Goal: Task Accomplishment & Management: Manage account settings

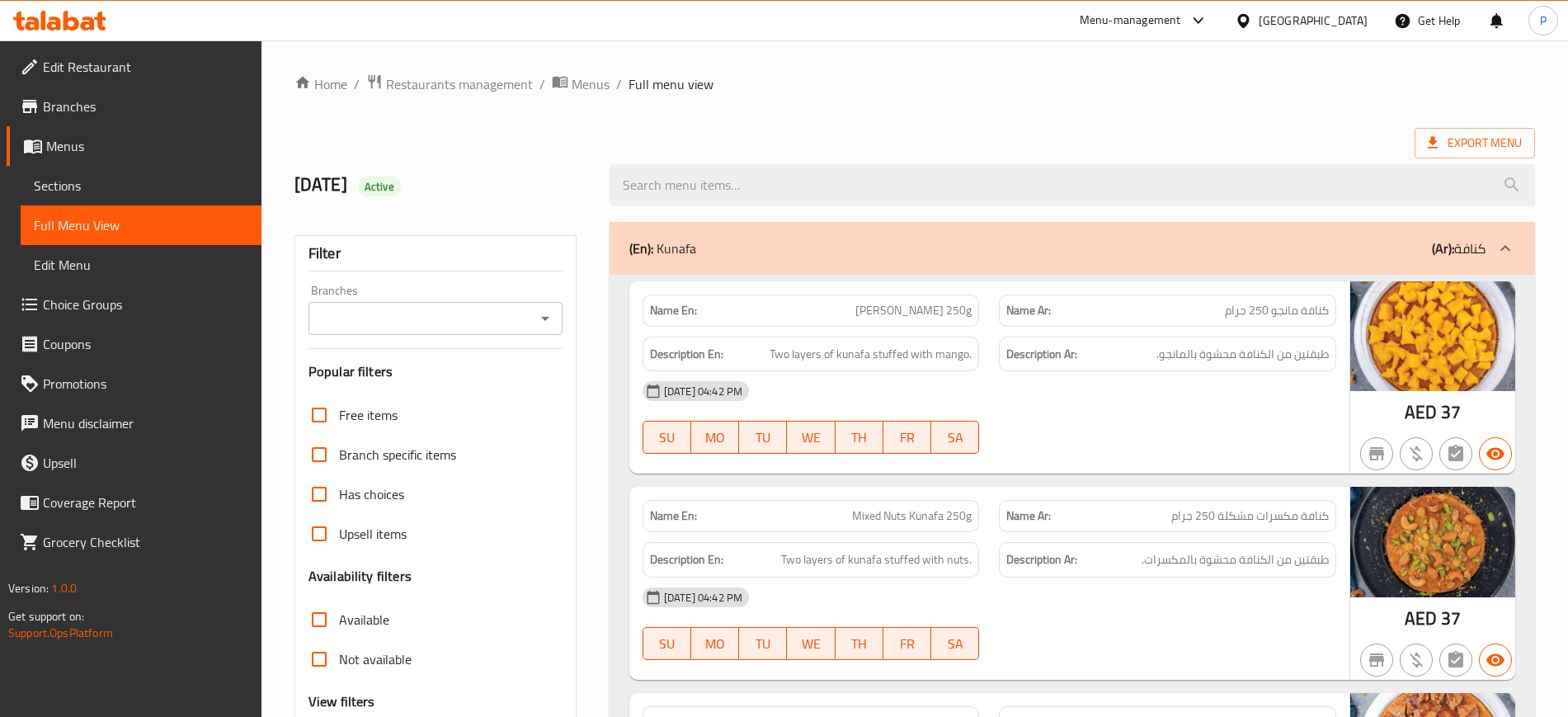
scroll to position [6580, 0]
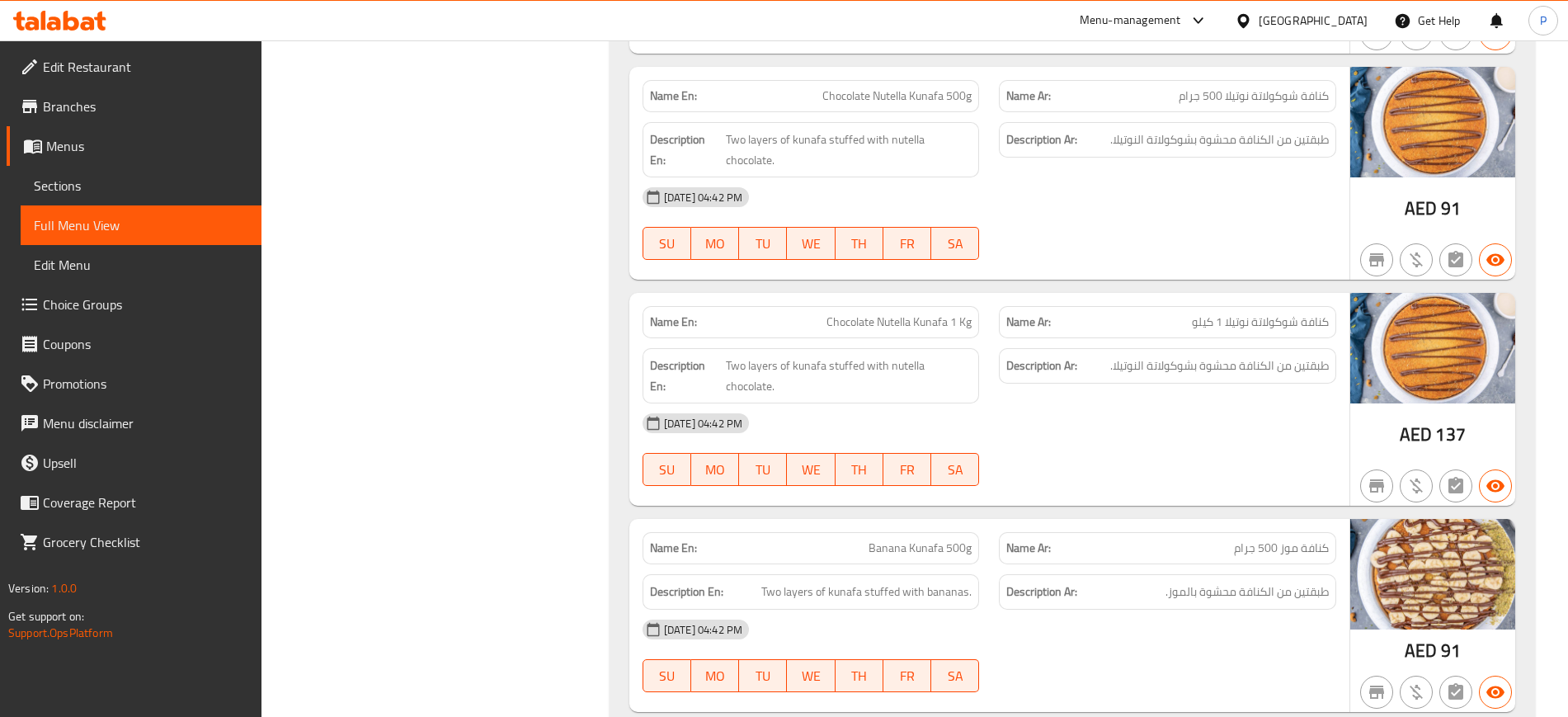
click at [1335, 20] on div "[GEOGRAPHIC_DATA]" at bounding box center [1312, 20] width 109 height 18
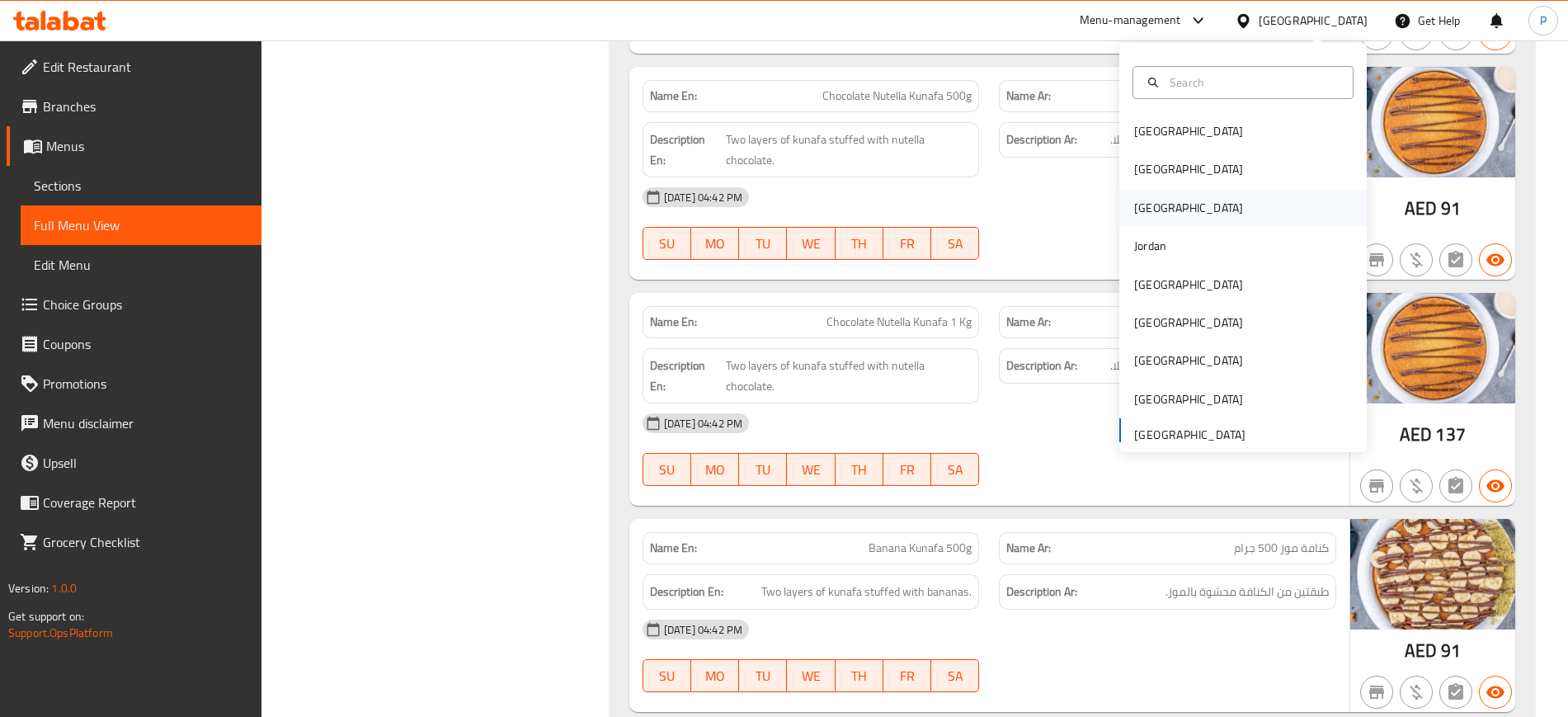
click at [1131, 194] on div "[GEOGRAPHIC_DATA]" at bounding box center [1188, 208] width 135 height 38
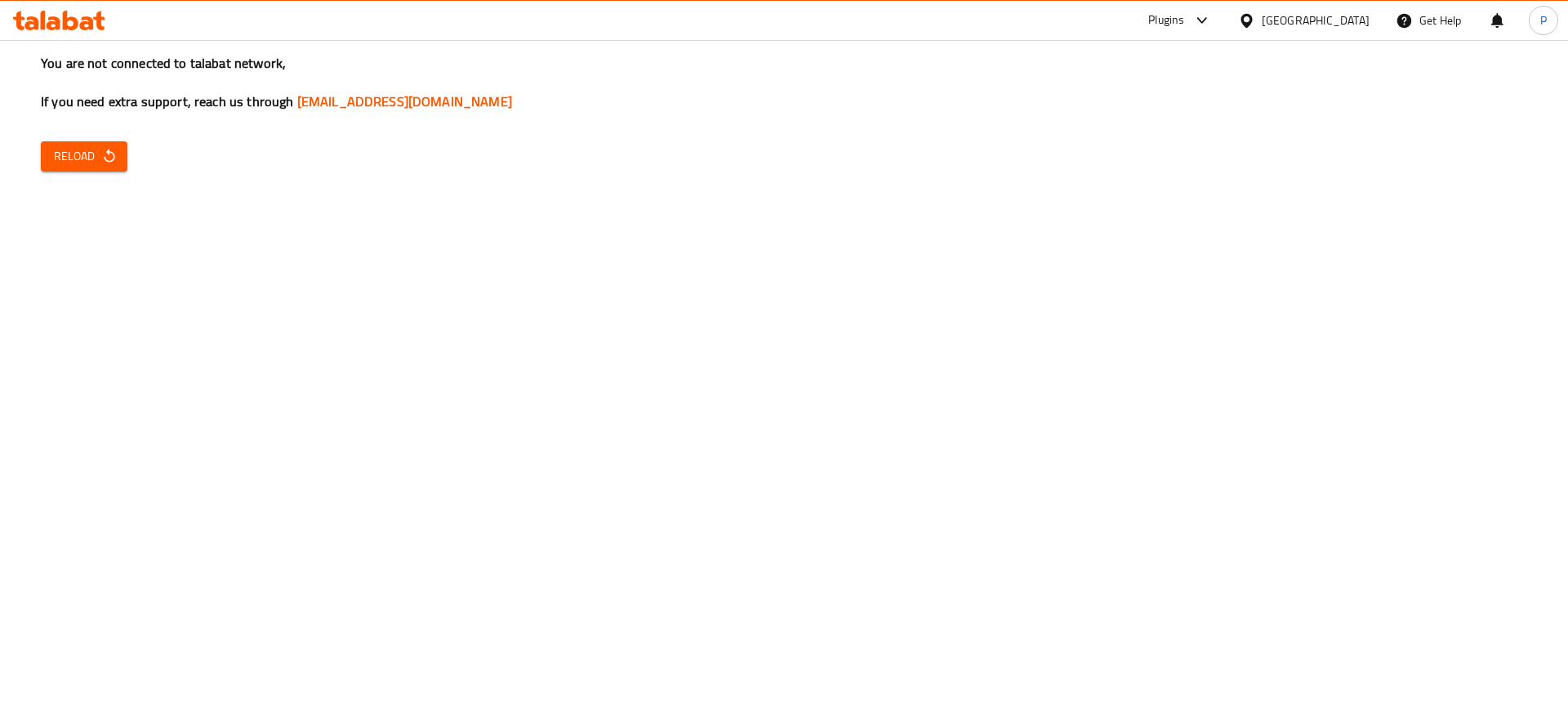
click at [84, 140] on div "You are not connected to talabat network, If you need extra support, reach us t…" at bounding box center [784, 355] width 1568 height 710
click at [83, 156] on span "Reload" at bounding box center [83, 156] width 61 height 20
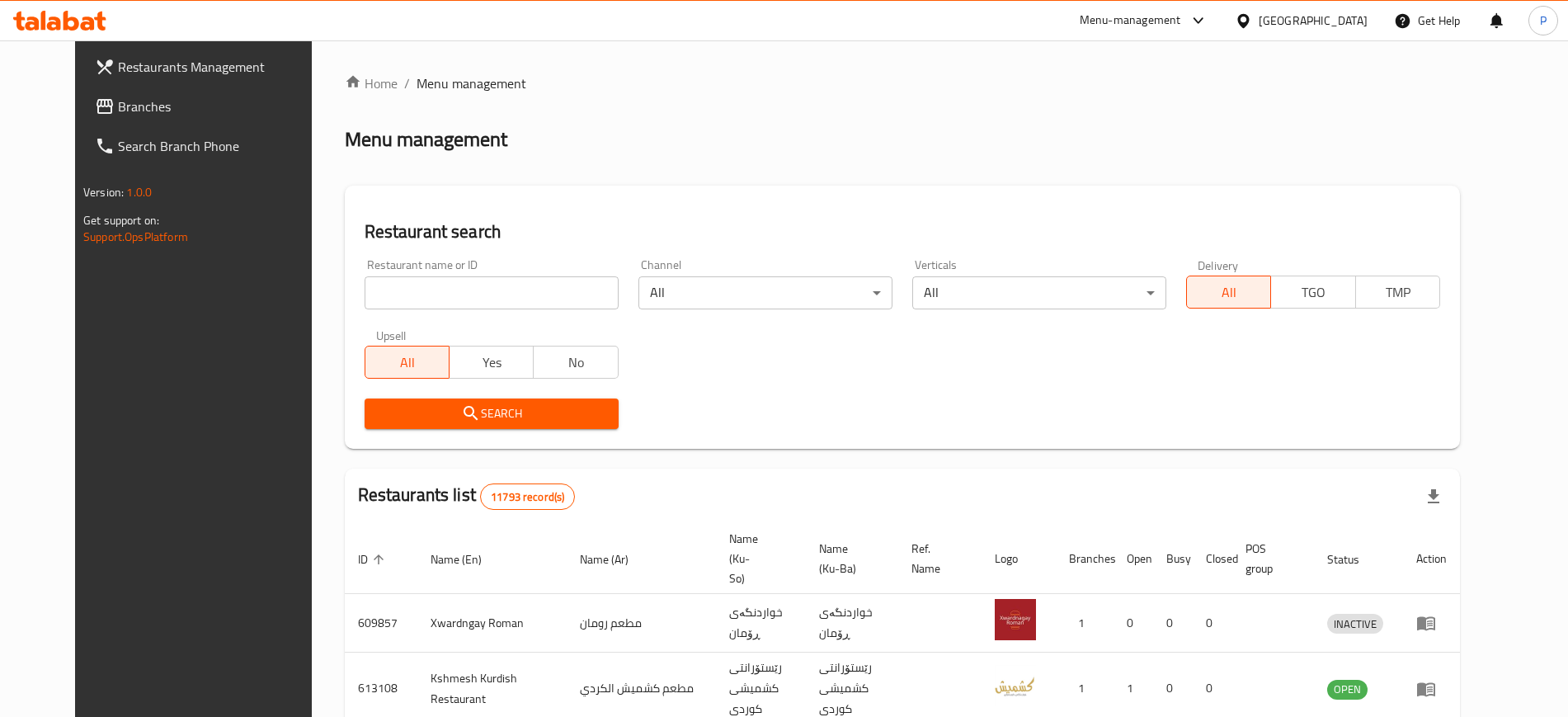
click at [475, 292] on input "search" at bounding box center [492, 292] width 254 height 33
paste input "Crozet"
type input "Crozet"
click button "Search" at bounding box center [492, 414] width 254 height 30
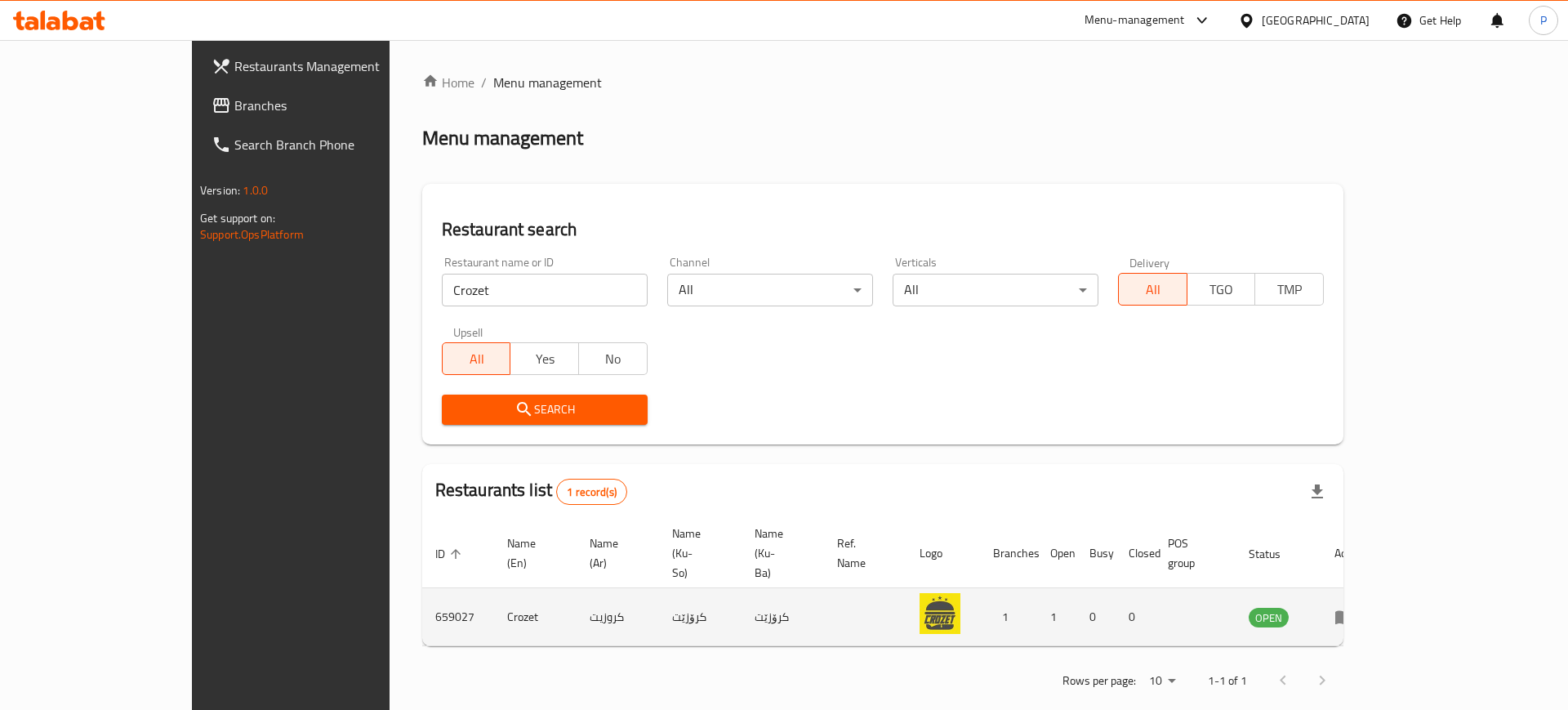
click at [1354, 611] on icon "enhanced table" at bounding box center [1344, 618] width 18 height 14
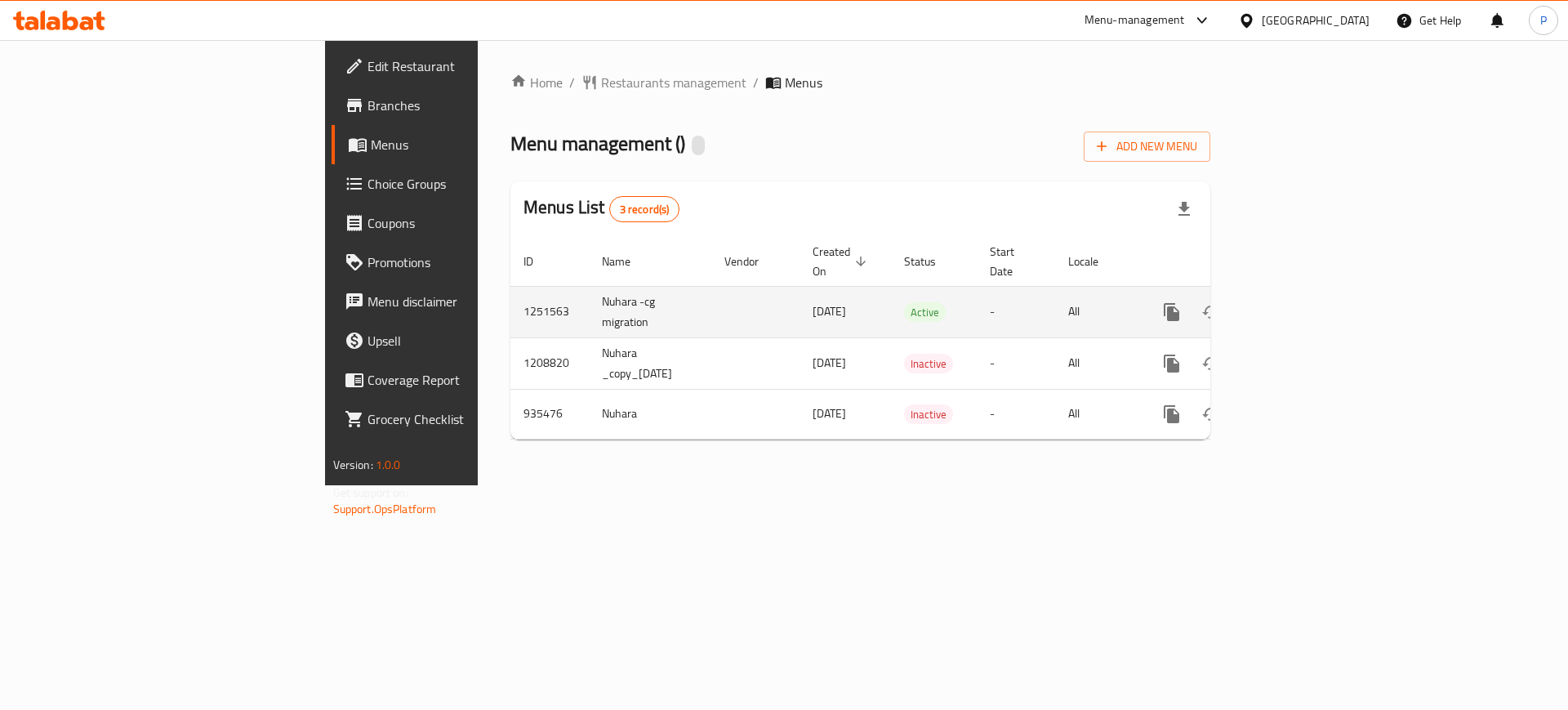
click at [1299, 302] on icon "enhanced table" at bounding box center [1289, 312] width 19 height 19
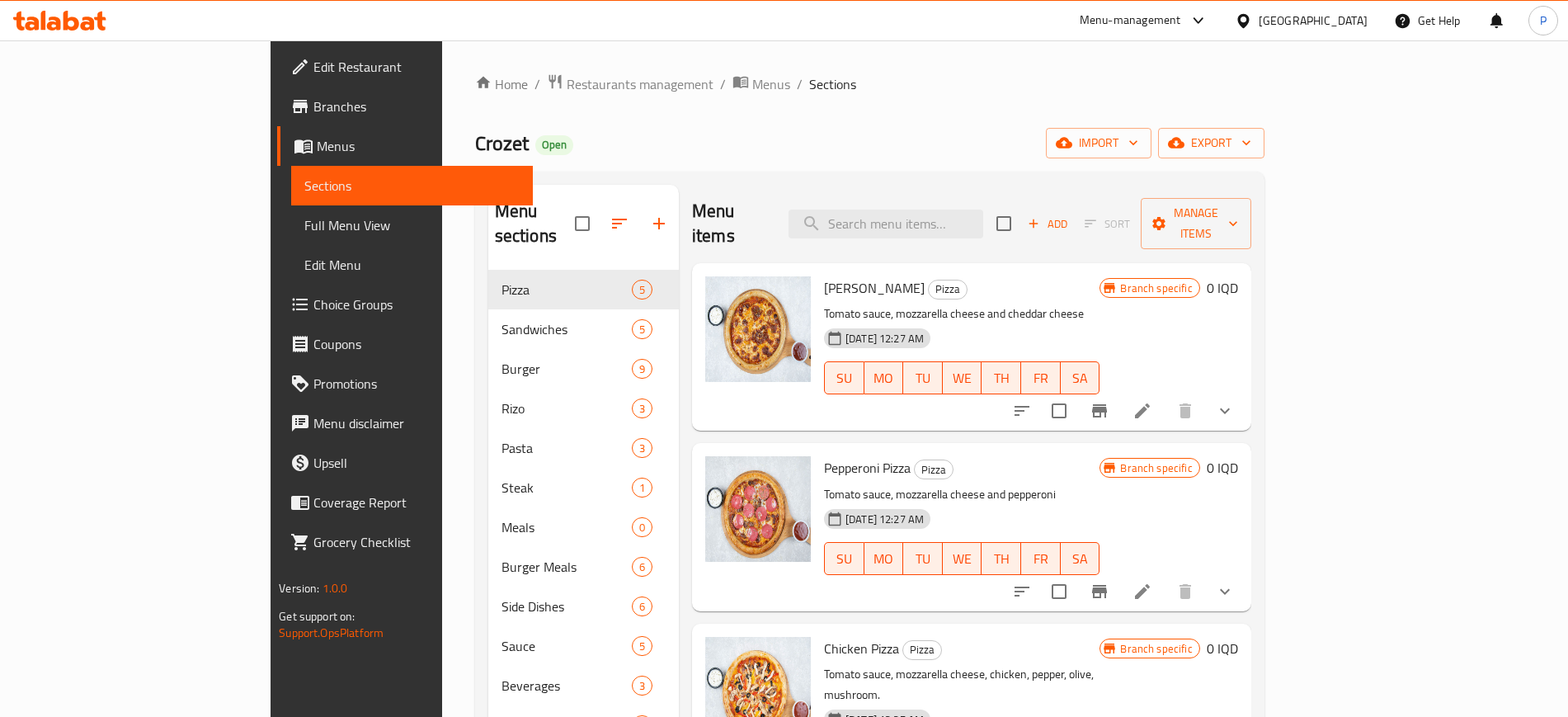
drag, startPoint x: 629, startPoint y: 139, endPoint x: 839, endPoint y: 199, distance: 218.4
click at [629, 138] on div "Crozet Open import export" at bounding box center [869, 143] width 789 height 30
click at [952, 216] on input "search" at bounding box center [885, 224] width 194 height 29
paste input "Fresh meat Doner bread"
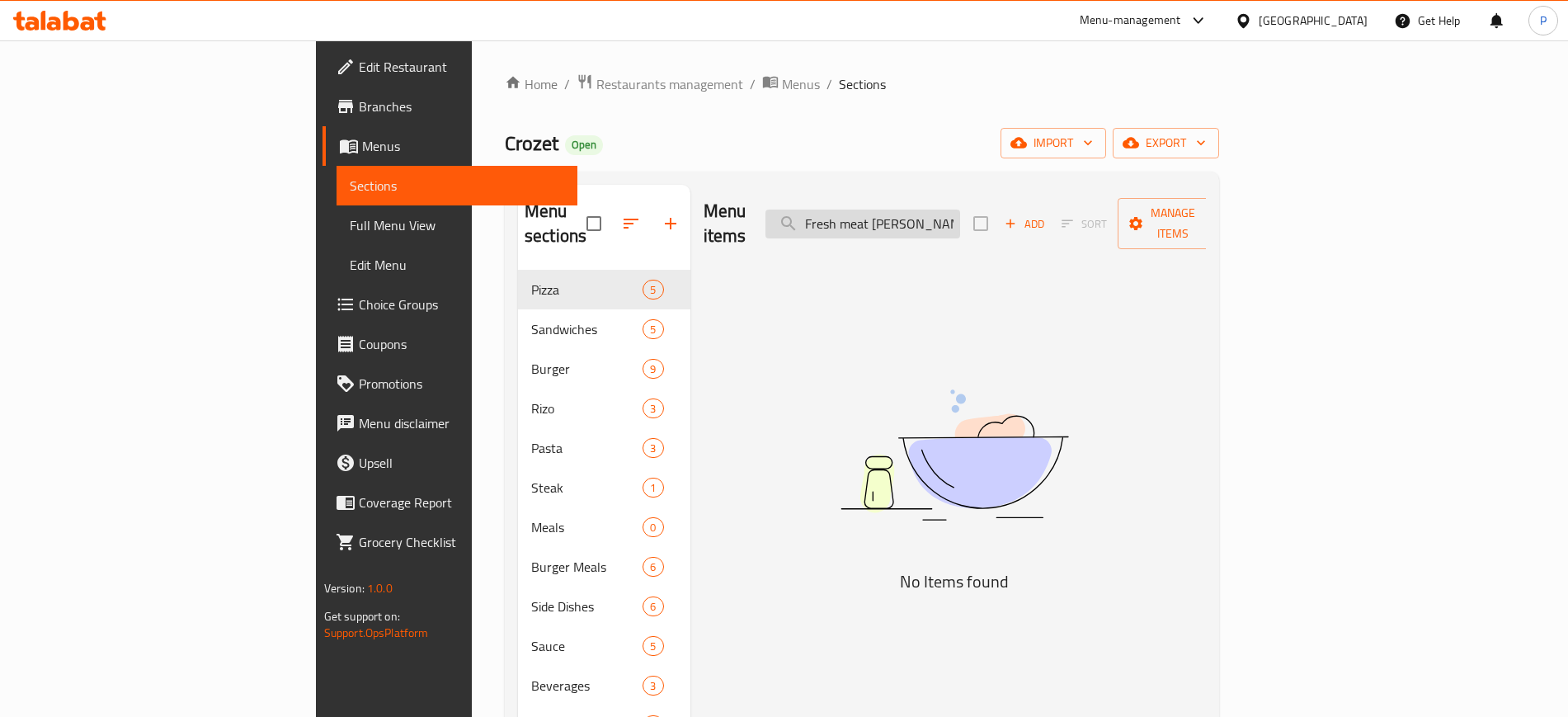
click at [960, 209] on input "Fresh meat Doner bread" at bounding box center [862, 224] width 194 height 29
drag, startPoint x: 994, startPoint y: 209, endPoint x: 970, endPoint y: 212, distance: 24.2
click at [960, 212] on input "Fresh meat Doner bread" at bounding box center [862, 224] width 194 height 29
click at [960, 215] on input "Fresh meat Doner bread" at bounding box center [862, 224] width 194 height 29
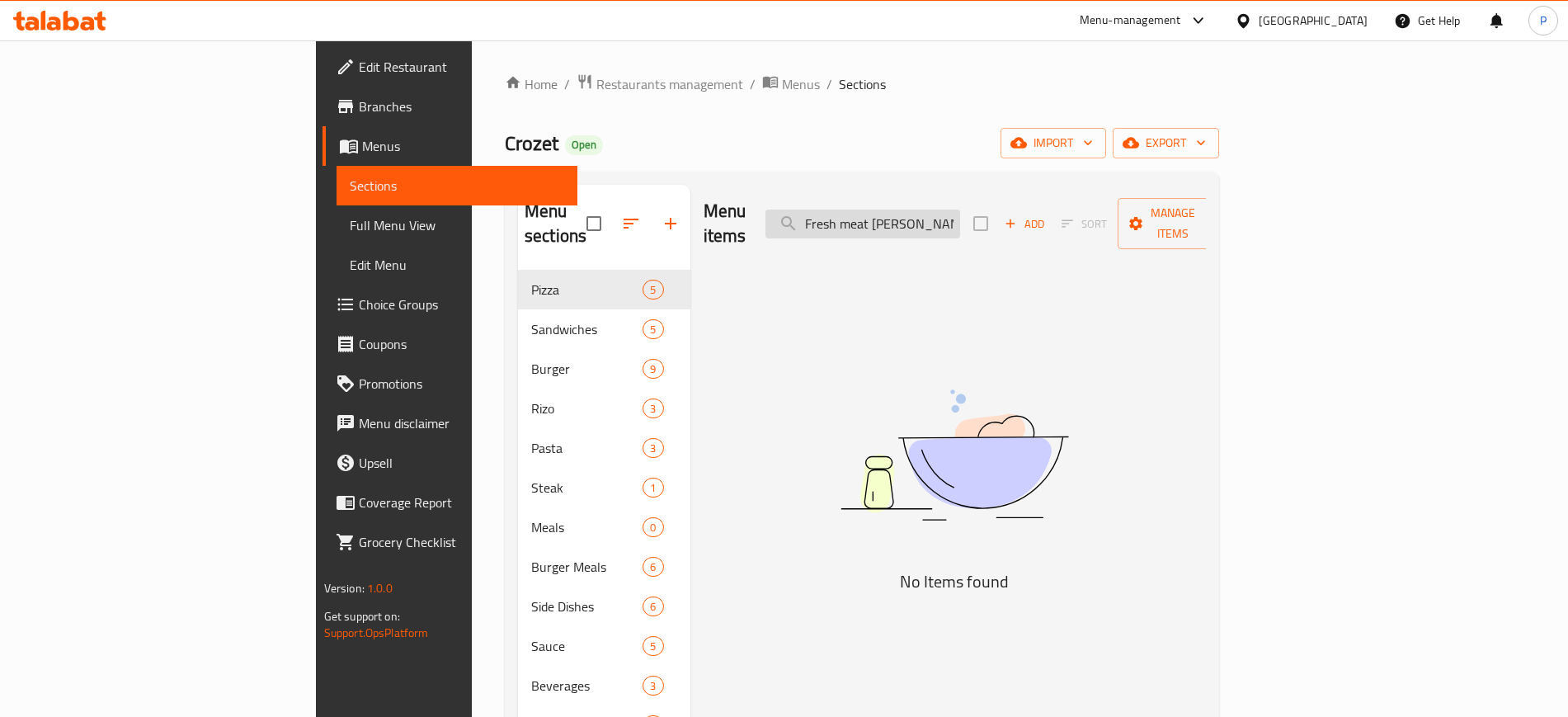
click at [960, 215] on input "Fresh meat Doner bread" at bounding box center [862, 224] width 194 height 29
paste input "meat Doner"
click at [960, 209] on input "meat Doner" at bounding box center [862, 224] width 194 height 29
click at [960, 210] on input "meat Doner" at bounding box center [862, 224] width 194 height 29
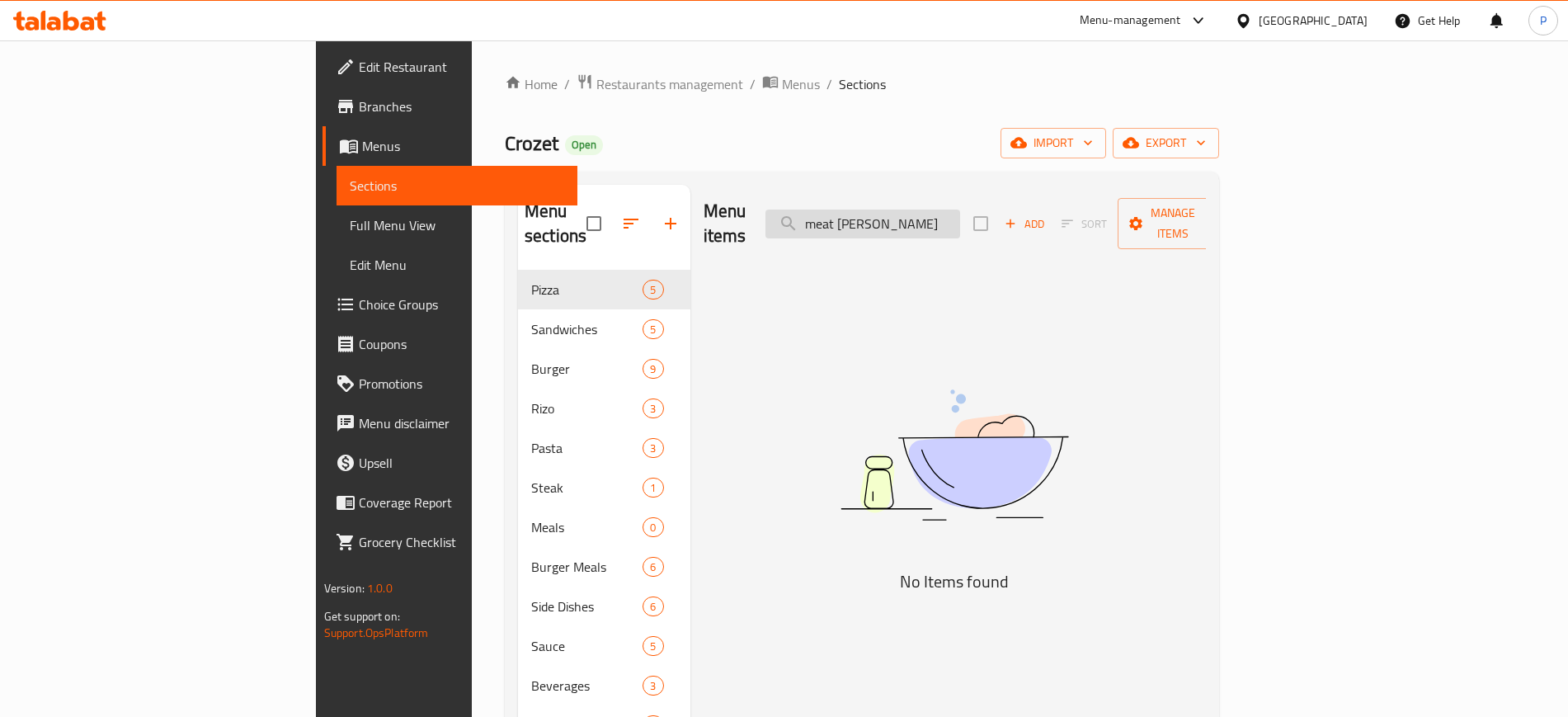
click at [960, 210] on input "meat Doner" at bounding box center [862, 224] width 194 height 29
drag, startPoint x: 998, startPoint y: 209, endPoint x: 957, endPoint y: 222, distance: 43.0
click at [957, 222] on input "meat Doner" at bounding box center [862, 224] width 194 height 29
click at [955, 217] on input "meat Doner" at bounding box center [862, 224] width 194 height 29
click at [956, 216] on input "meat Doner" at bounding box center [862, 224] width 194 height 29
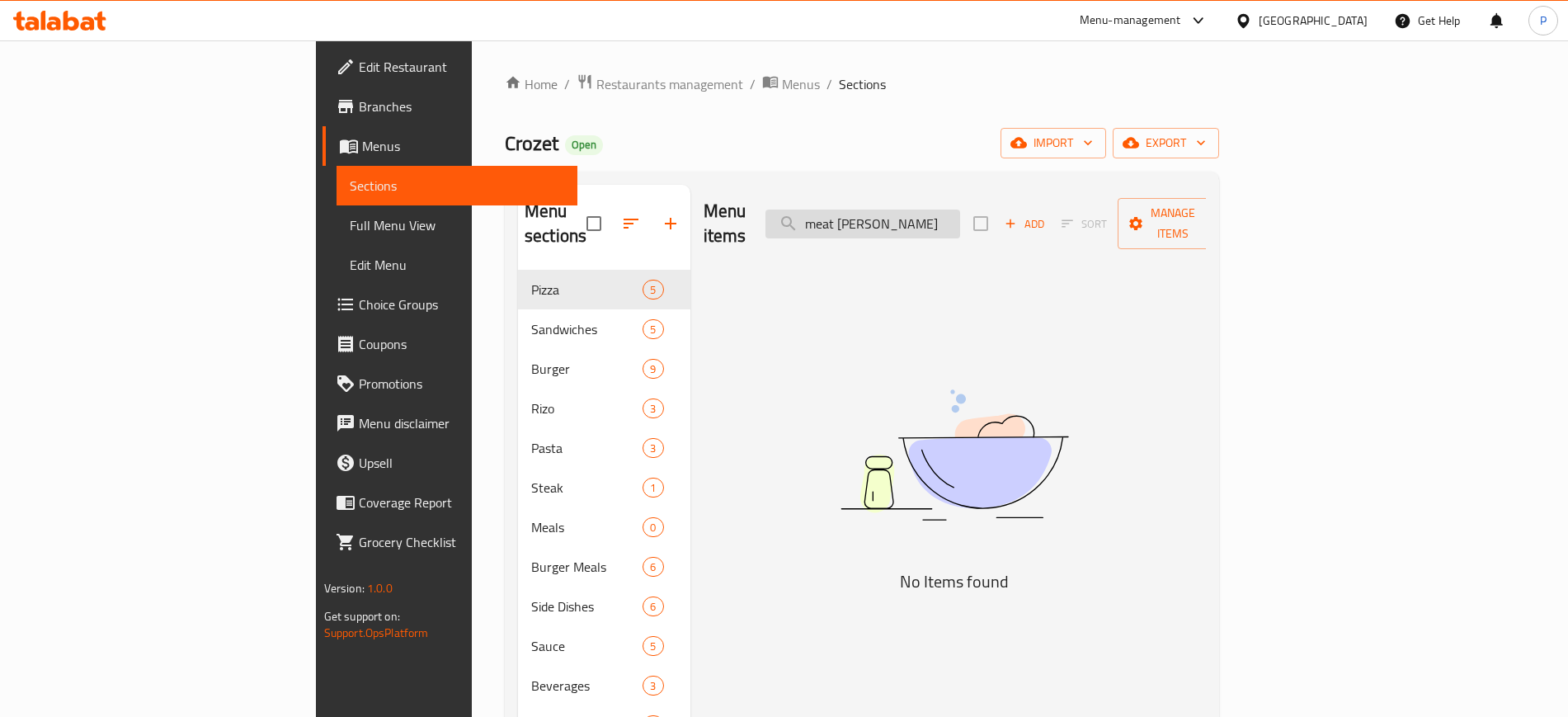
drag, startPoint x: 951, startPoint y: 214, endPoint x: 984, endPoint y: 216, distance: 33.1
click at [960, 216] on input "meat Doner" at bounding box center [862, 224] width 194 height 29
click at [960, 209] on input "meat Doner" at bounding box center [862, 224] width 194 height 29
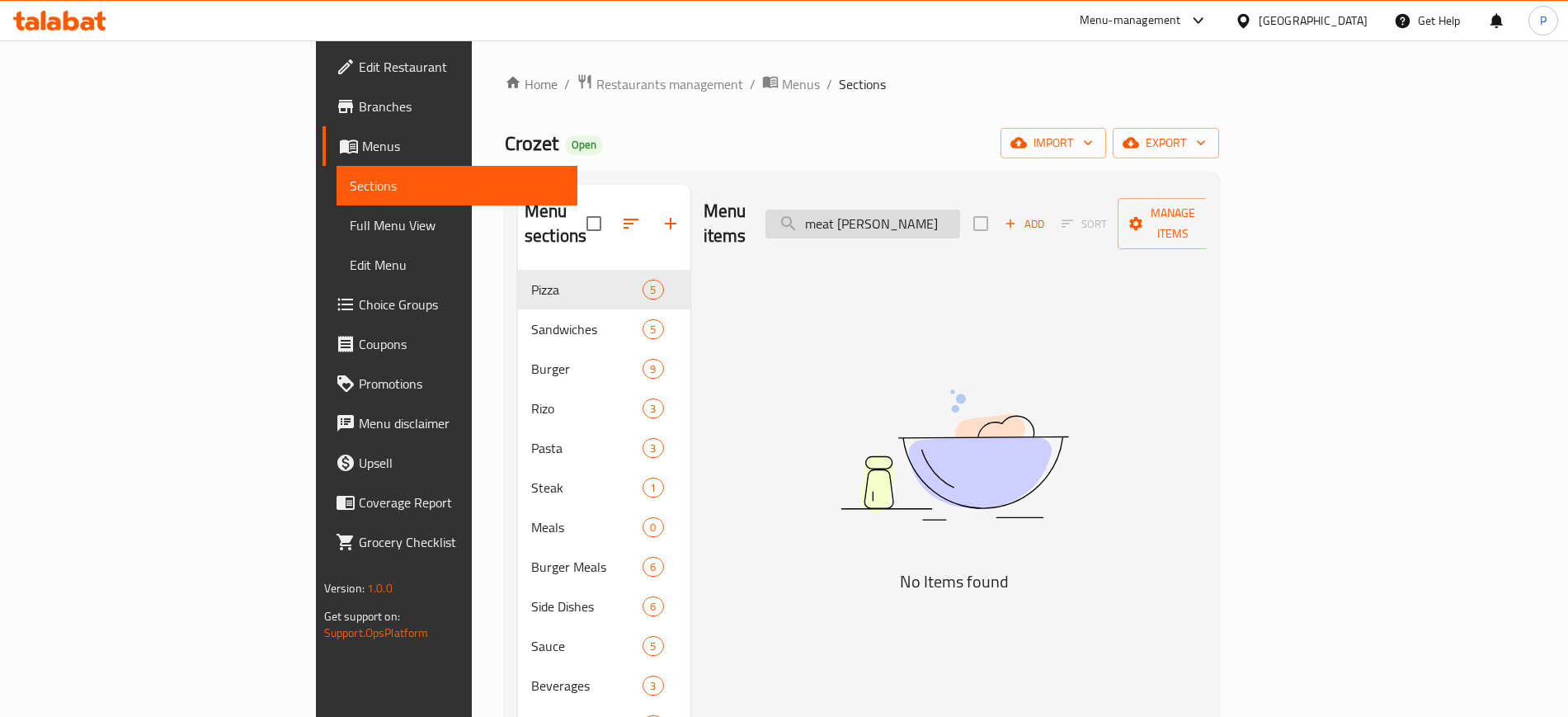
paste input "search"
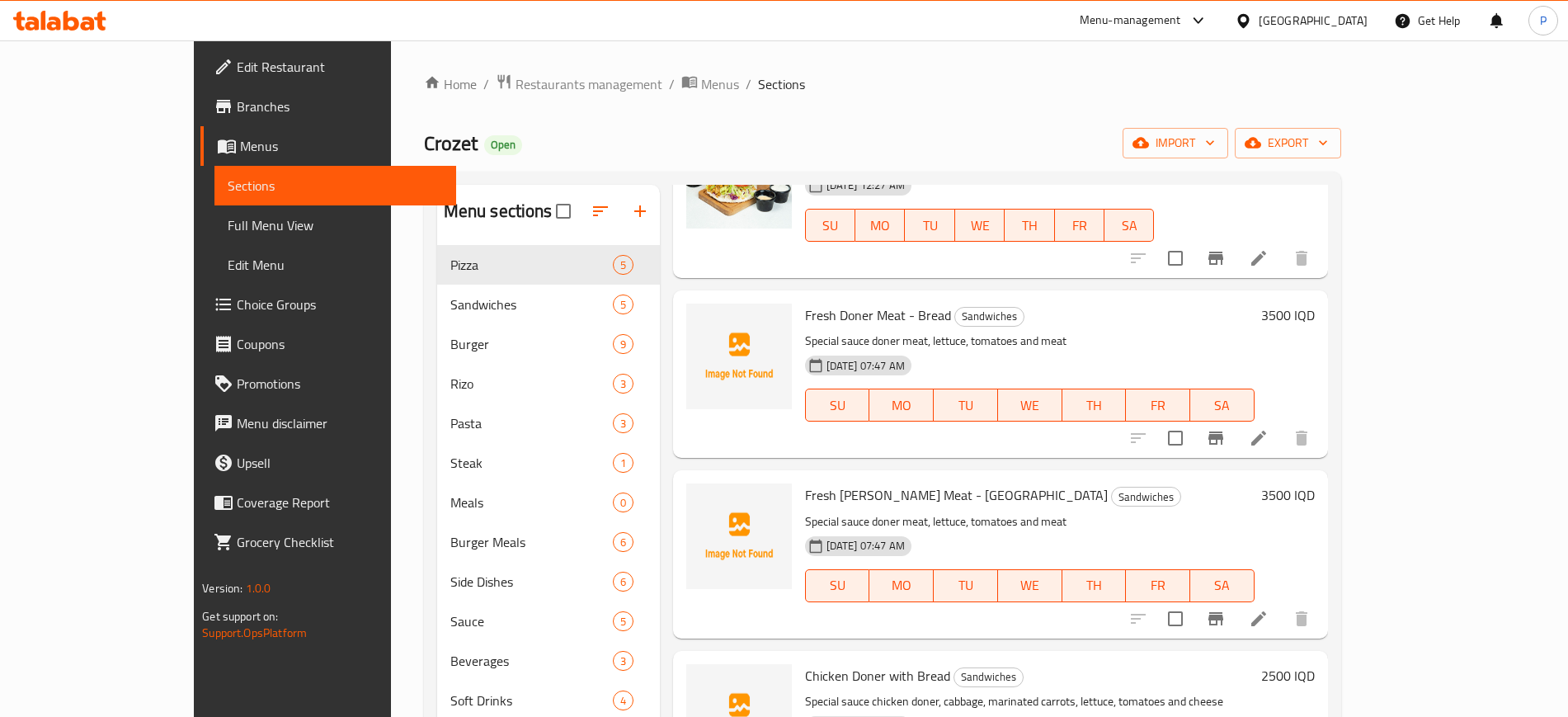
scroll to position [309, 0]
type input "Doner"
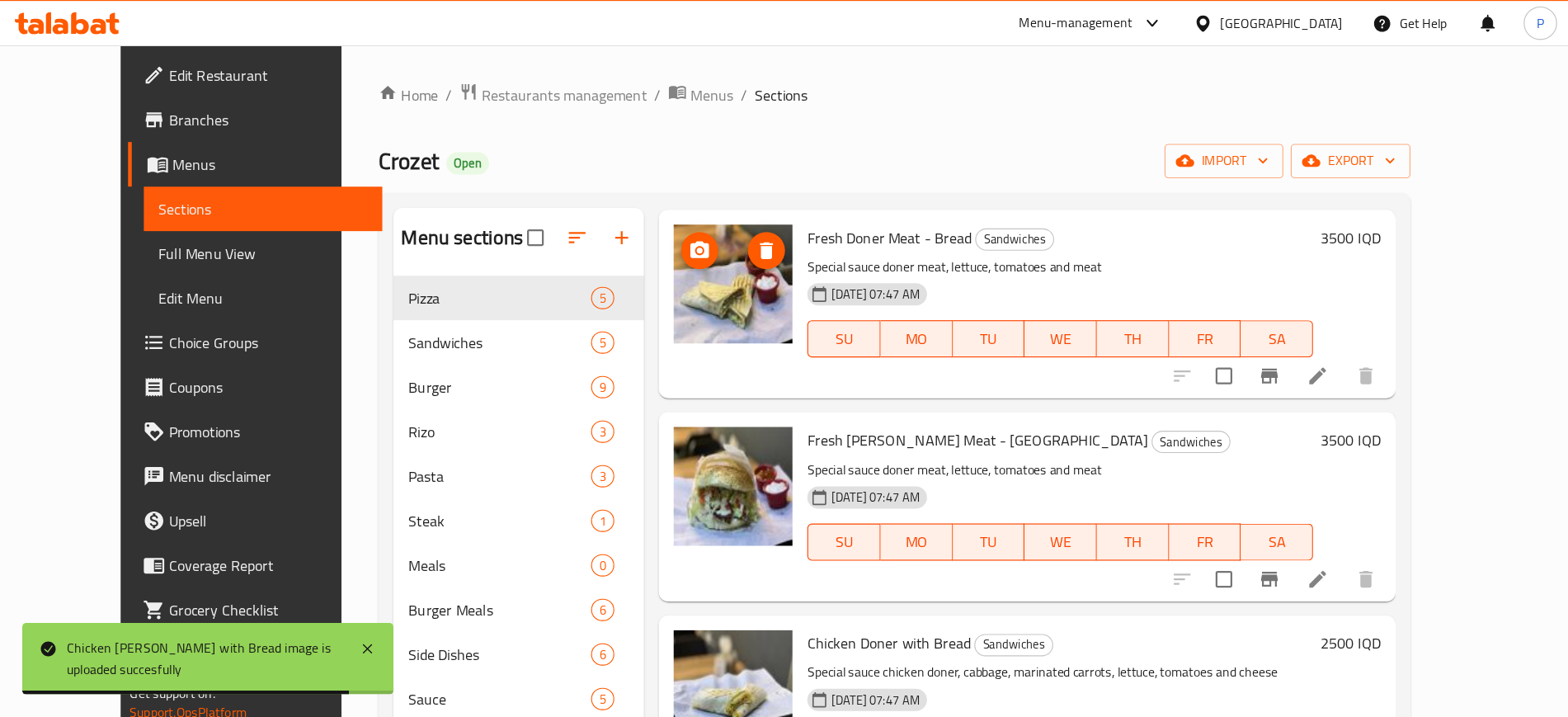
scroll to position [413, 0]
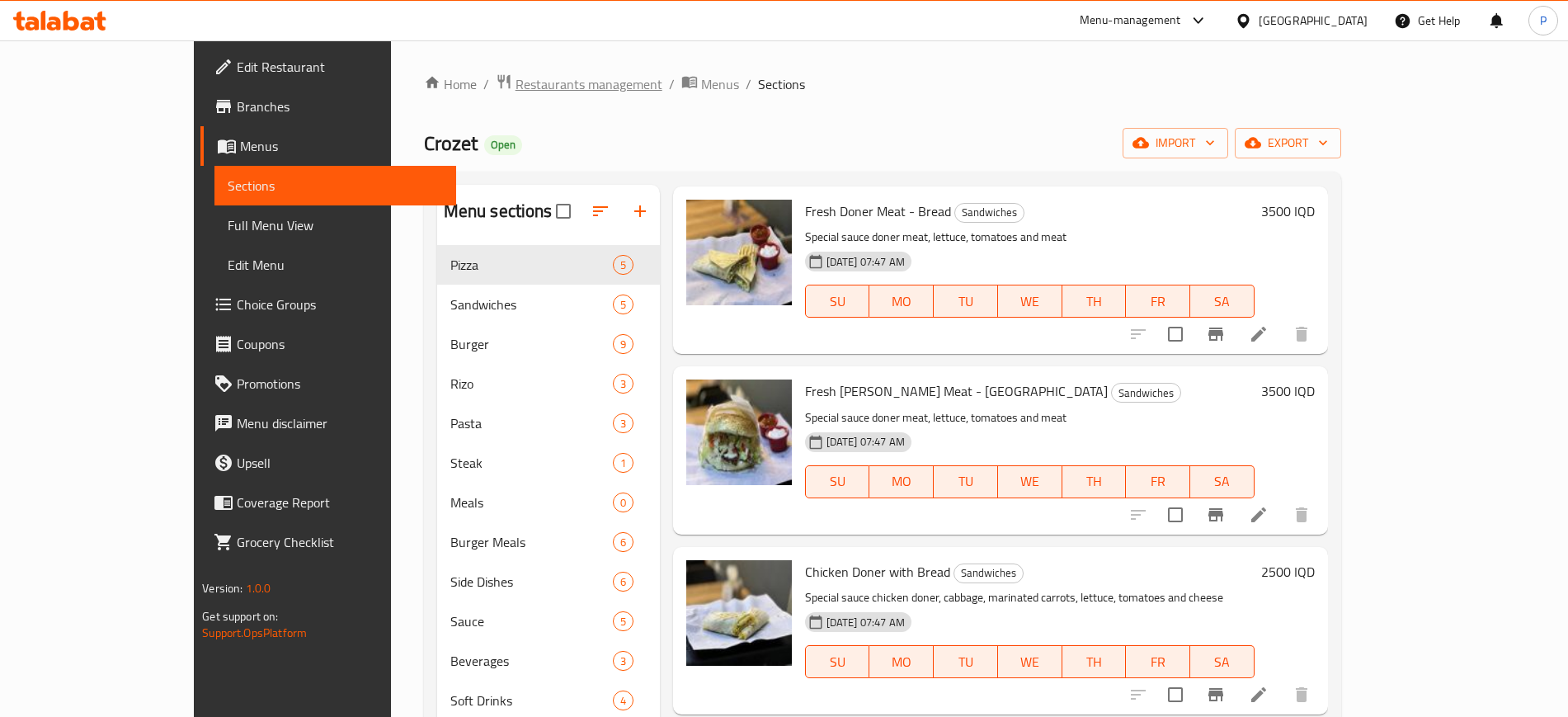
click at [516, 87] on span "Restaurants management" at bounding box center [588, 84] width 146 height 20
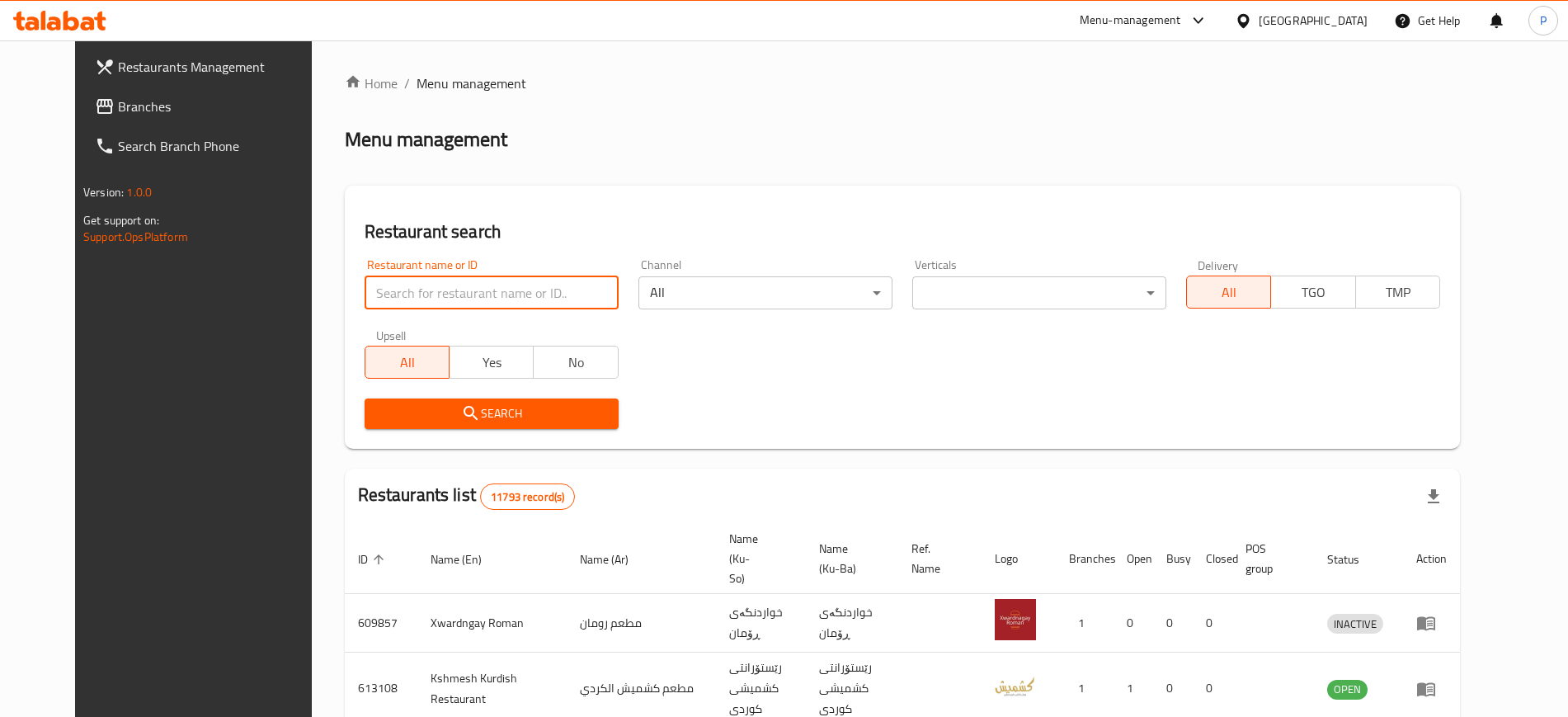
click at [459, 284] on input "search" at bounding box center [492, 292] width 254 height 33
paste input "Gas Hawler"
type input "Gas Hawler"
click button "Search" at bounding box center [492, 414] width 254 height 30
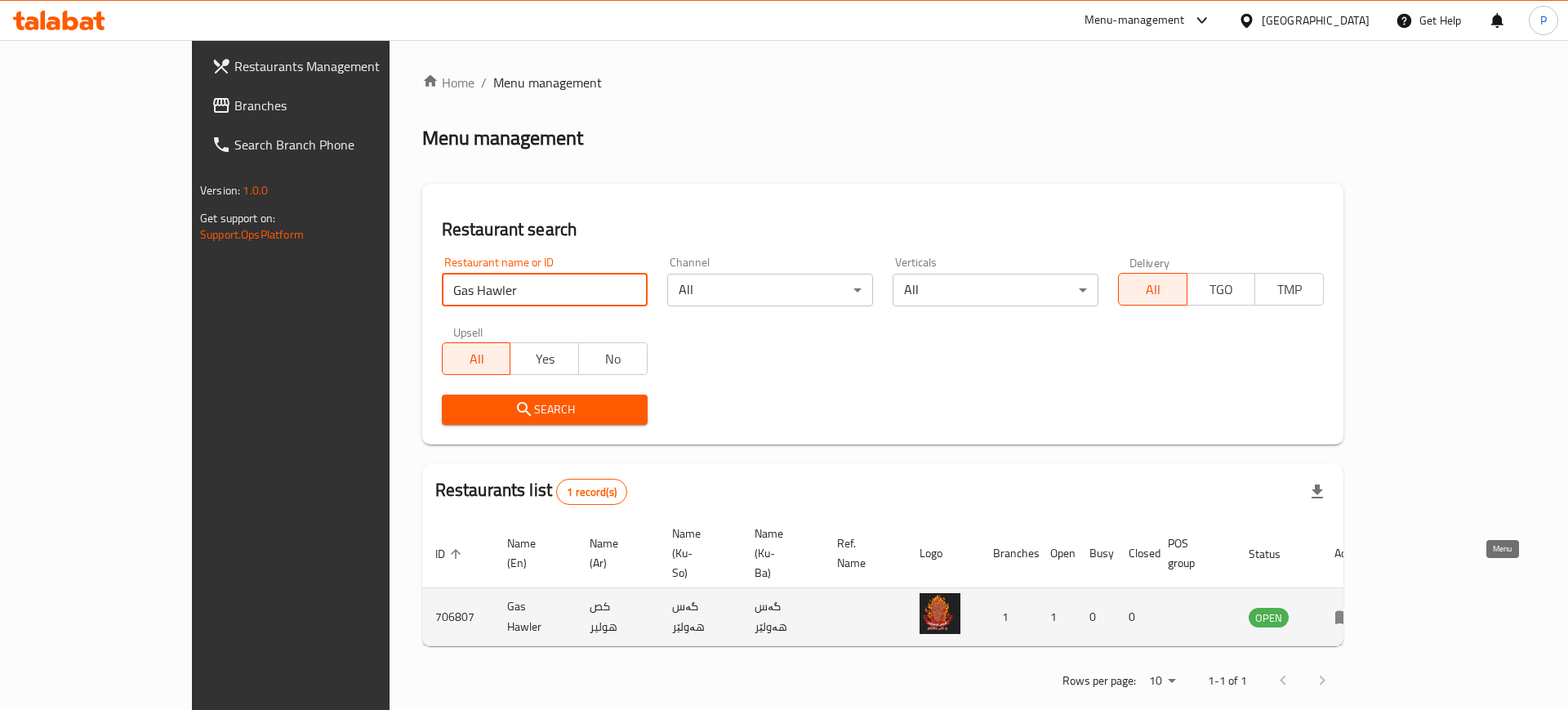
click at [1354, 606] on icon "enhanced table" at bounding box center [1344, 616] width 19 height 19
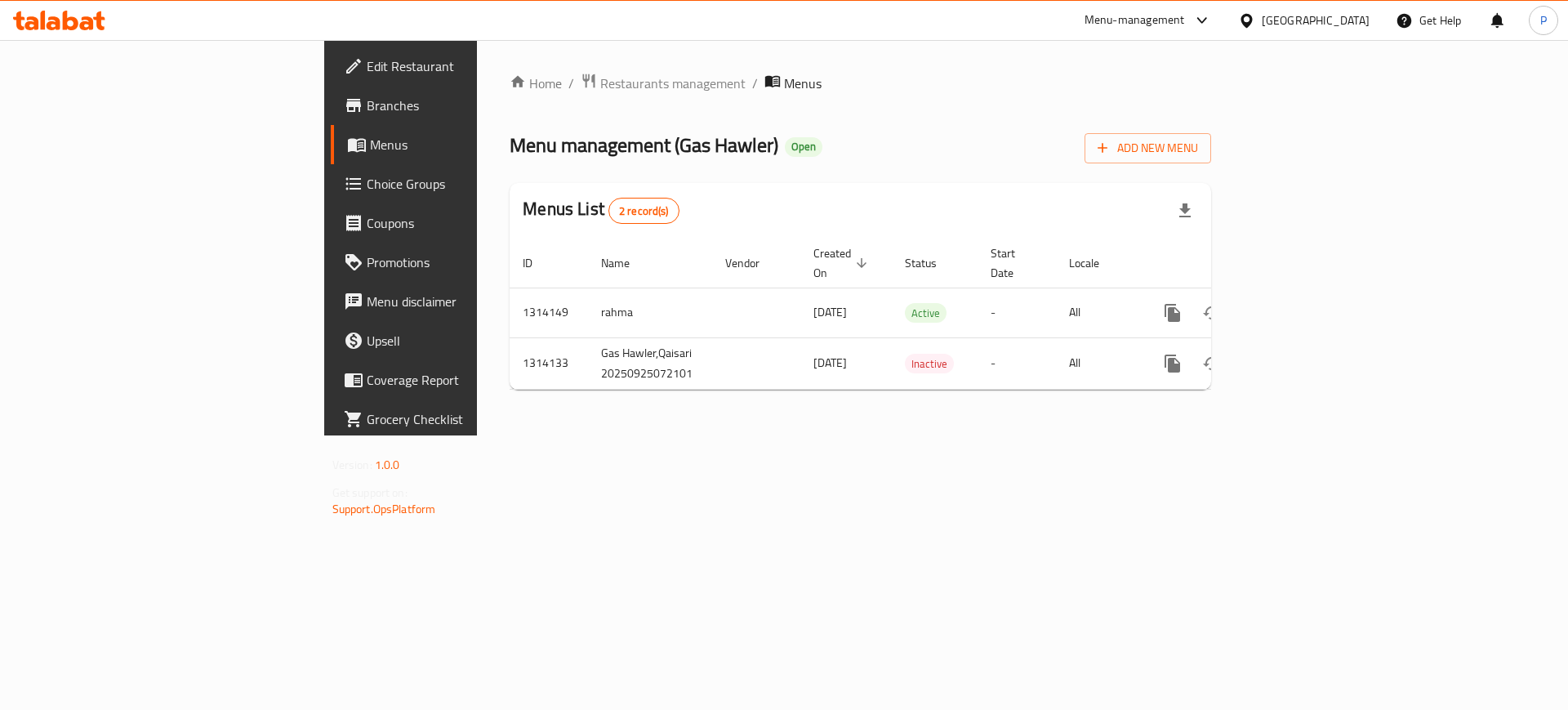
drag, startPoint x: 802, startPoint y: 511, endPoint x: 816, endPoint y: 502, distance: 16.6
click at [802, 435] on div "Home / Restaurants management / Menus Menu management ( Gas Hawler ) Open Add N…" at bounding box center [860, 238] width 767 height 395
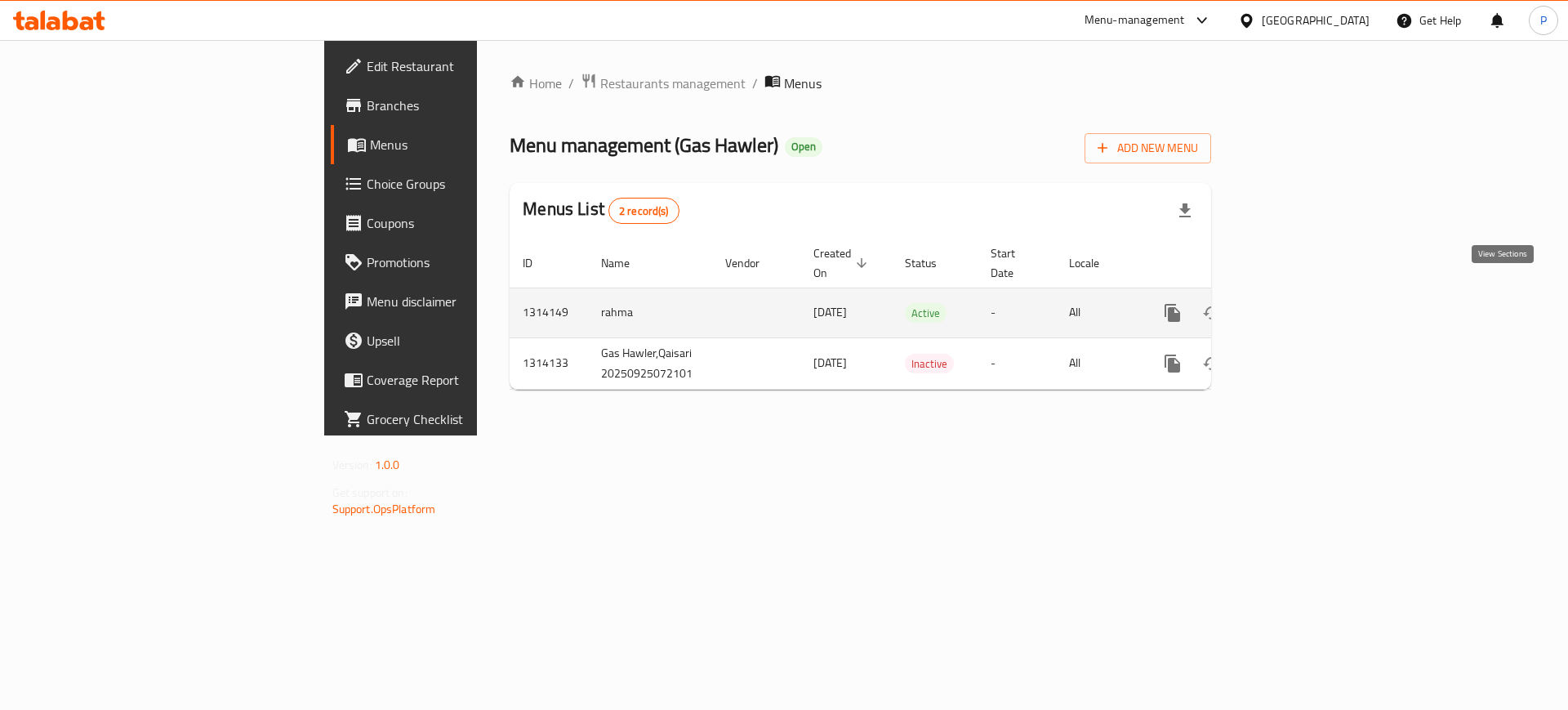
click at [1300, 303] on icon "enhanced table" at bounding box center [1290, 313] width 19 height 19
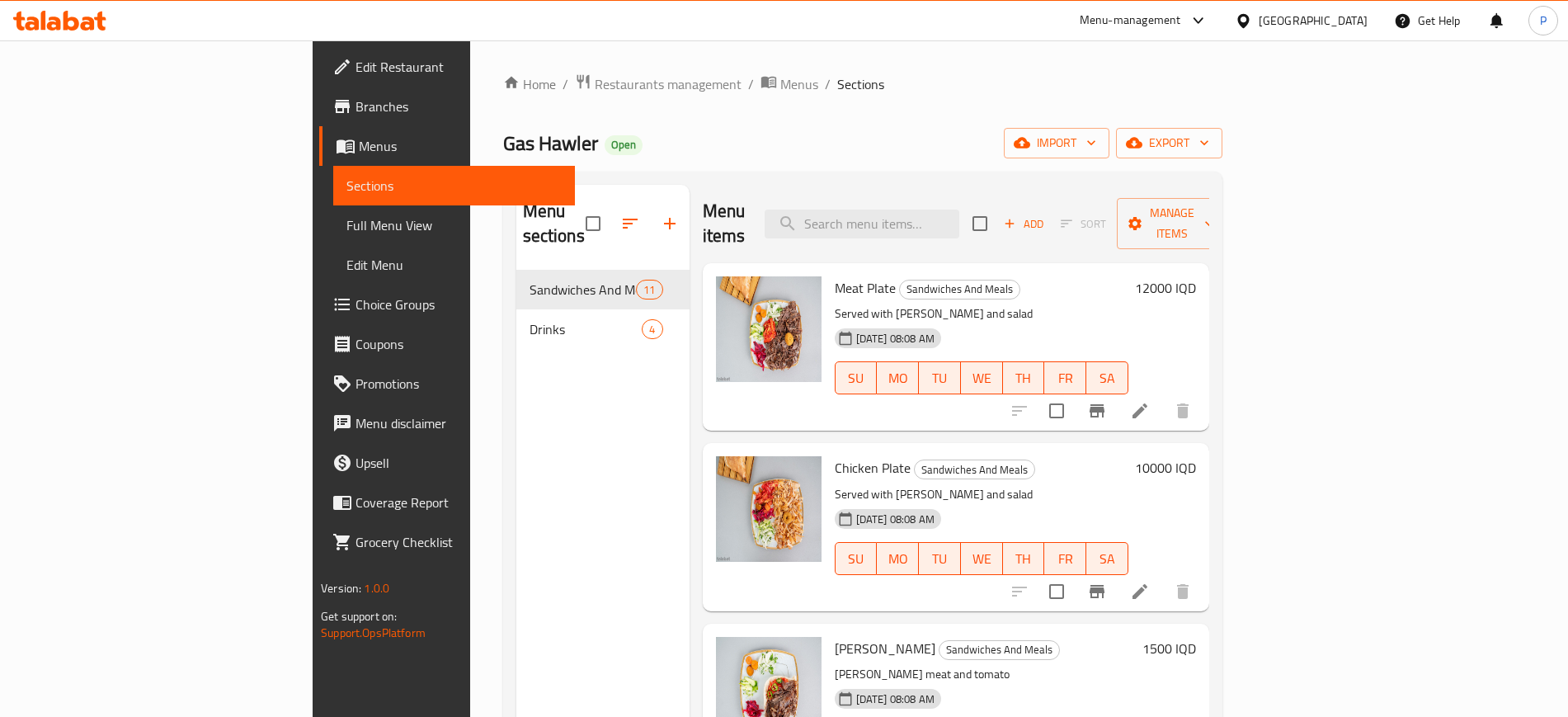
click at [783, 119] on div "Home / Restaurants management / Menus / Sections Gas Hawler Open import export …" at bounding box center [863, 494] width 719 height 841
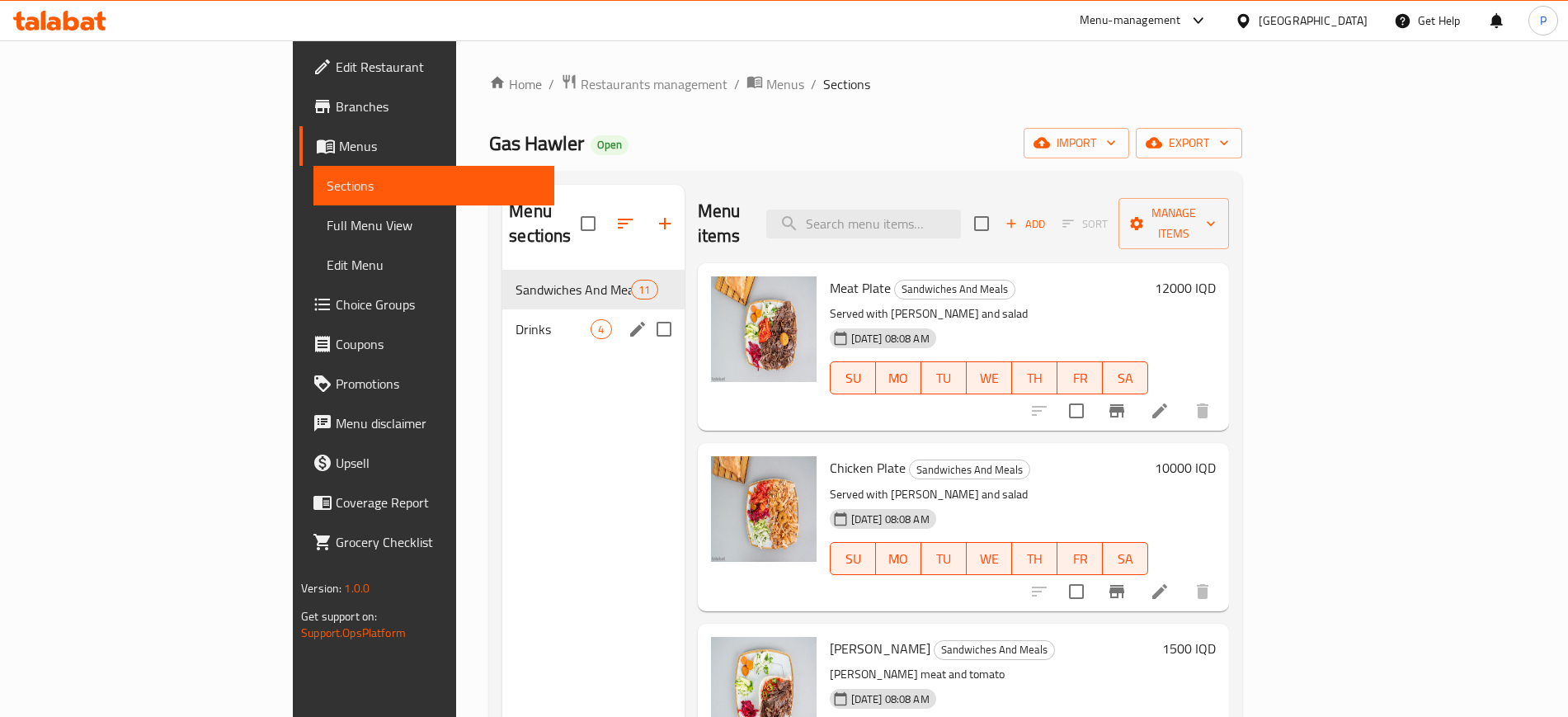
click at [502, 316] on div "Drinks 4" at bounding box center [593, 328] width 181 height 40
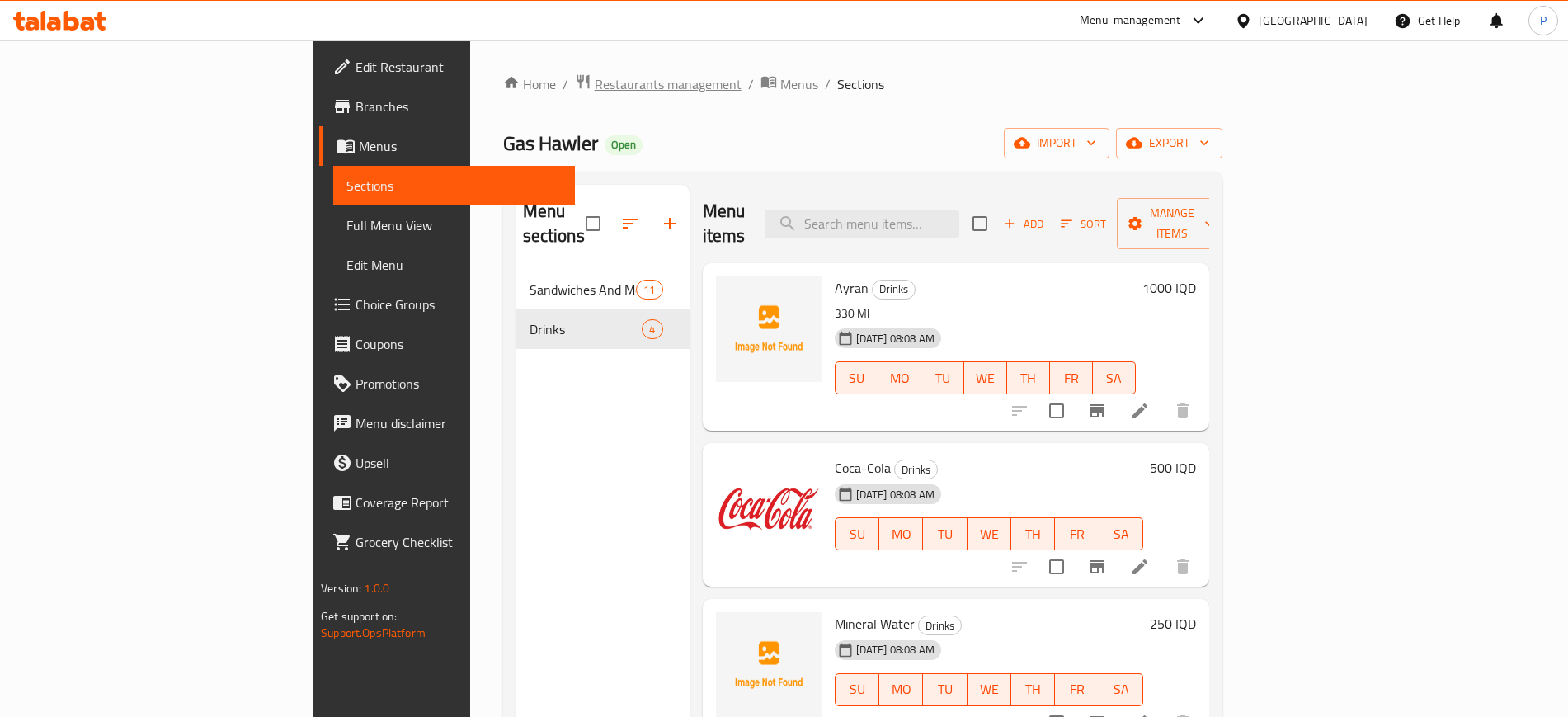
click at [595, 94] on span "Restaurants management" at bounding box center [667, 84] width 146 height 20
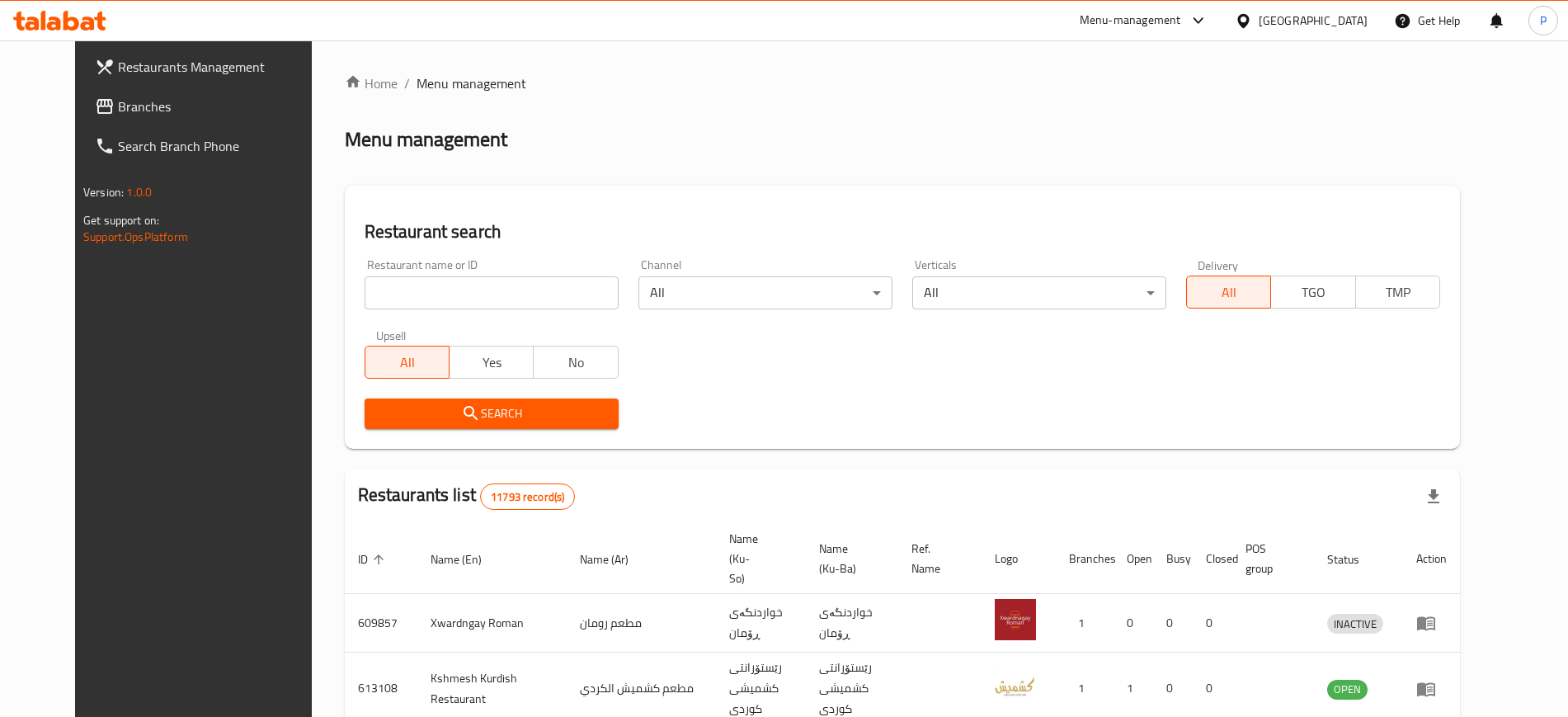
click at [431, 286] on input "search" at bounding box center [492, 292] width 254 height 33
paste input "MI9 Dream"
type input "MI9 Dream"
click button "Search" at bounding box center [492, 414] width 254 height 30
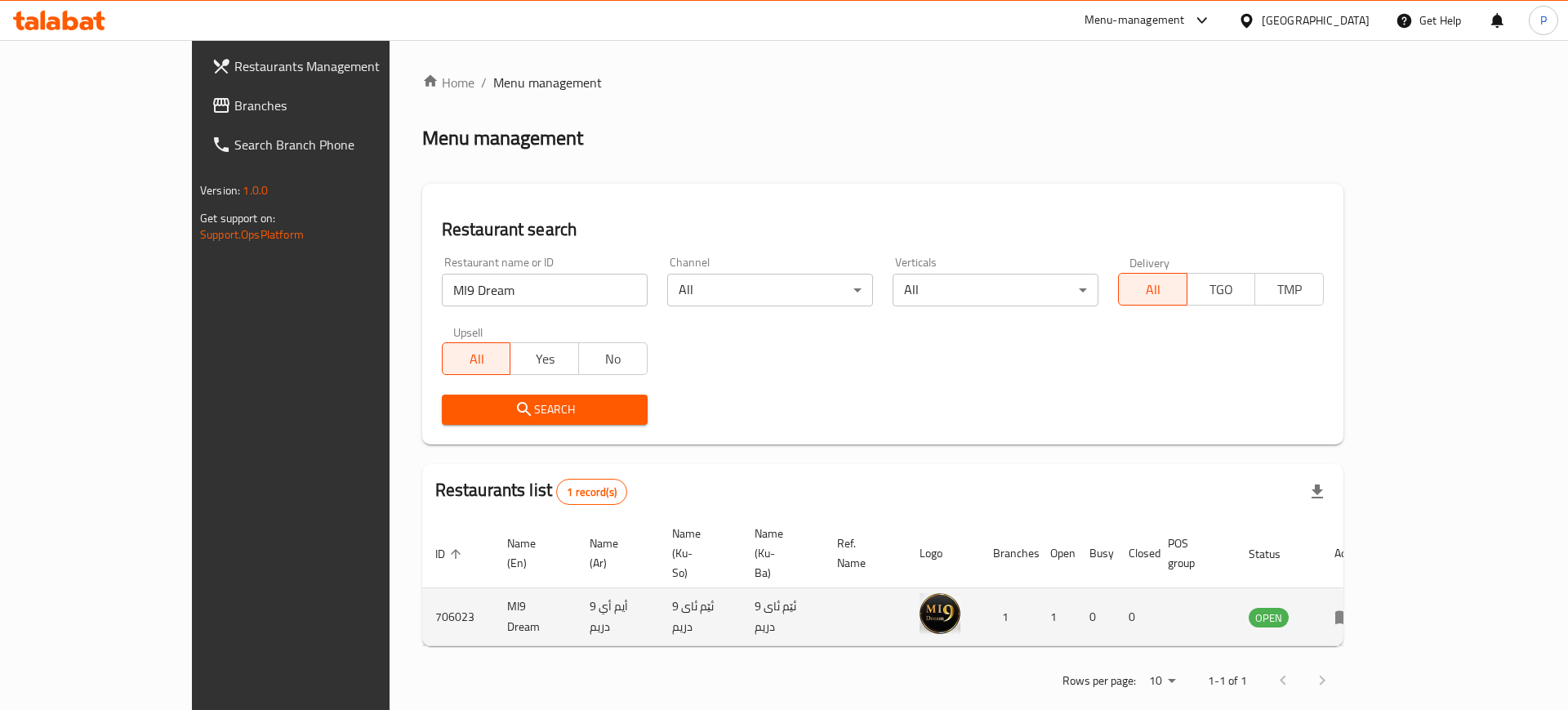
click at [1354, 606] on icon "enhanced table" at bounding box center [1344, 616] width 19 height 19
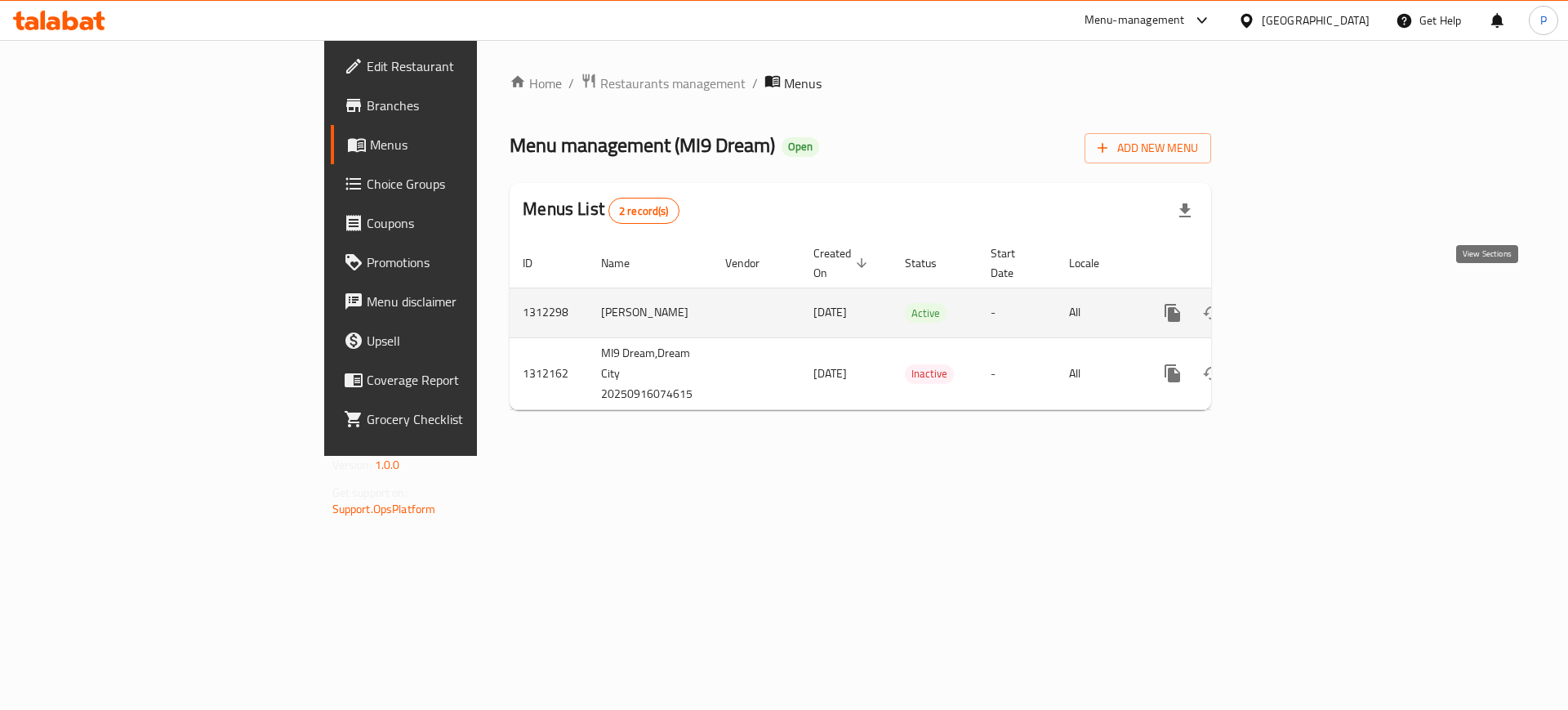
click at [1298, 306] on icon "enhanced table" at bounding box center [1290, 313] width 15 height 15
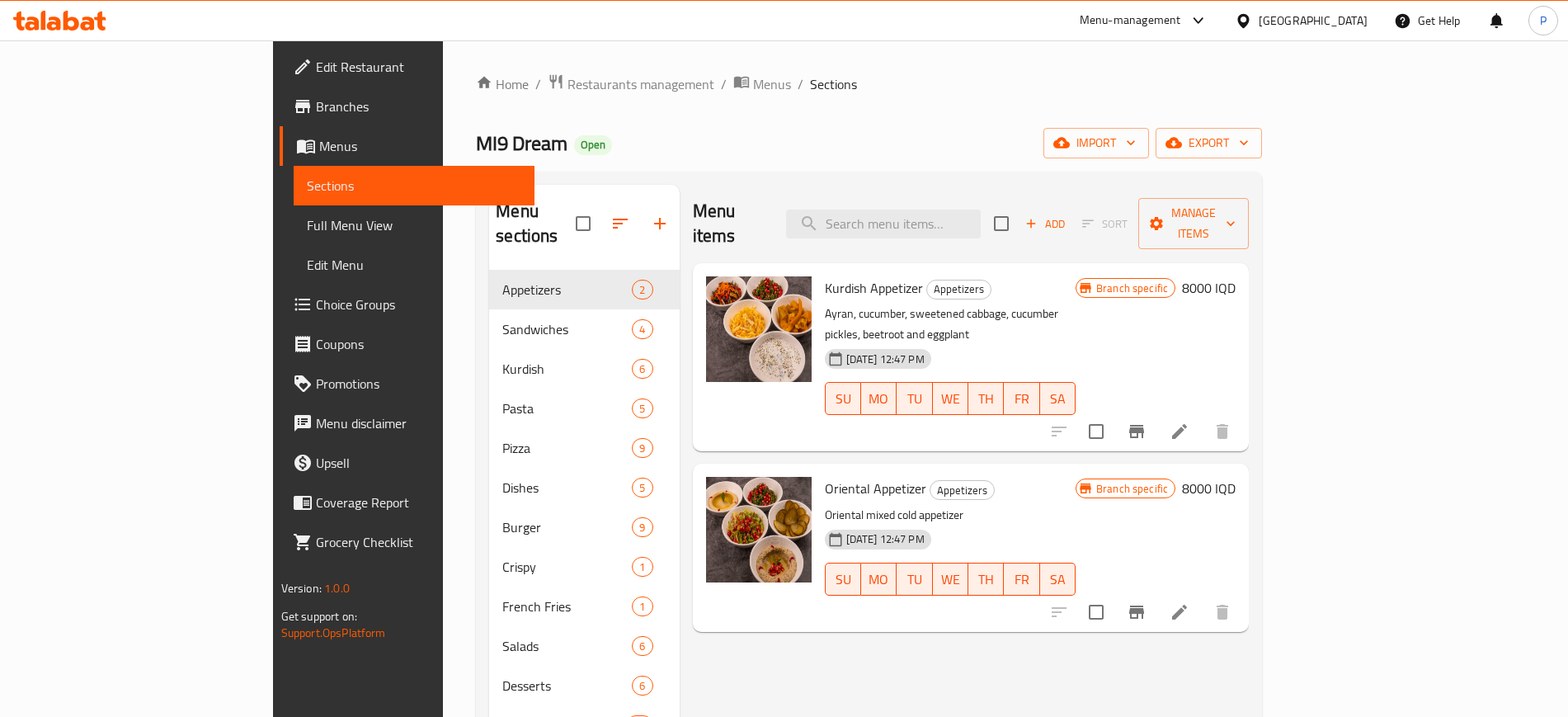
click at [316, 70] on span "Edit Restaurant" at bounding box center [418, 67] width 205 height 20
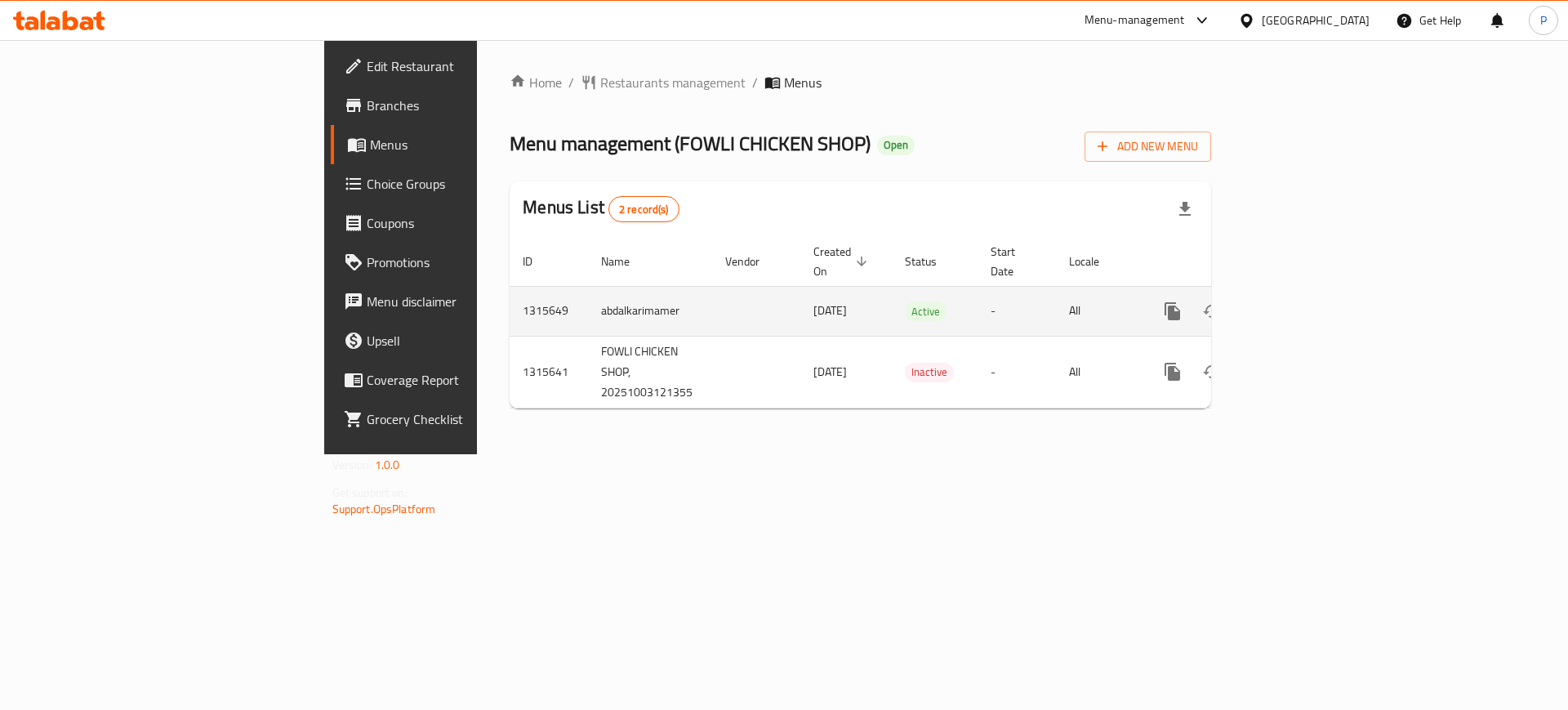
click at [1310, 292] on link "enhanced table" at bounding box center [1290, 311] width 40 height 40
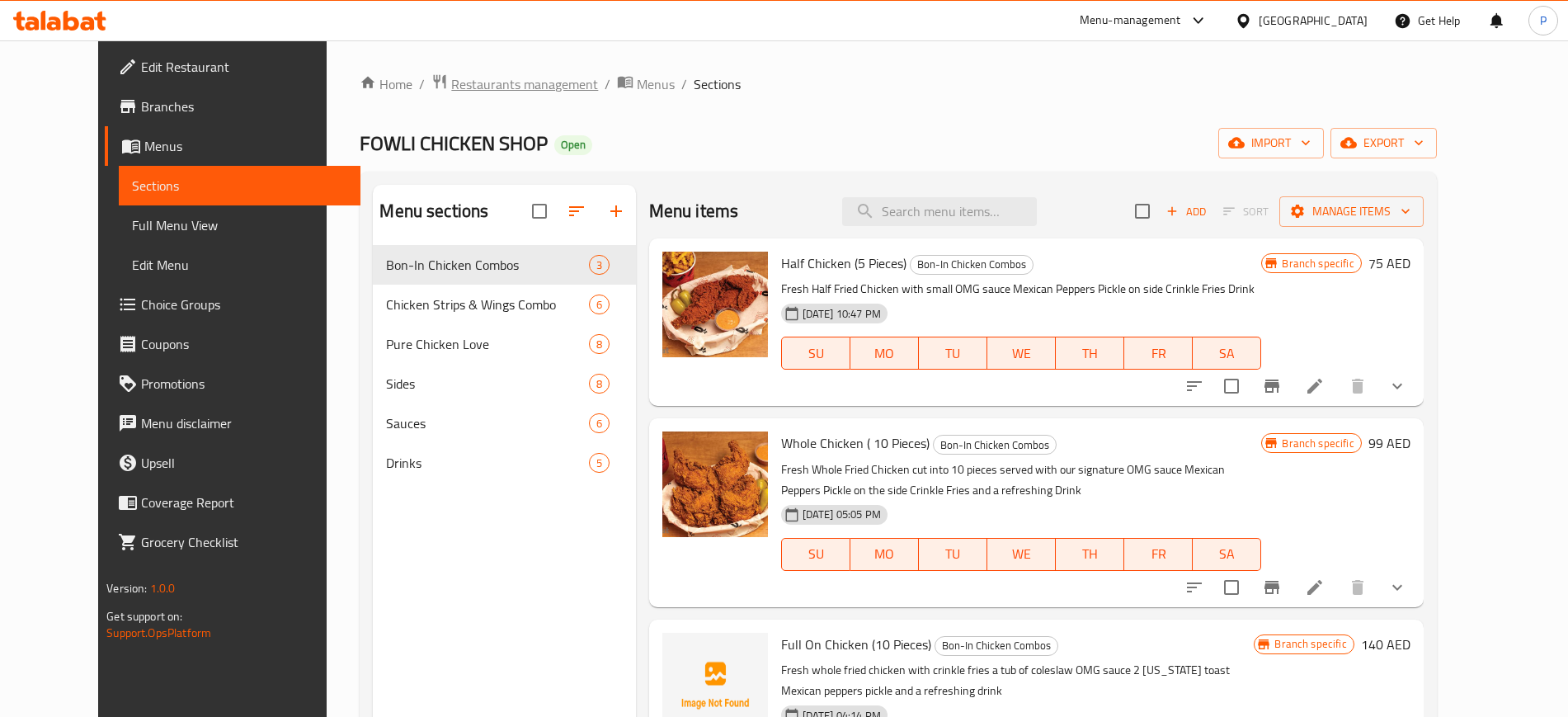
click at [451, 86] on span "Restaurants management" at bounding box center [524, 84] width 146 height 20
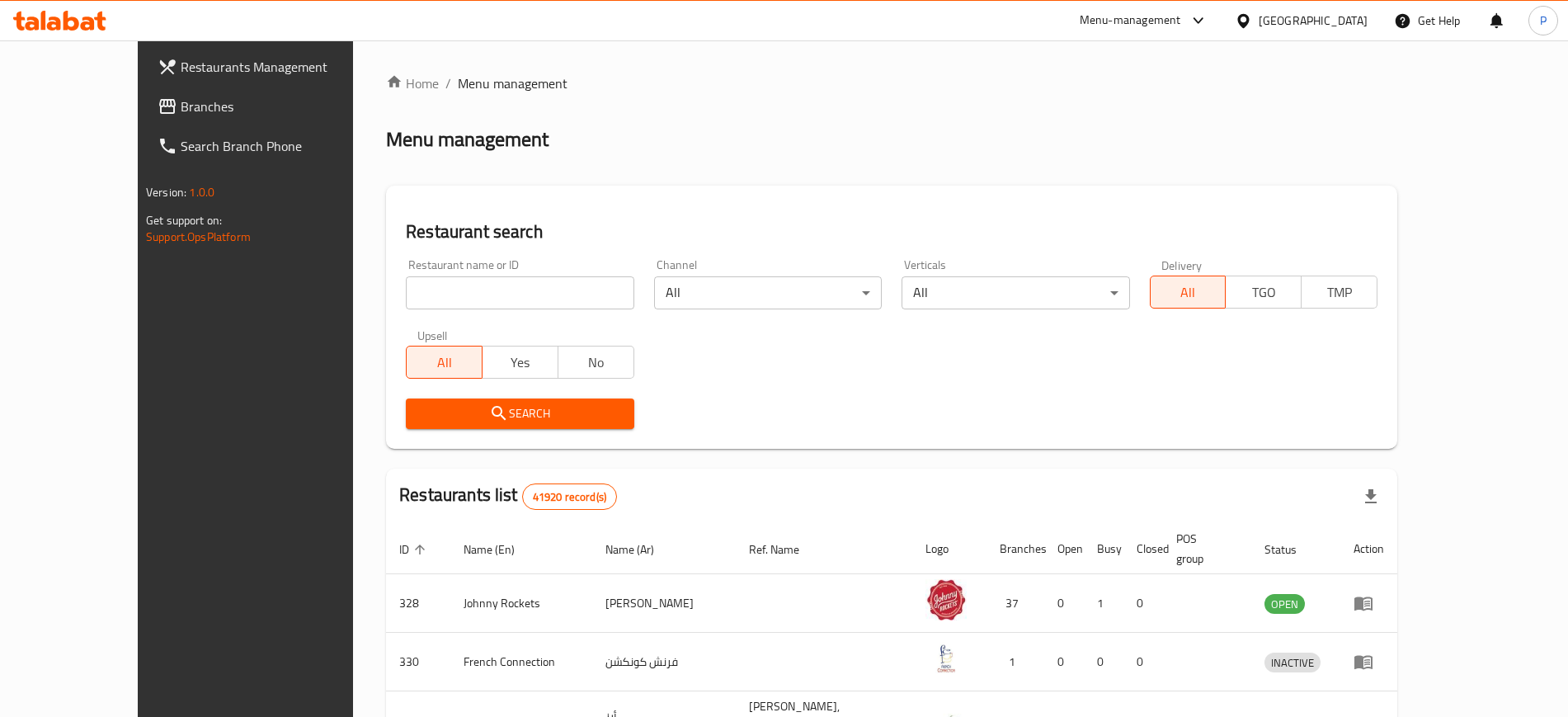
click at [471, 296] on input "search" at bounding box center [519, 292] width 227 height 33
paste input "Projeto Acai"
click button "Search" at bounding box center [519, 414] width 227 height 30
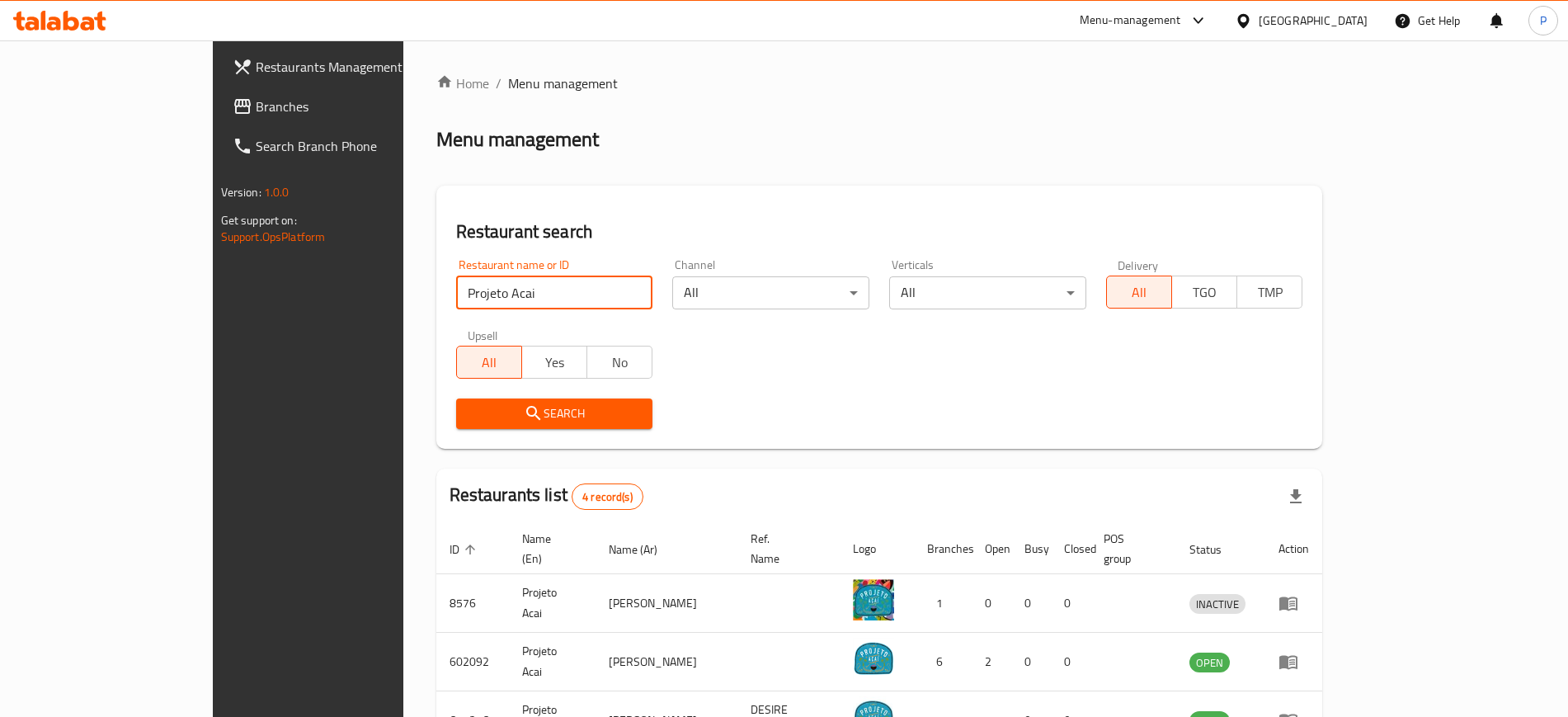
scroll to position [162, 0]
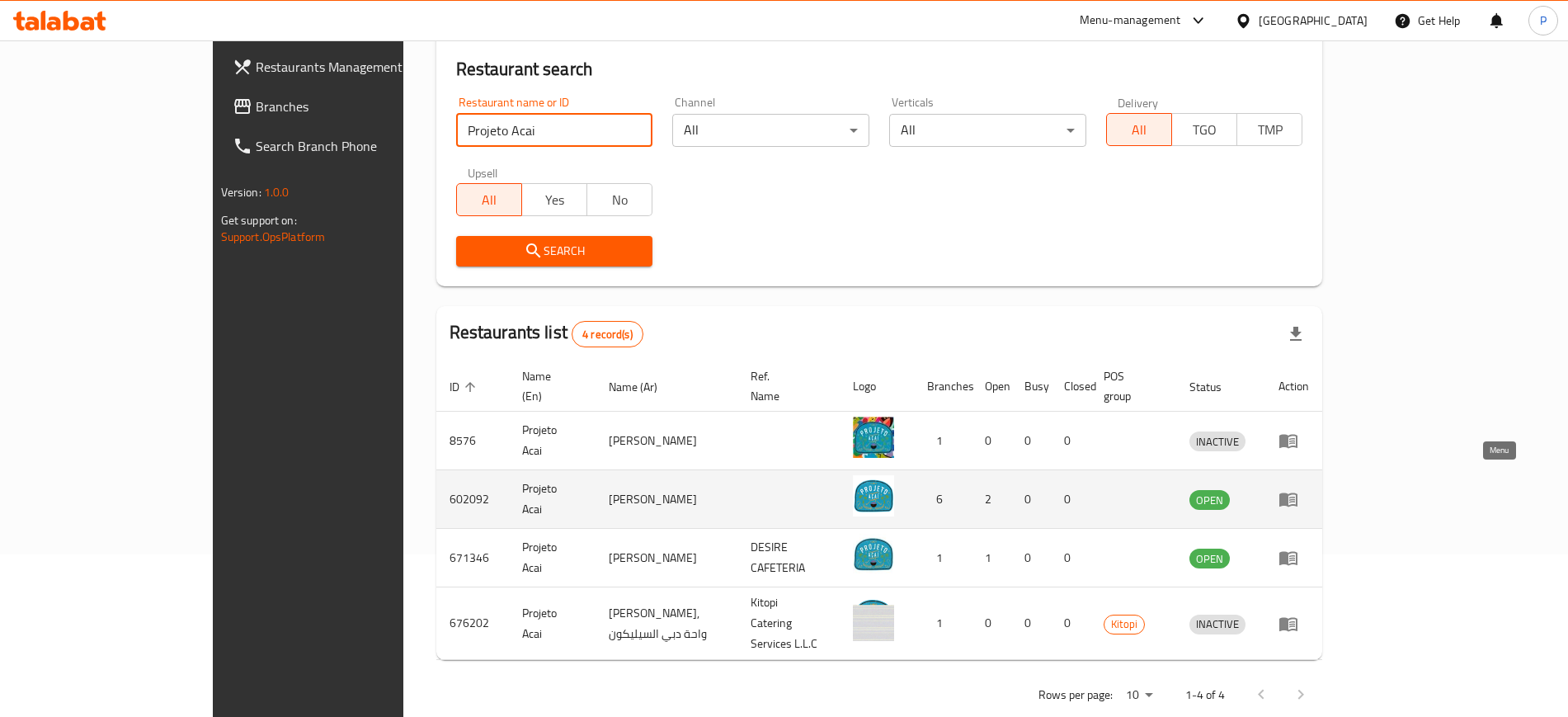
drag, startPoint x: 1486, startPoint y: 473, endPoint x: 1493, endPoint y: 506, distance: 33.7
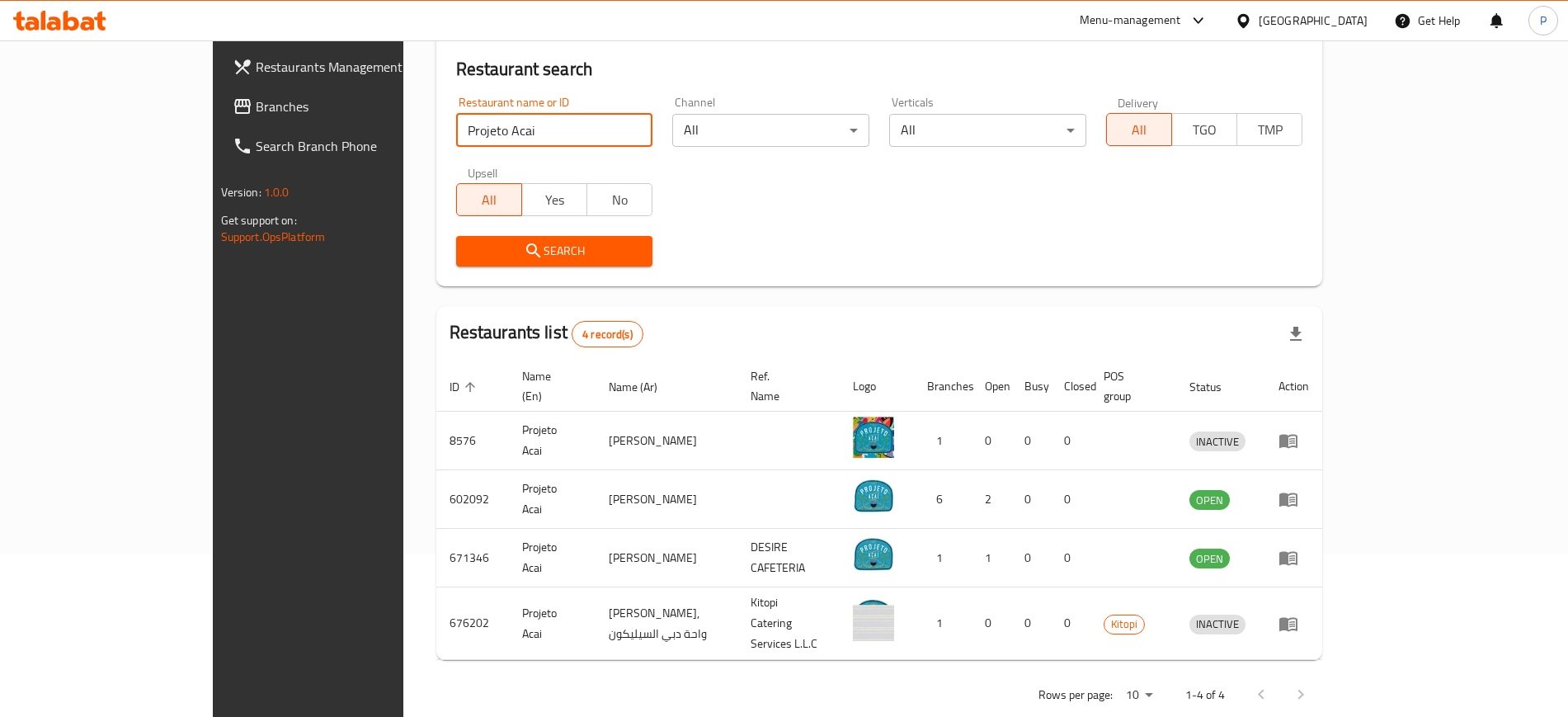
click at [459, 145] on input "Projeto Acai" at bounding box center [555, 130] width 197 height 33
click at [456, 143] on input "Projeto Acai" at bounding box center [555, 130] width 197 height 33
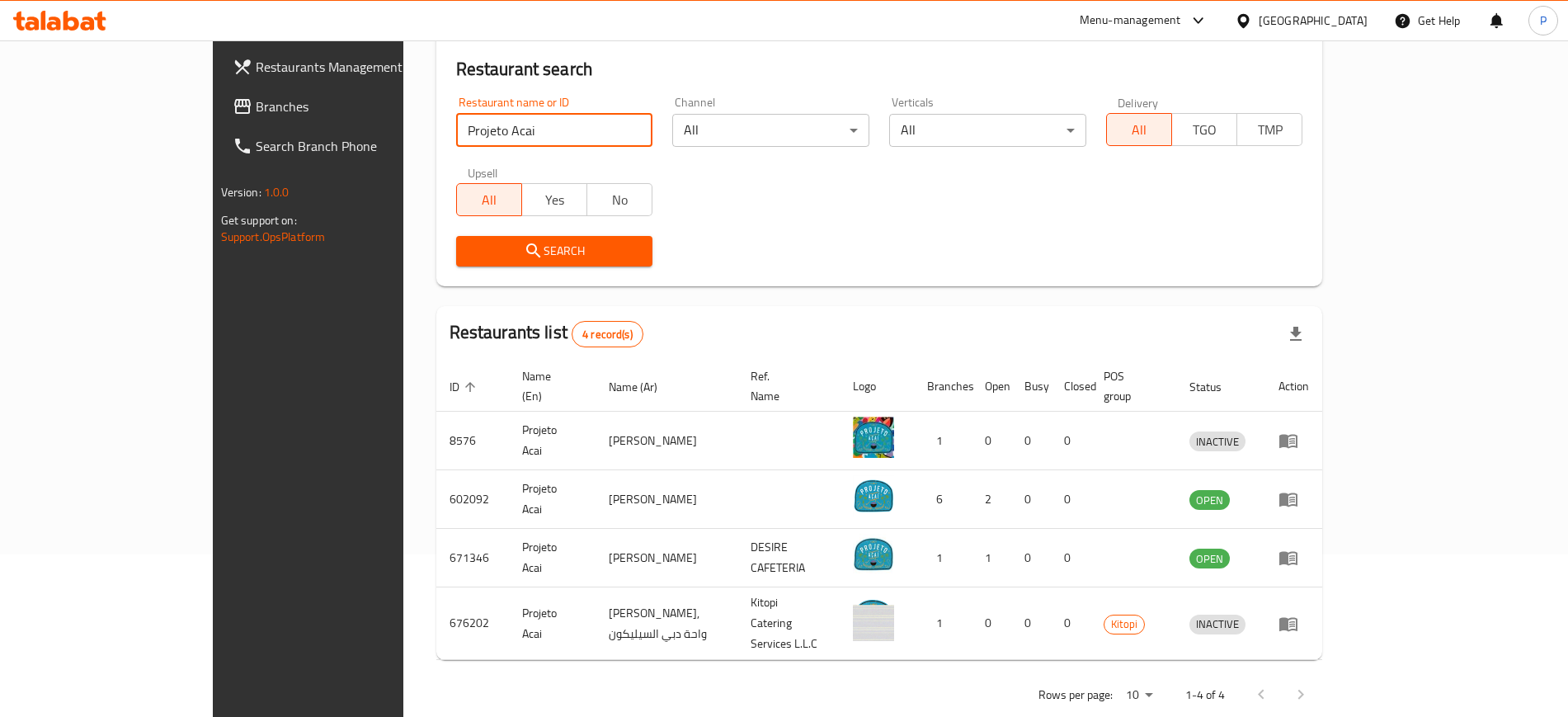
paste input "719433"
type input "719433"
click button "Search" at bounding box center [555, 251] width 197 height 30
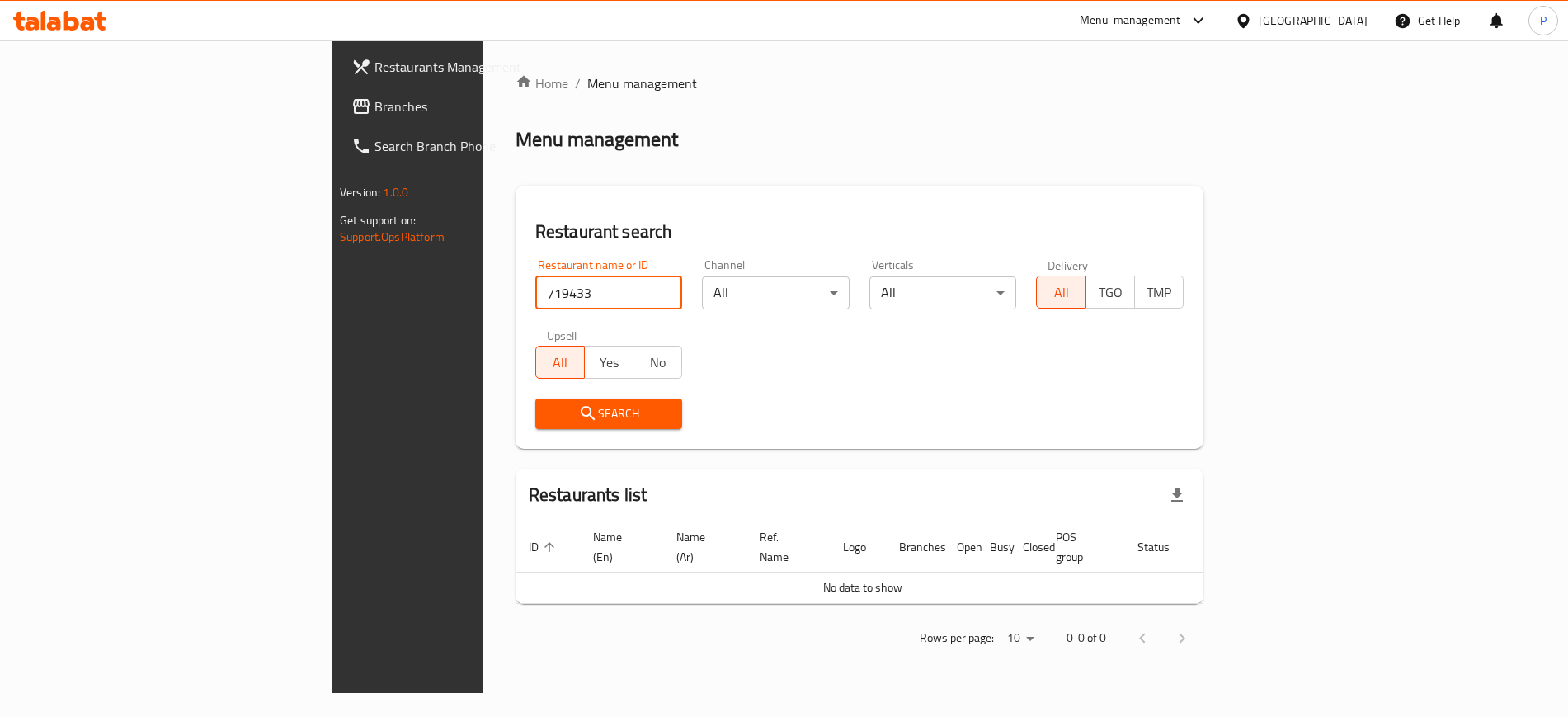
scroll to position [0, 0]
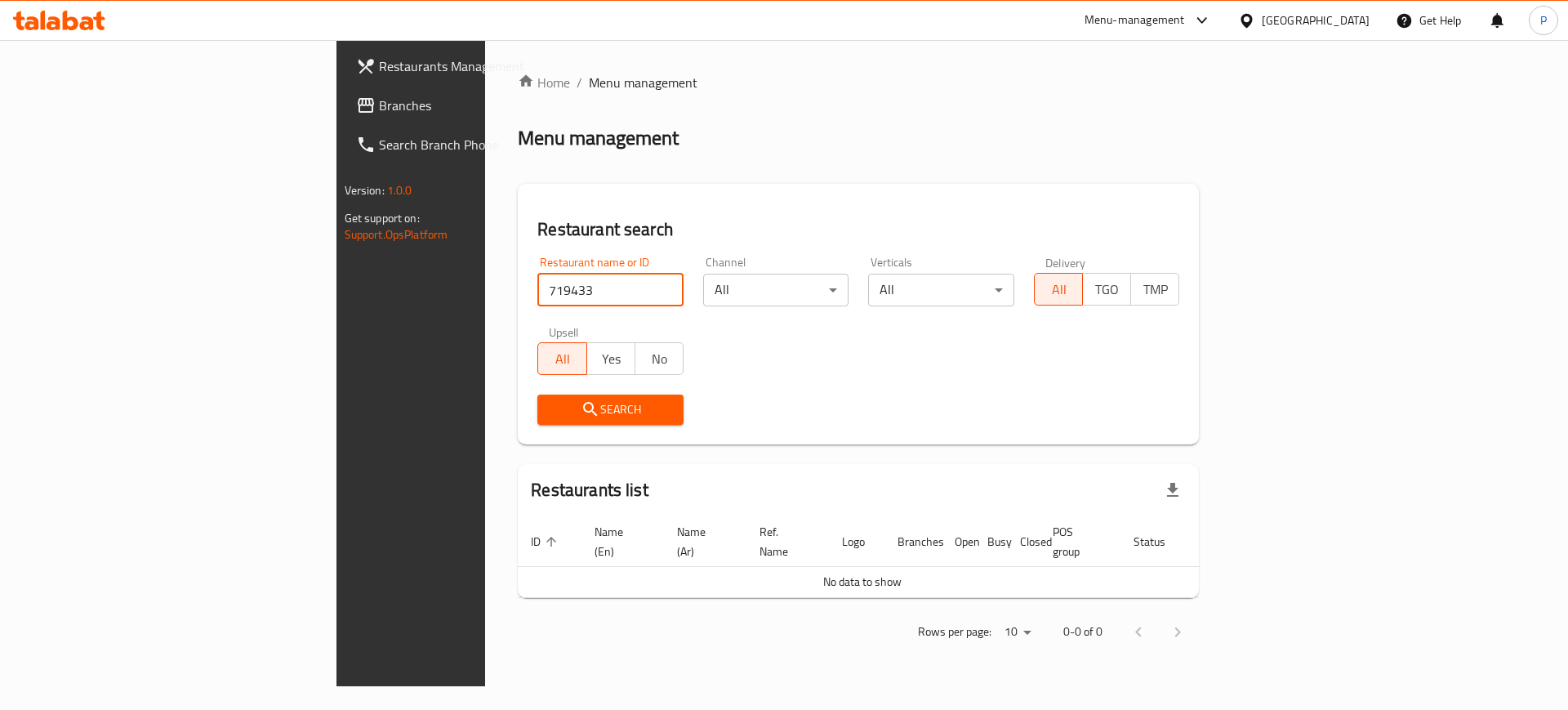
click at [578, 283] on input "719433" at bounding box center [610, 289] width 146 height 33
click at [581, 286] on input "719433" at bounding box center [610, 289] width 146 height 33
click at [1330, 19] on div "United Arab Emirates" at bounding box center [1316, 20] width 108 height 18
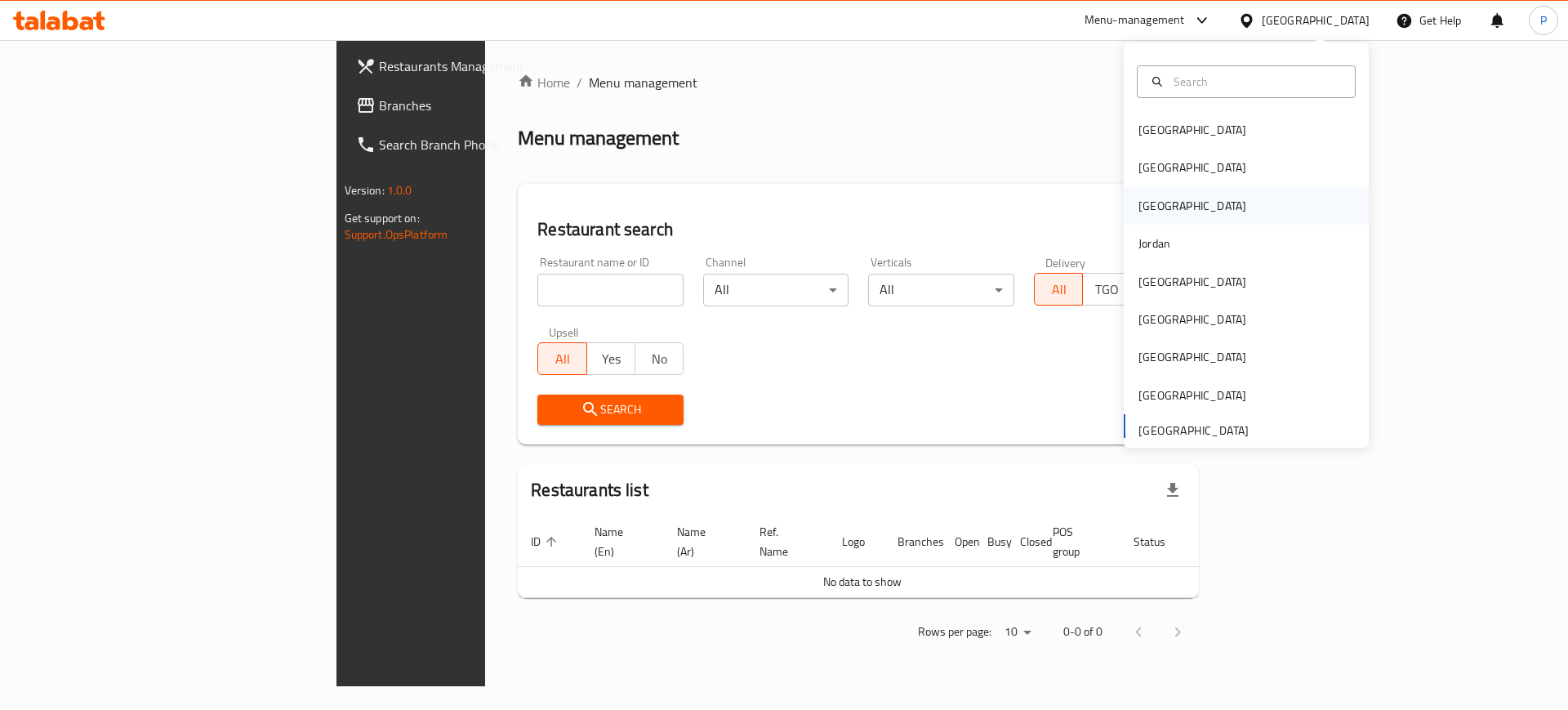
click at [1151, 212] on div "[GEOGRAPHIC_DATA]" at bounding box center [1193, 206] width 134 height 38
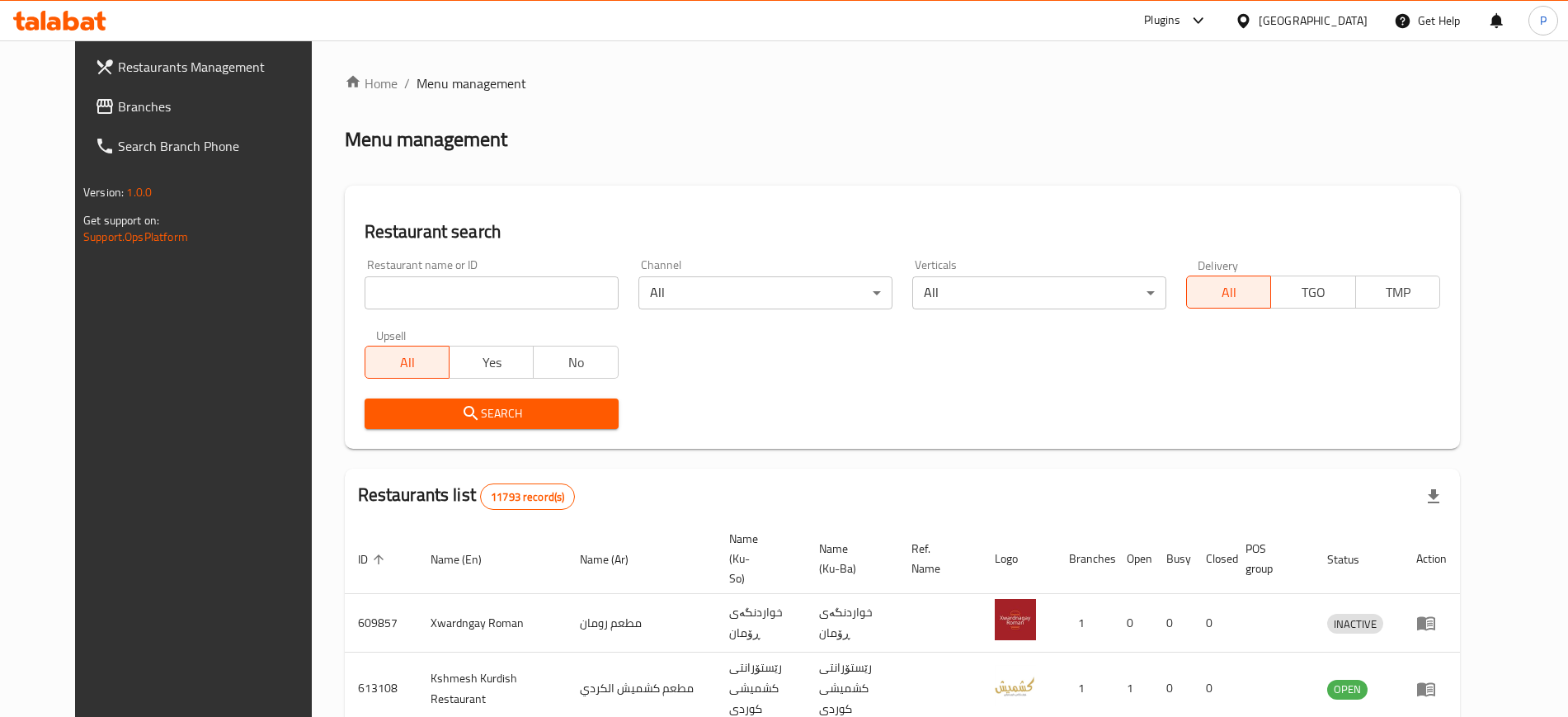
click at [425, 288] on input "search" at bounding box center [492, 292] width 254 height 33
paste input "[GEOGRAPHIC_DATA]"
type input "[GEOGRAPHIC_DATA]"
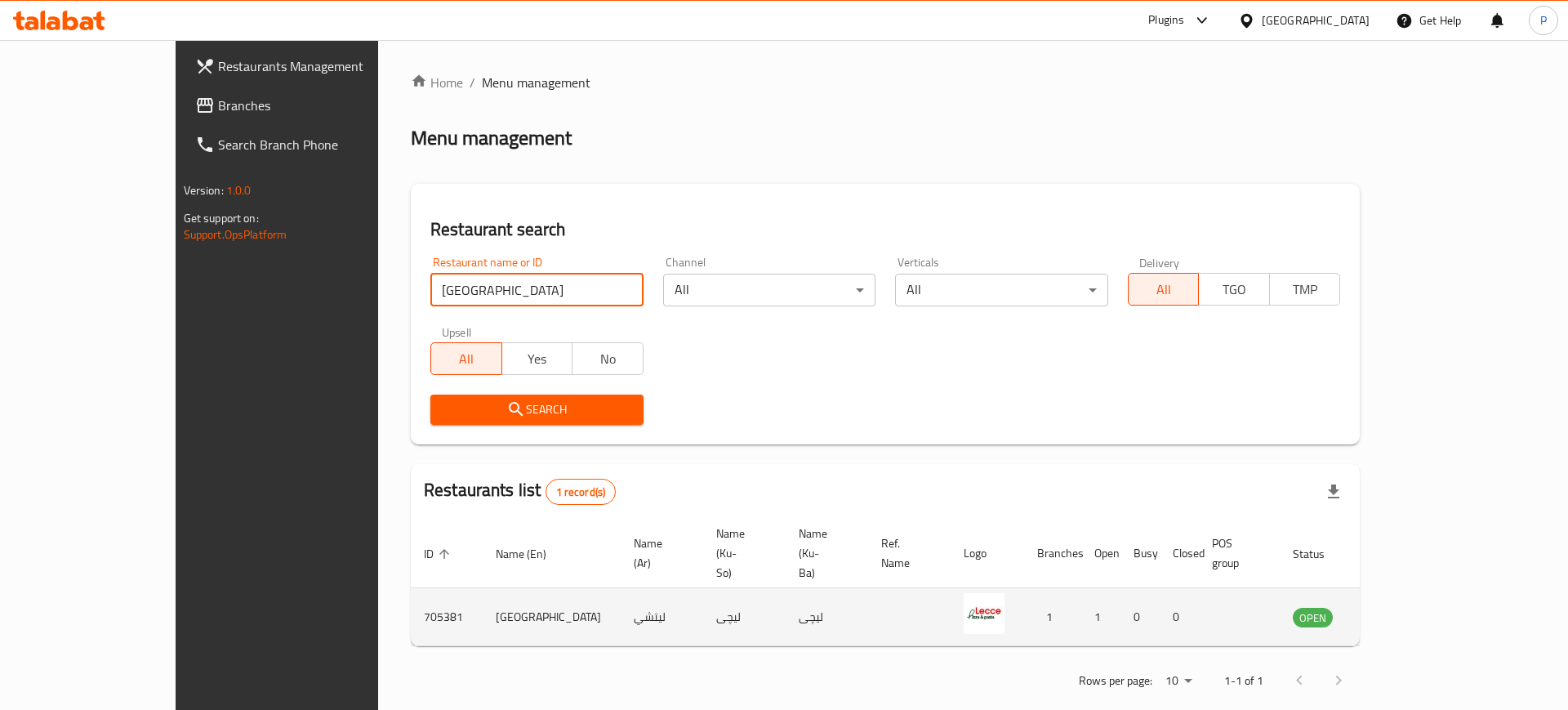
drag, startPoint x: 1459, startPoint y: 571, endPoint x: 1474, endPoint y: 579, distance: 17.0
click at [1366, 588] on td "OPEN" at bounding box center [1323, 617] width 86 height 58
click at [1398, 606] on icon "enhanced table" at bounding box center [1389, 616] width 19 height 19
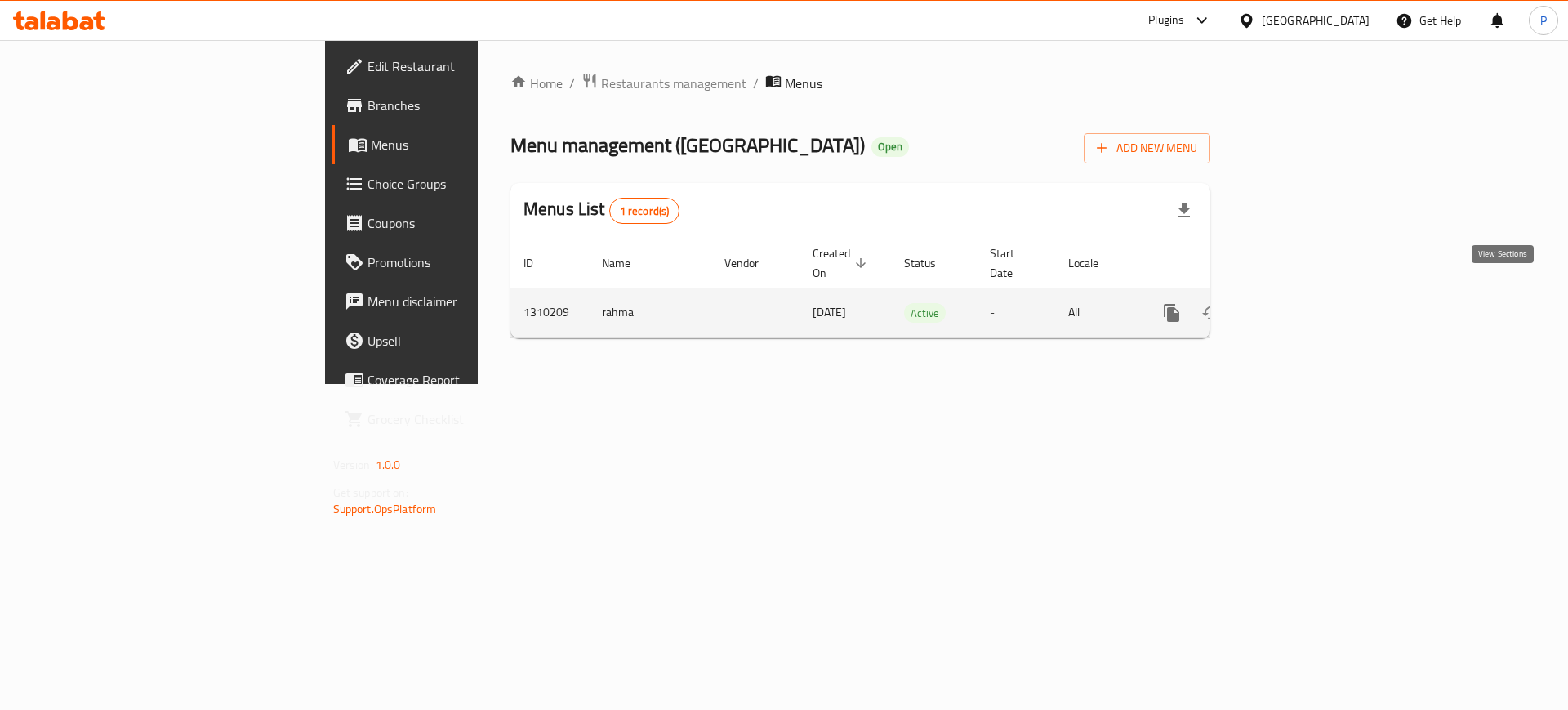
click at [1299, 303] on icon "enhanced table" at bounding box center [1289, 313] width 19 height 19
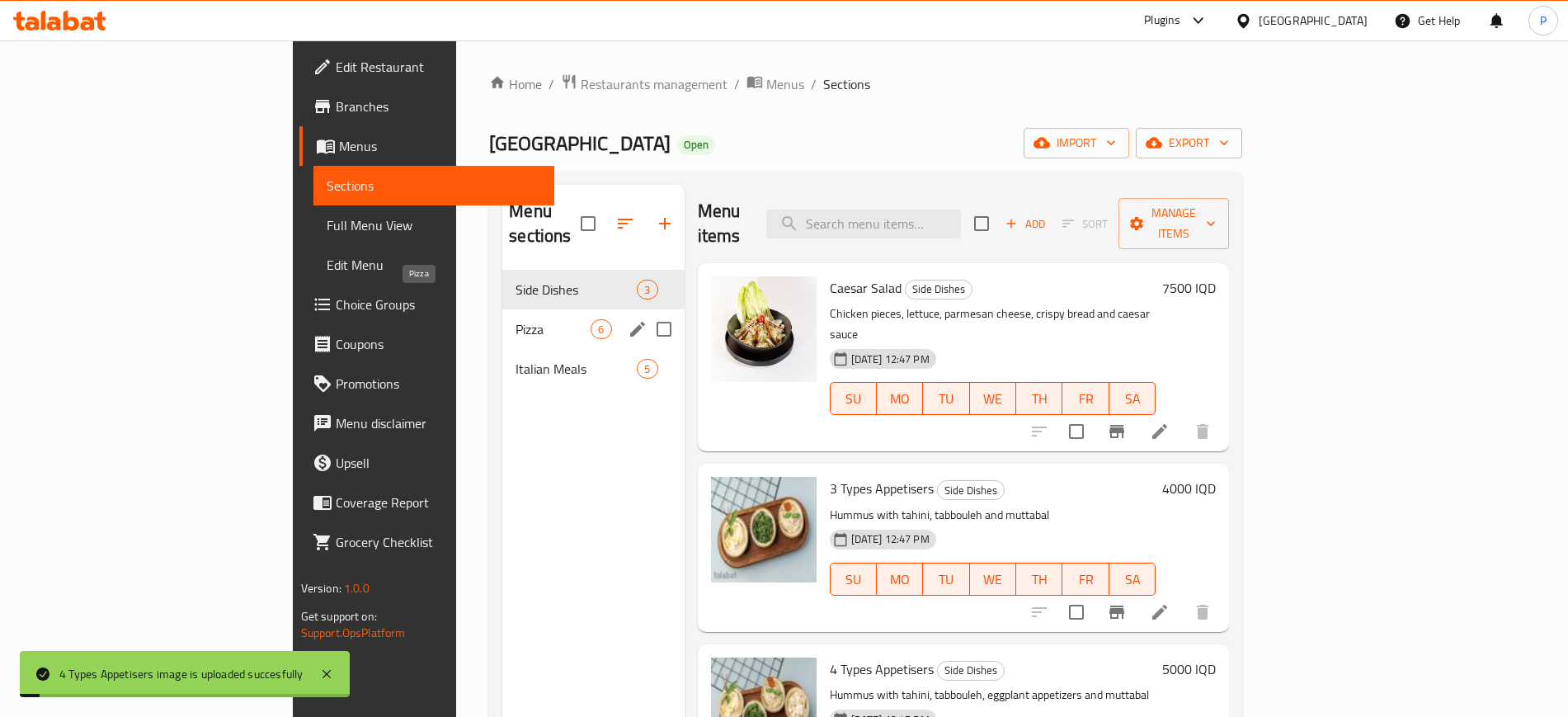
click at [516, 319] on span "Pizza" at bounding box center [553, 329] width 75 height 20
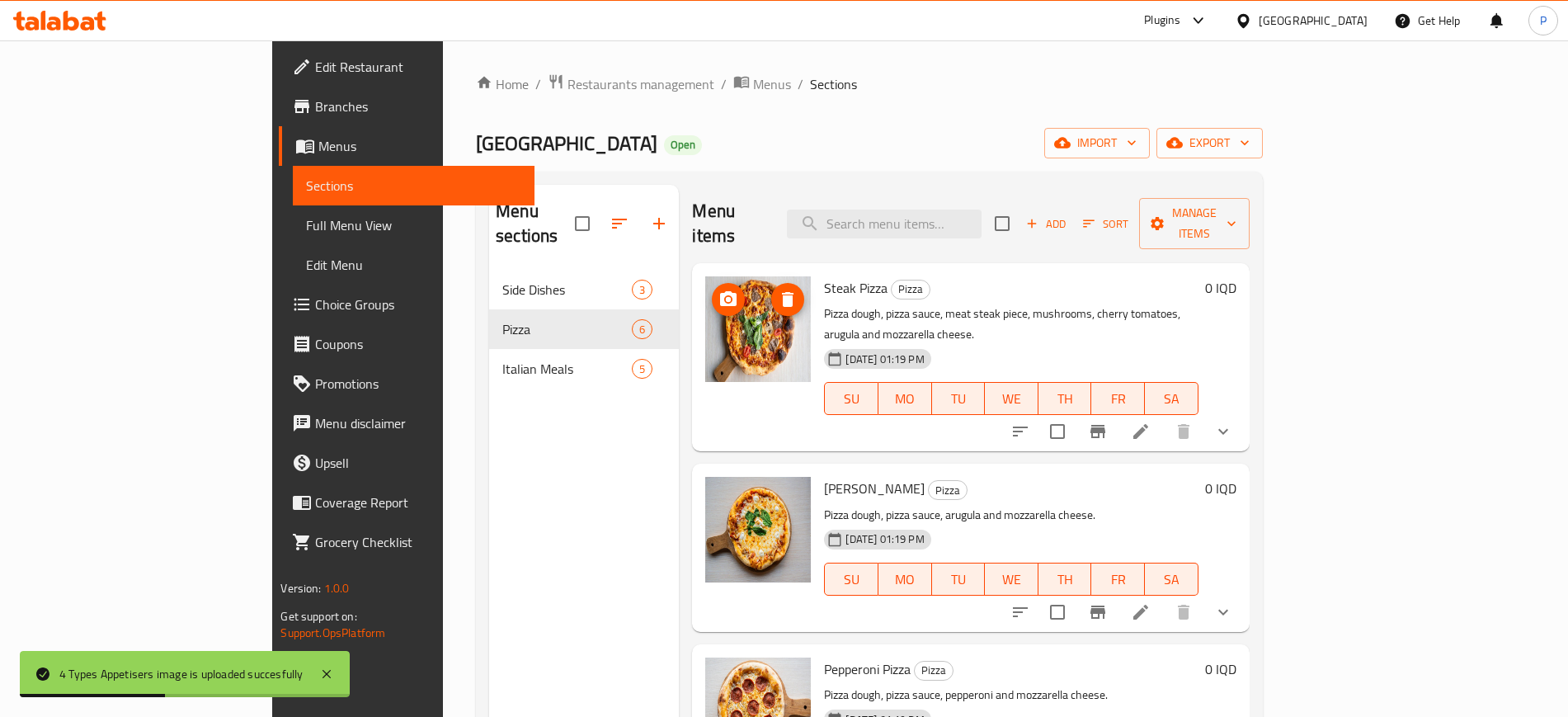
click at [720, 291] on icon "upload picture" at bounding box center [728, 298] width 17 height 15
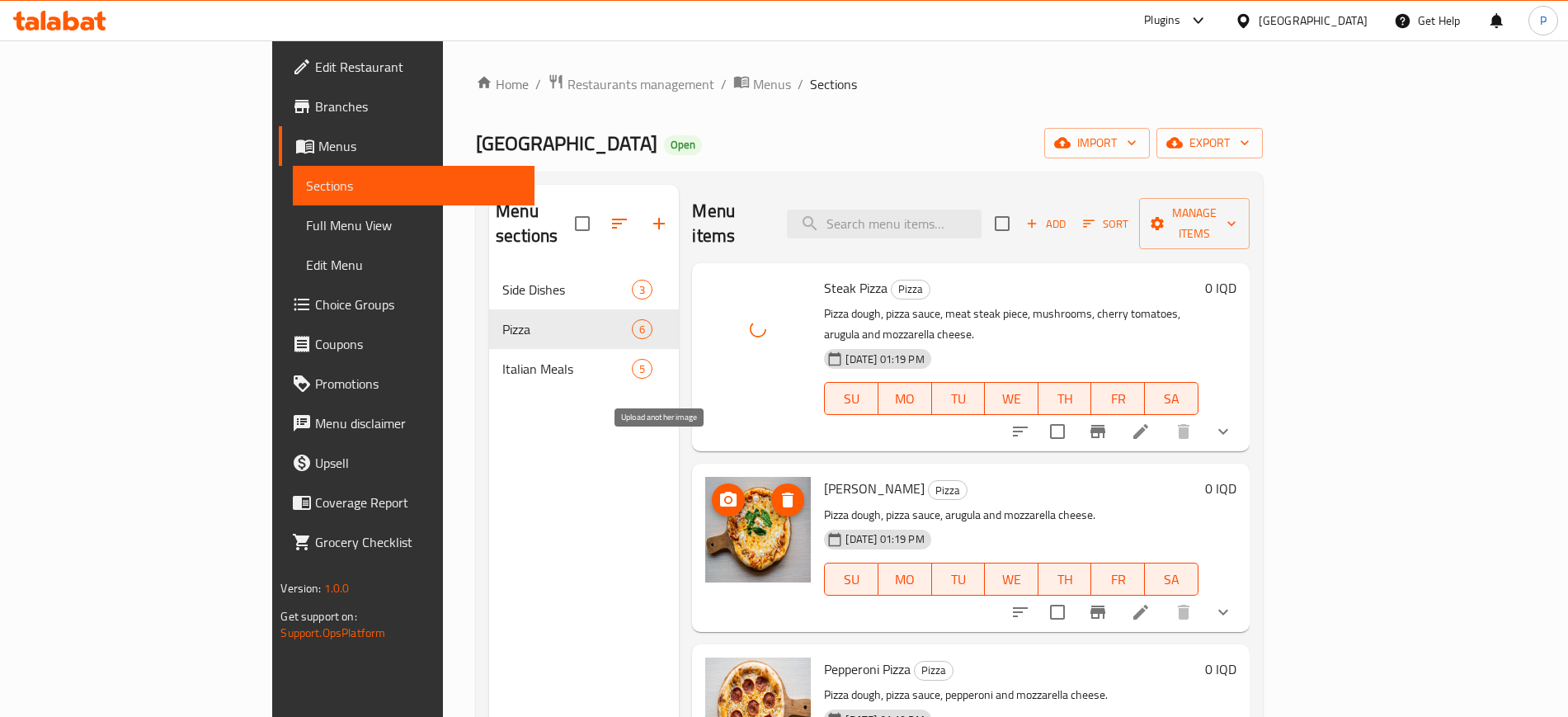
click at [720, 492] on icon "upload picture" at bounding box center [728, 499] width 17 height 15
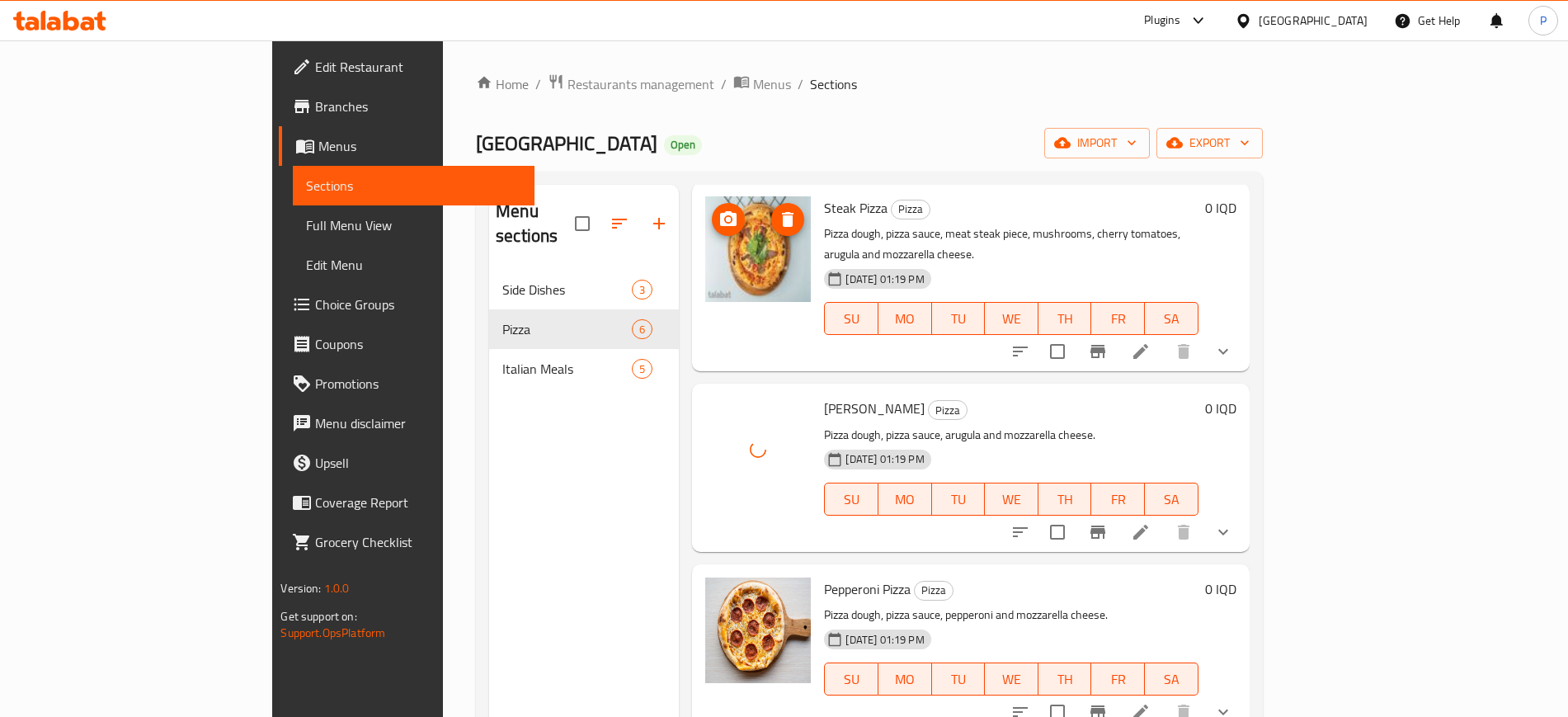
scroll to position [206, 0]
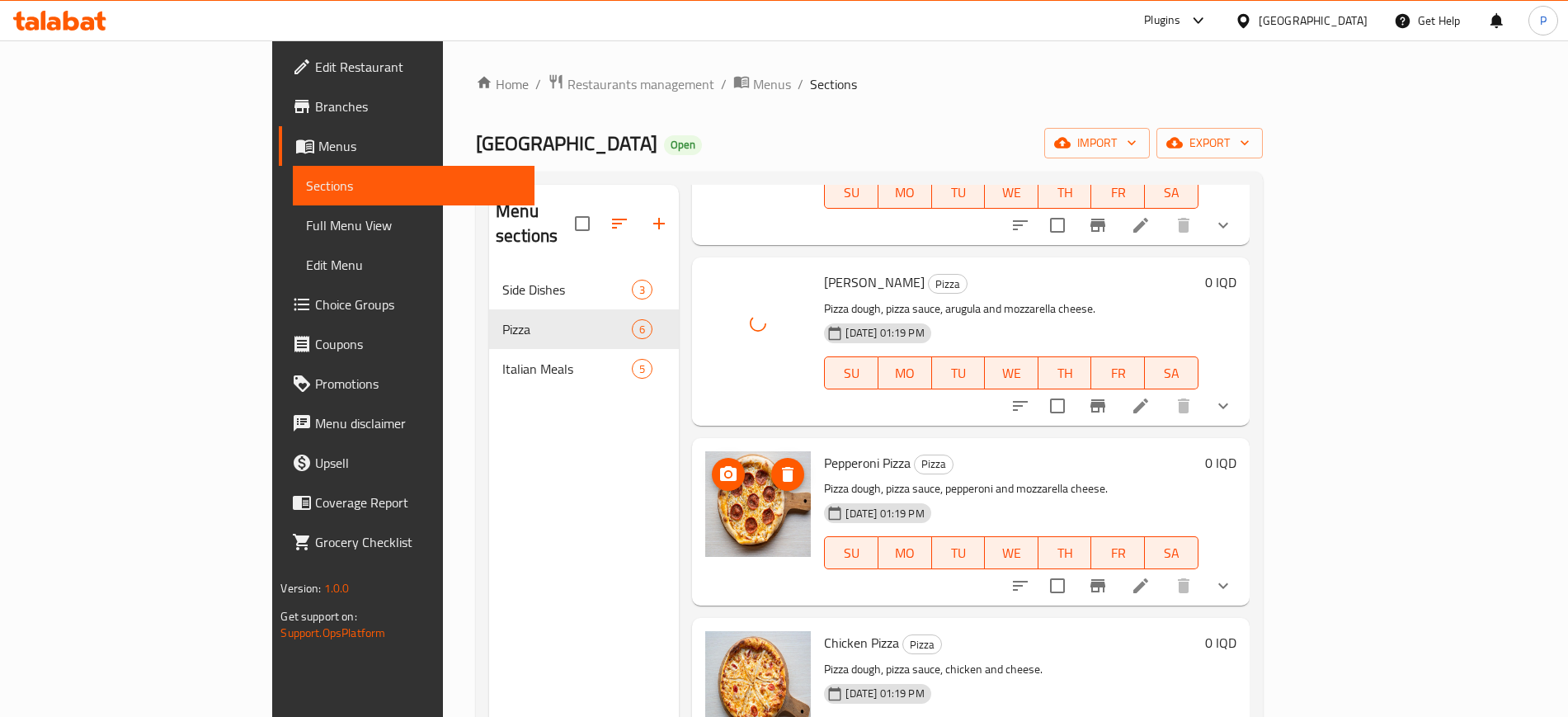
click at [705, 451] on img at bounding box center [758, 503] width 106 height 106
click at [718, 464] on icon "upload picture" at bounding box center [728, 474] width 20 height 20
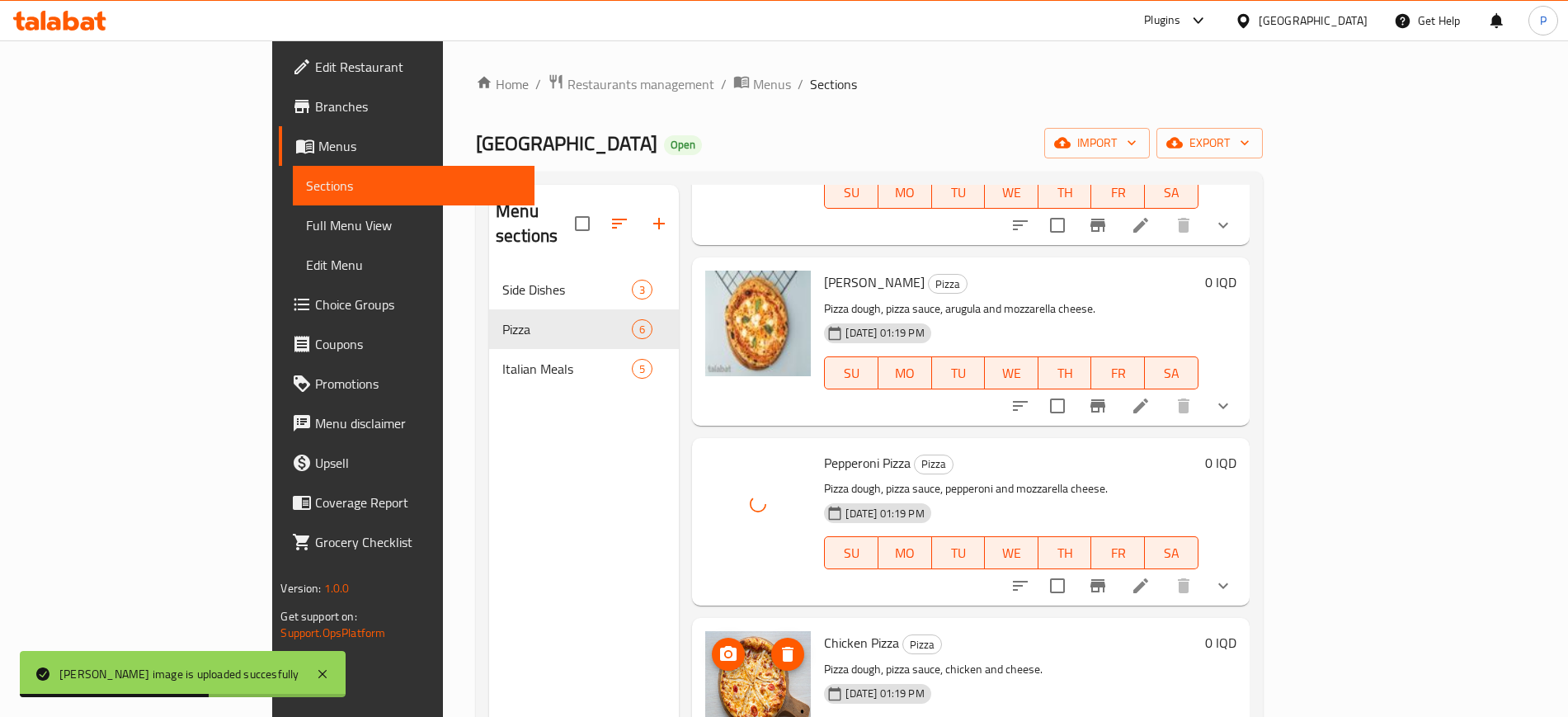
click at [718, 644] on icon "upload picture" at bounding box center [728, 654] width 20 height 20
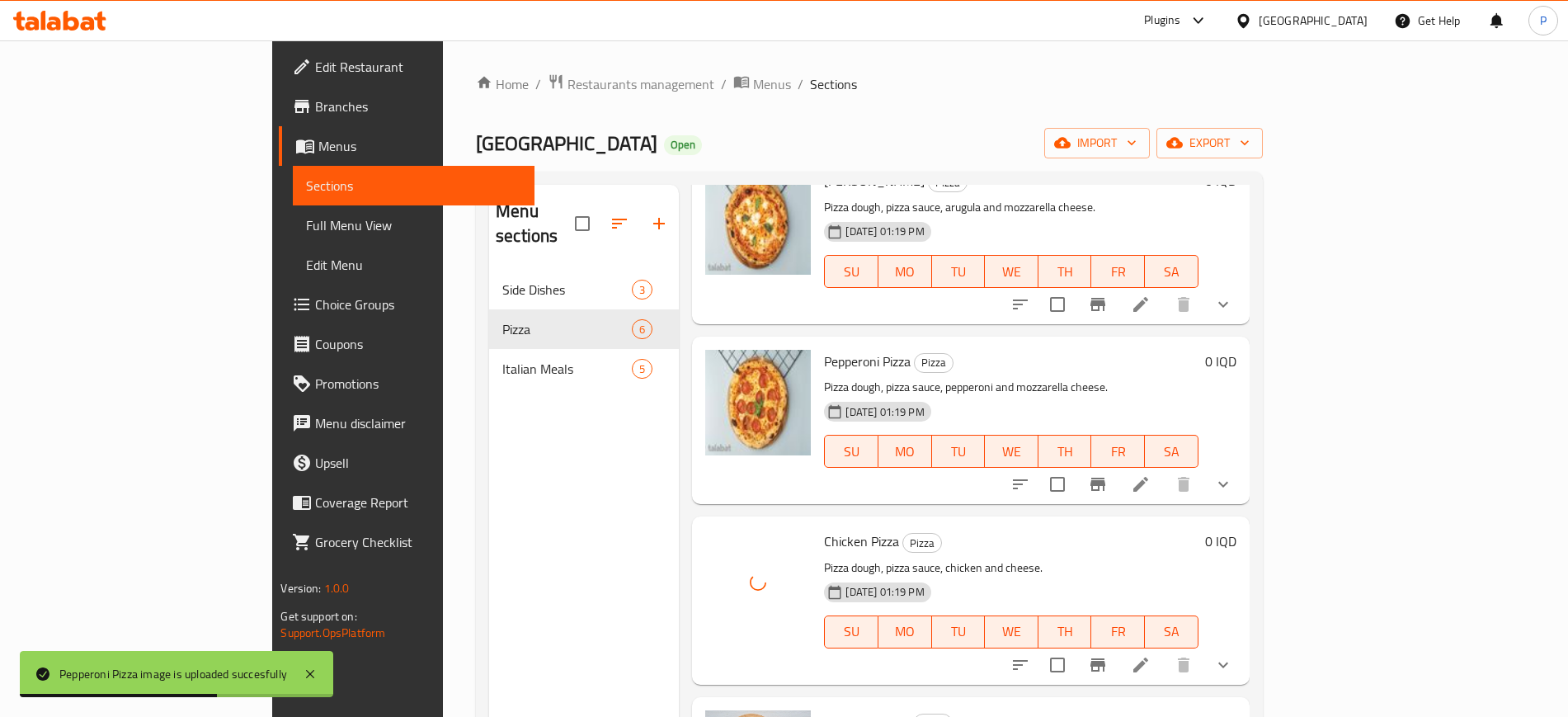
scroll to position [406, 0]
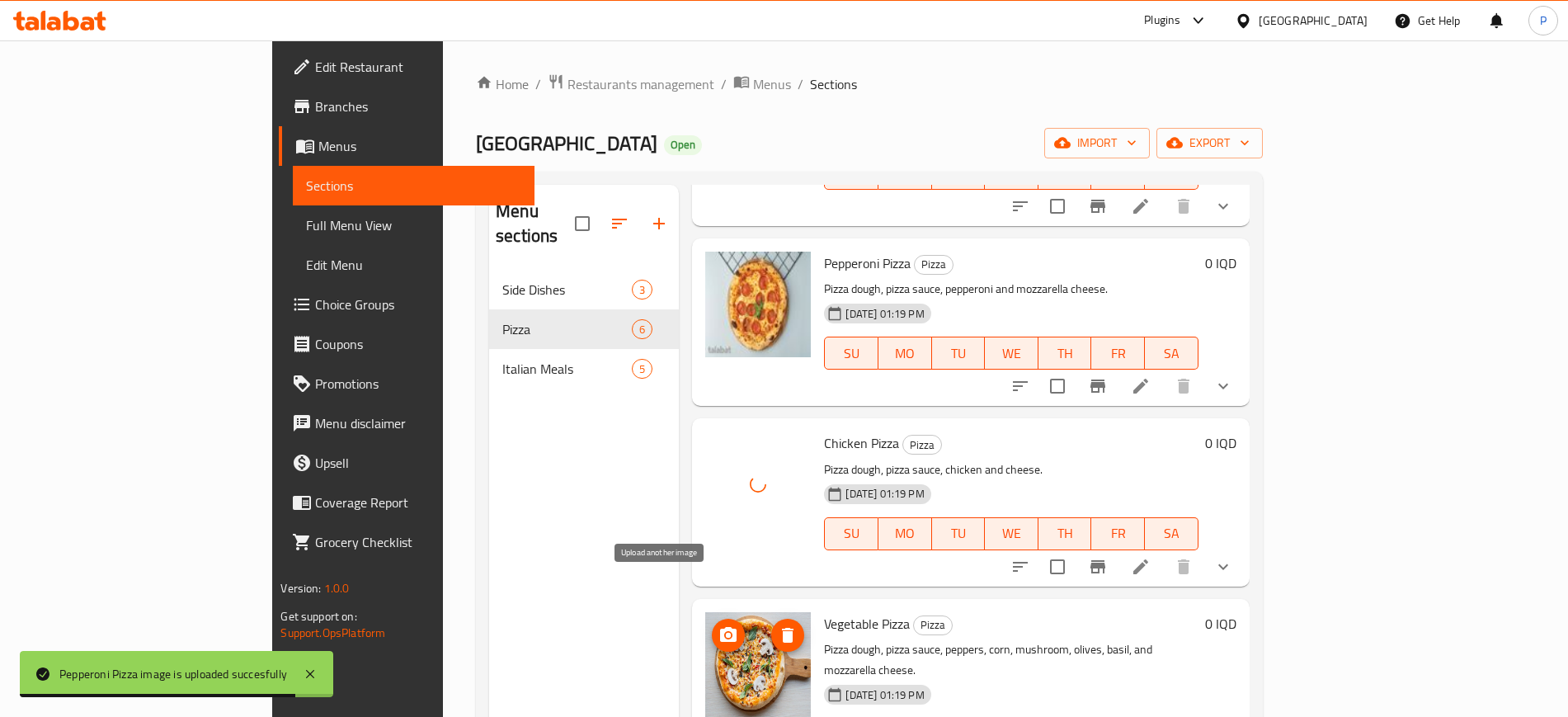
click at [718, 625] on icon "upload picture" at bounding box center [728, 634] width 20 height 20
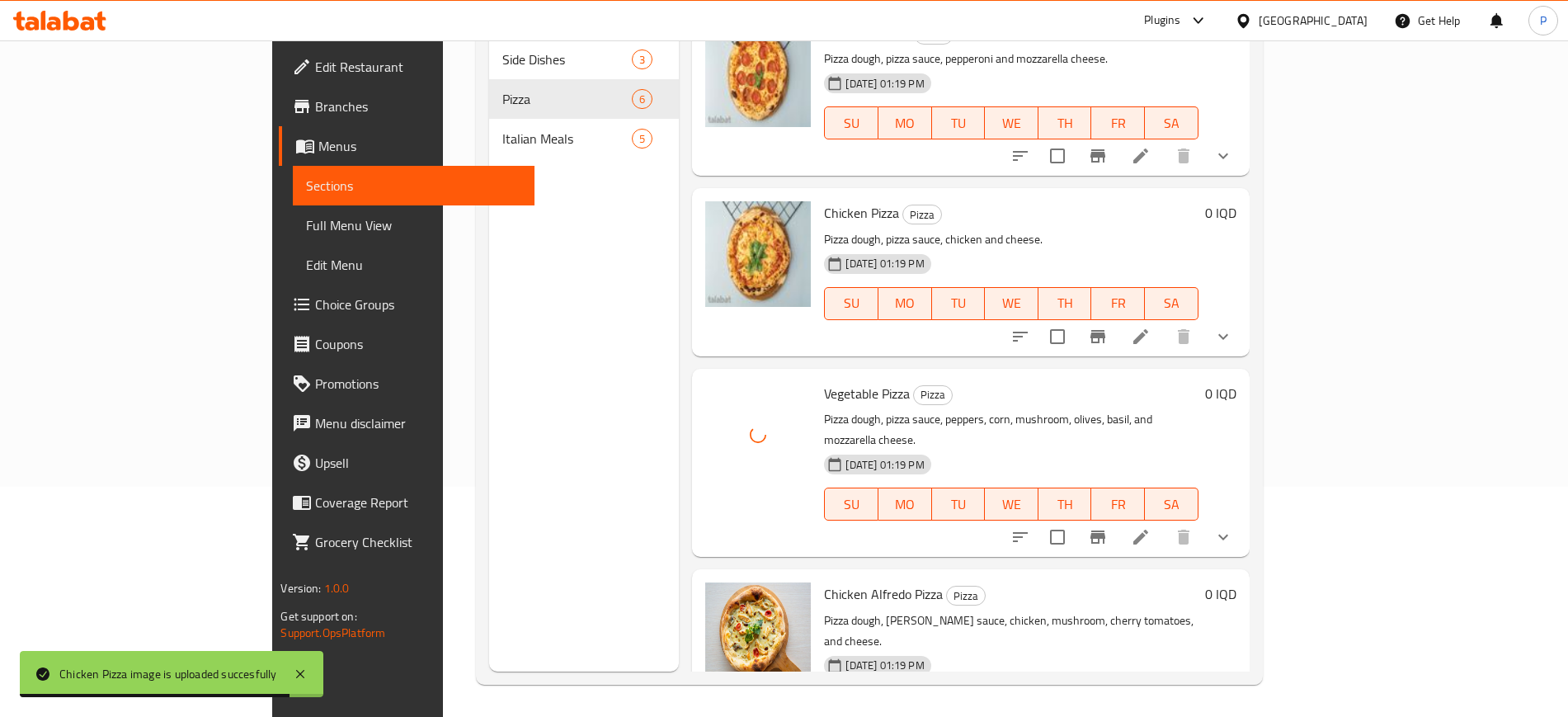
scroll to position [231, 0]
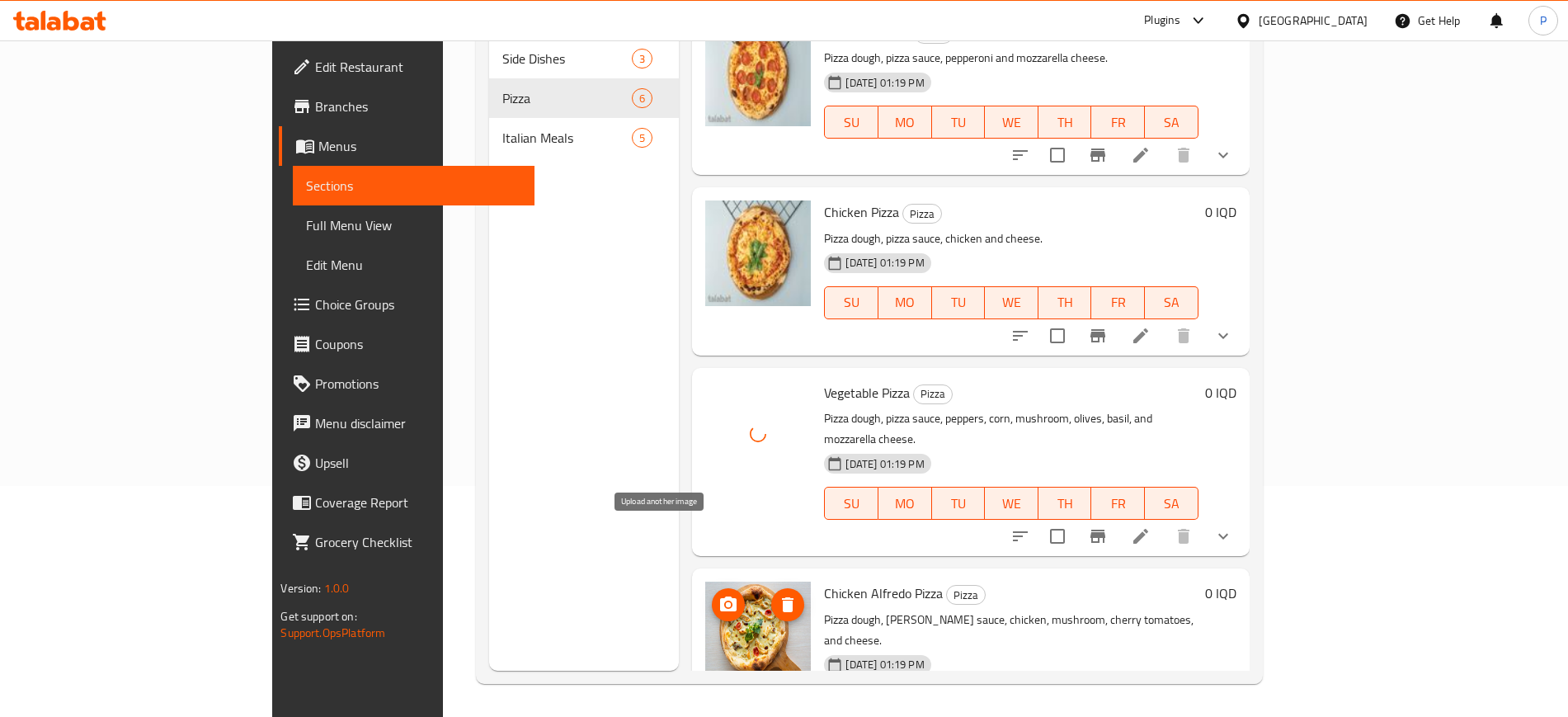
click at [718, 595] on icon "upload picture" at bounding box center [728, 604] width 20 height 20
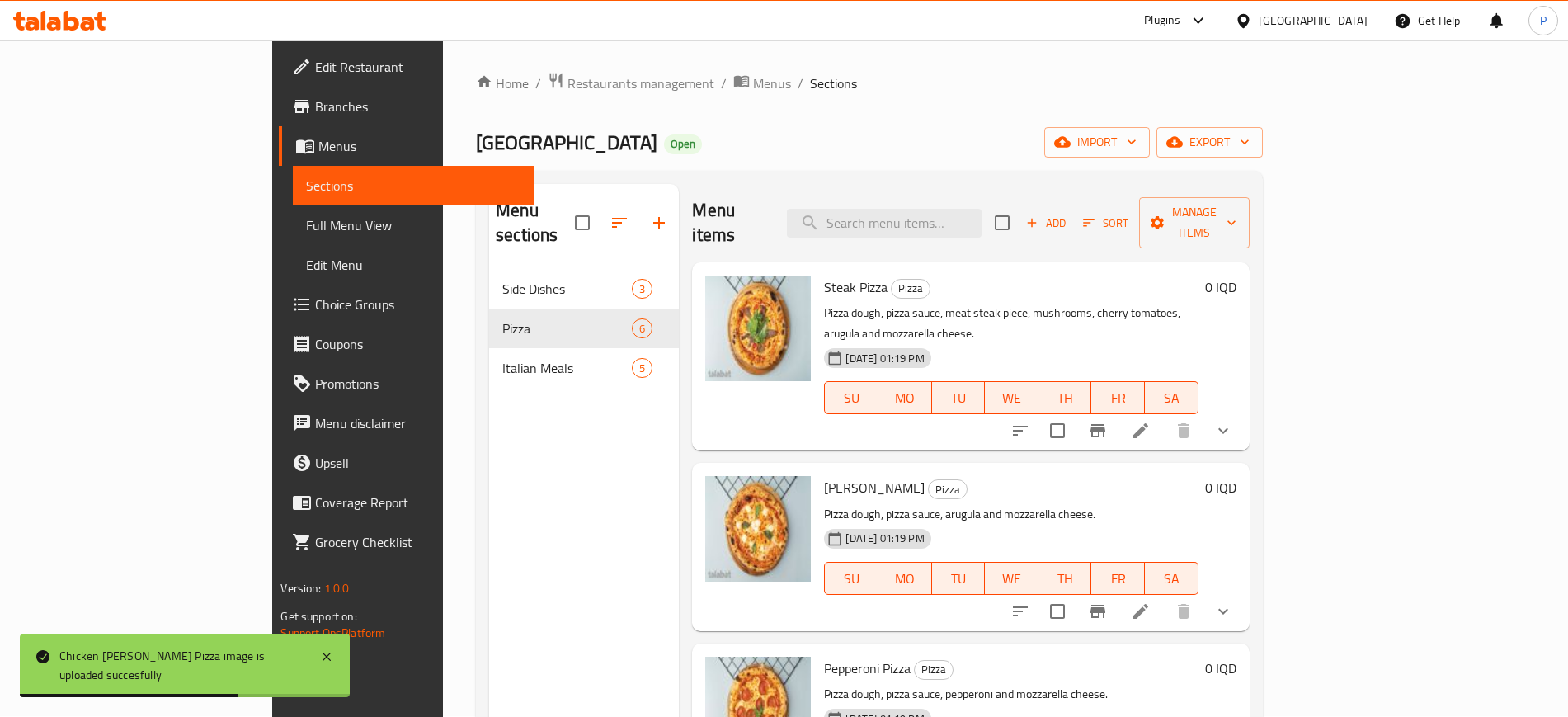
scroll to position [0, 0]
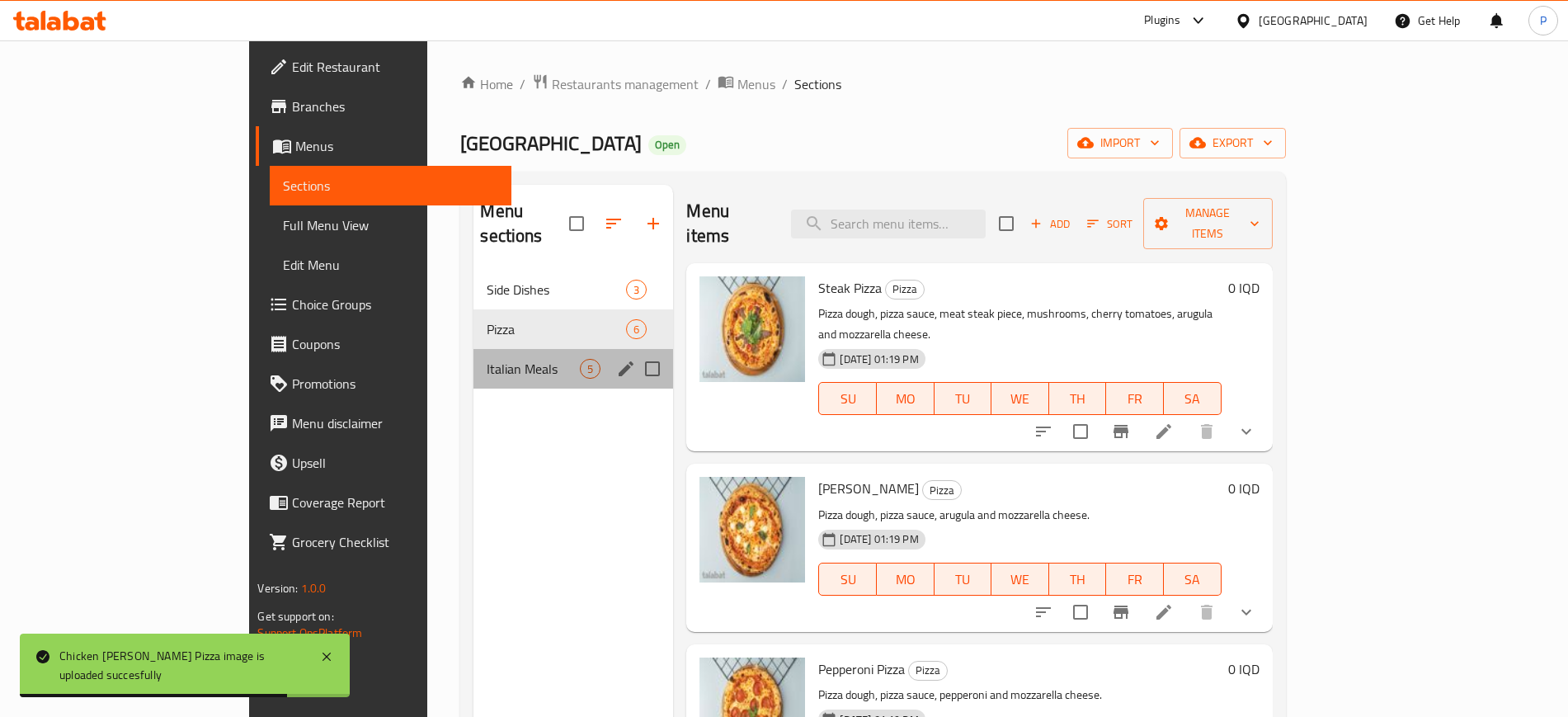
click at [524, 361] on div "Italian Meals 5" at bounding box center [572, 368] width 200 height 40
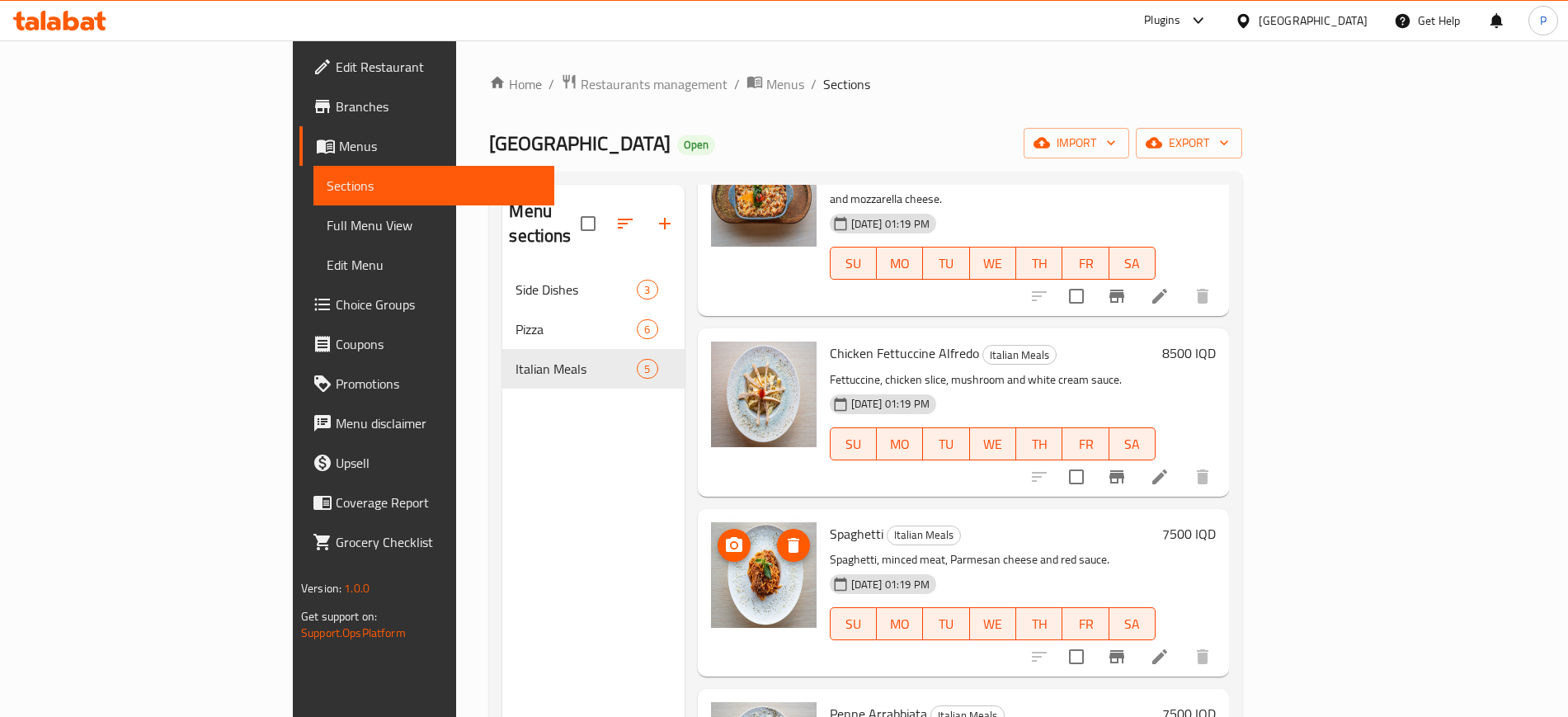
scroll to position [19, 0]
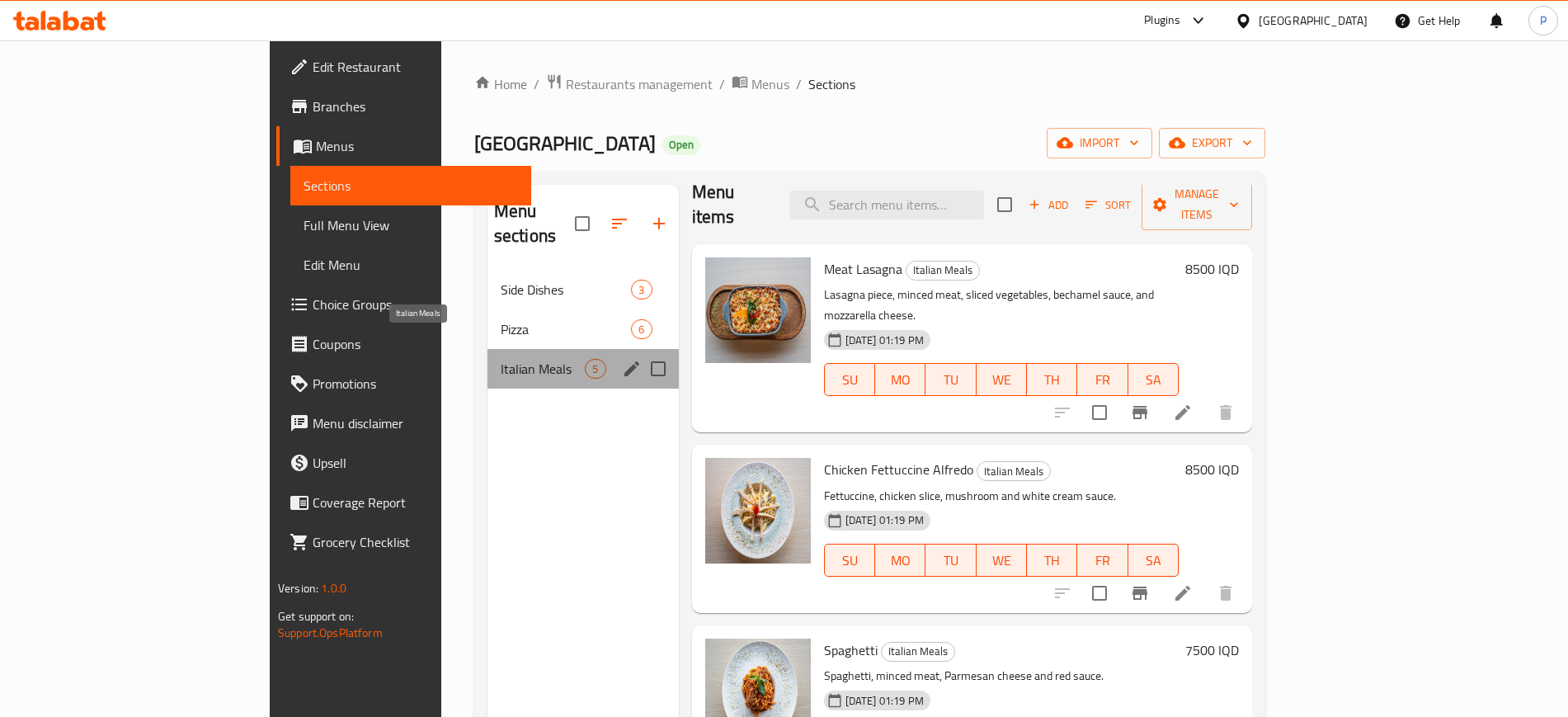
click at [500, 358] on span "Italian Meals" at bounding box center [543, 368] width 85 height 20
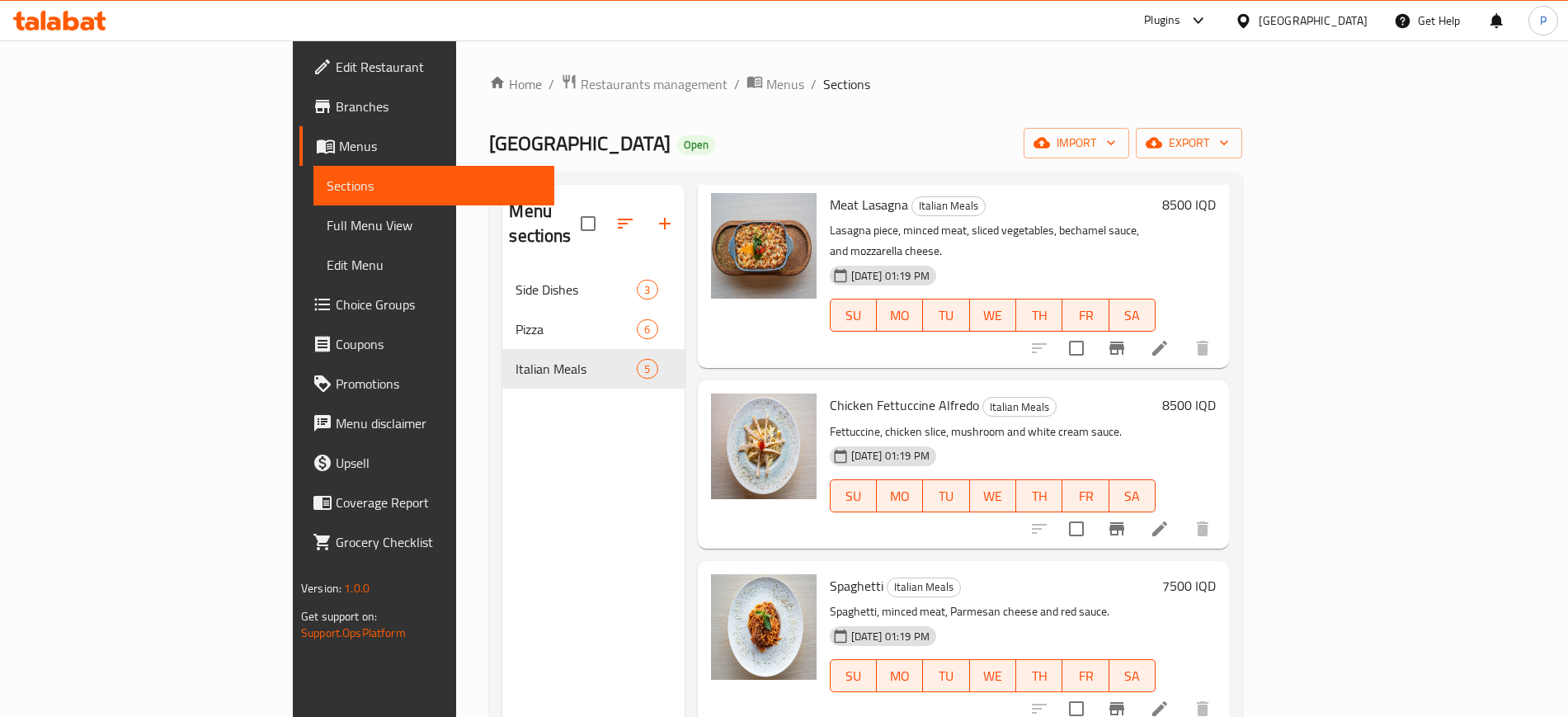
scroll to position [0, 0]
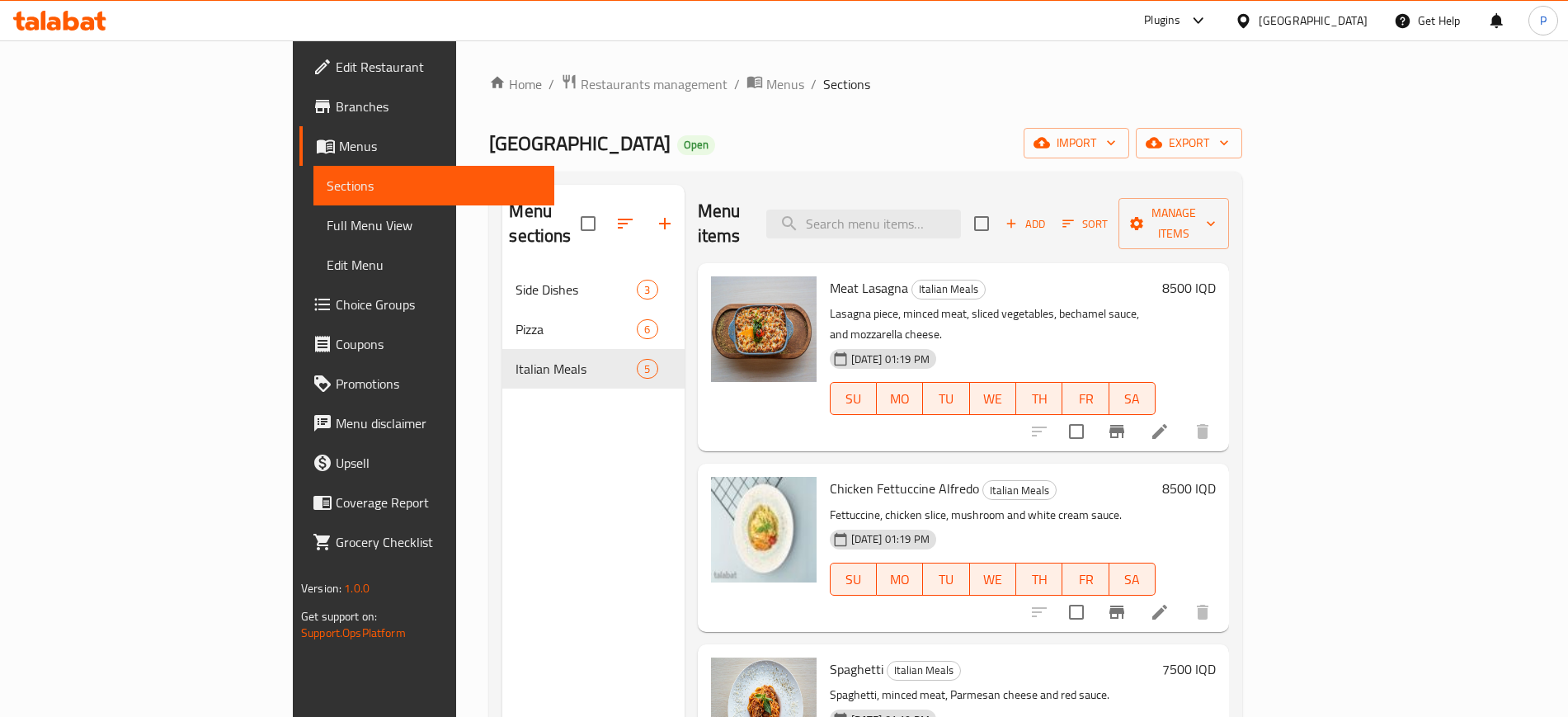
click at [335, 64] on span "Edit Restaurant" at bounding box center [437, 67] width 205 height 20
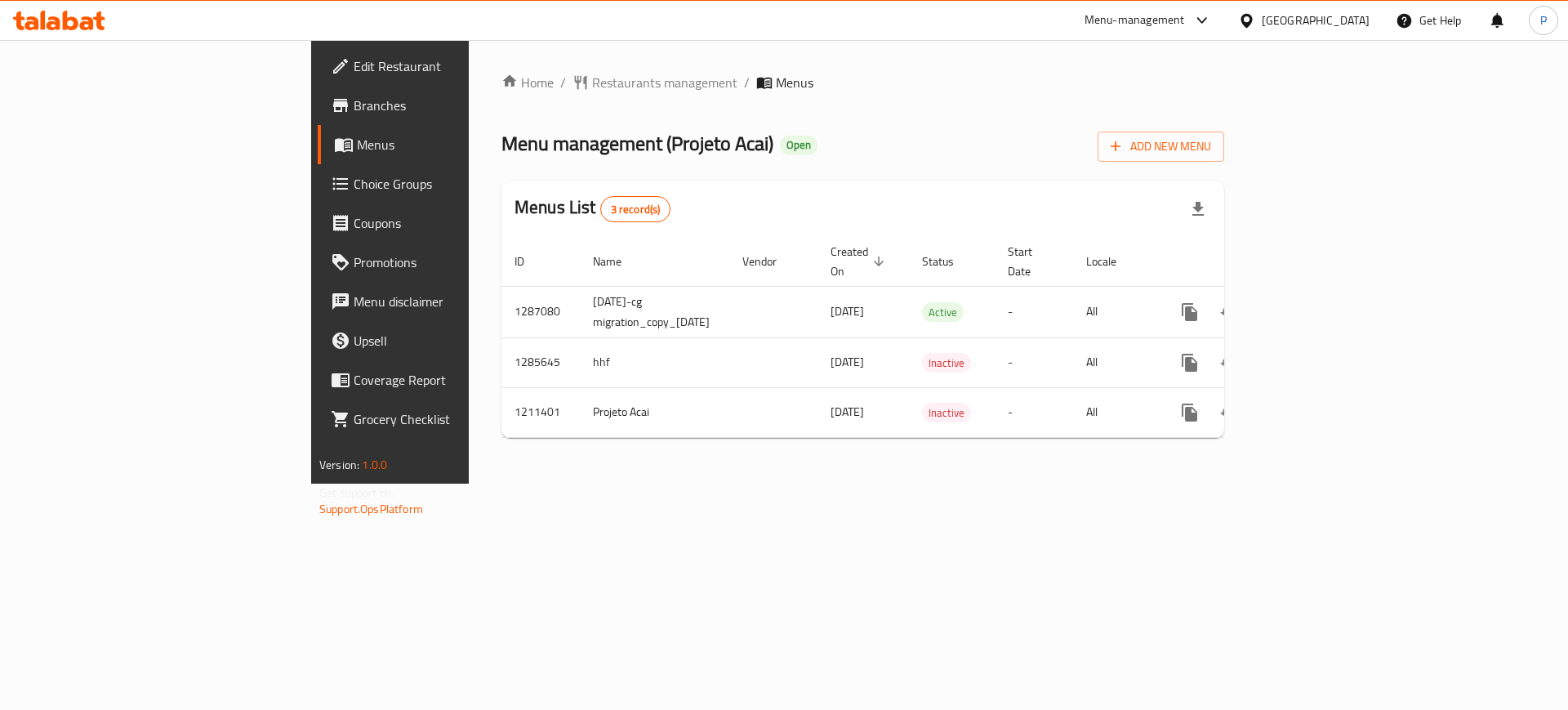
click at [353, 104] on span "Branches" at bounding box center [456, 105] width 207 height 19
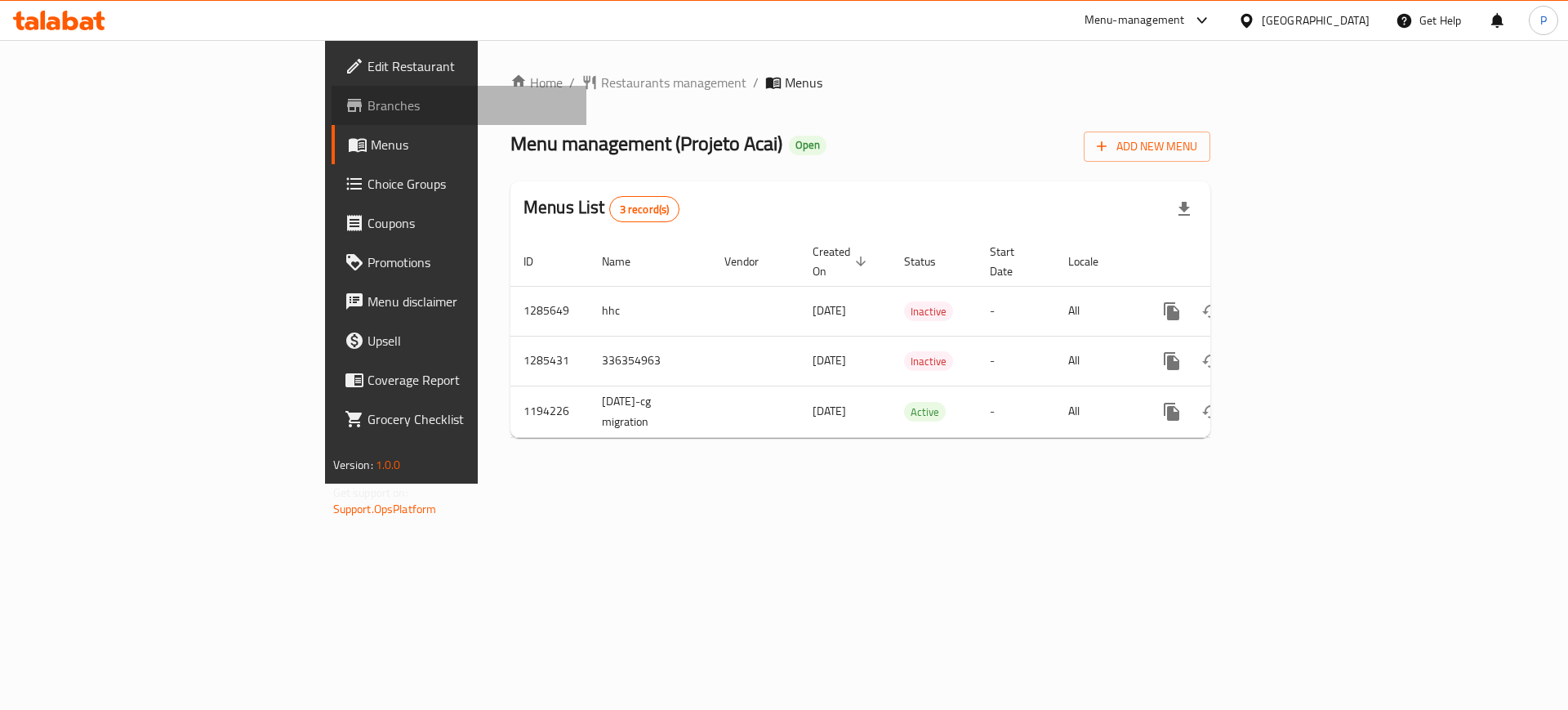
click at [367, 103] on span "Branches" at bounding box center [470, 105] width 207 height 19
drag, startPoint x: 1503, startPoint y: 243, endPoint x: 1496, endPoint y: 250, distance: 9.9
click at [1322, 243] on th "Actions" at bounding box center [1230, 261] width 183 height 50
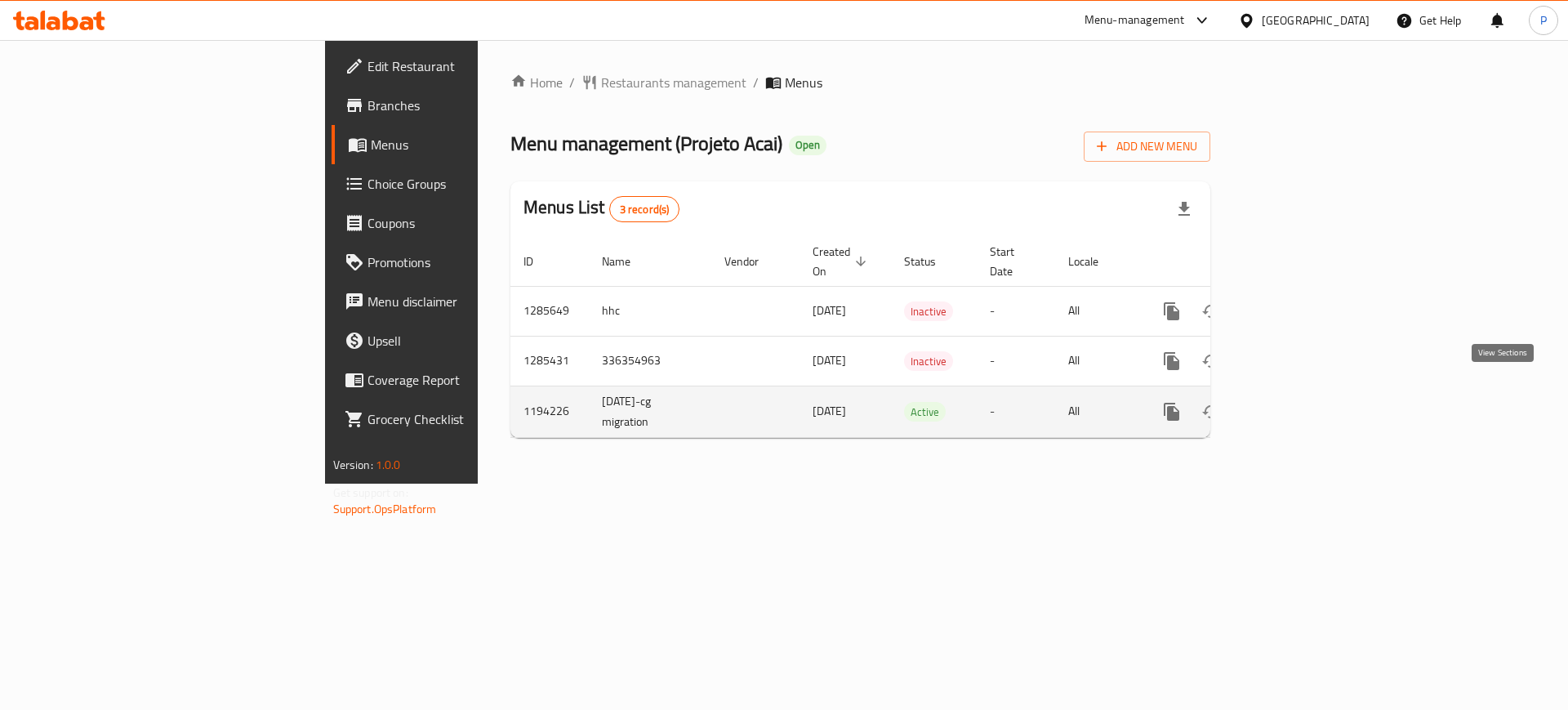
click at [1310, 392] on link "enhanced table" at bounding box center [1289, 411] width 40 height 40
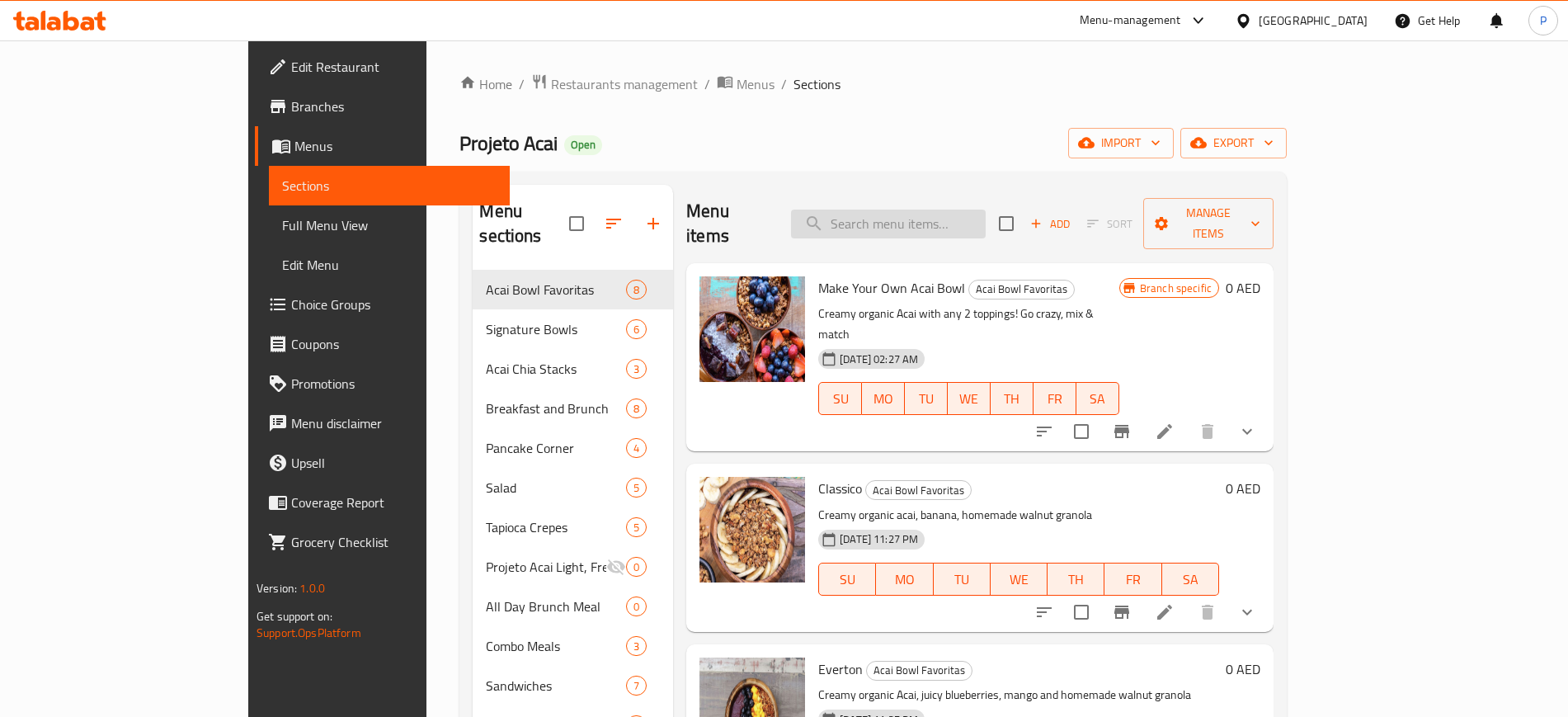
click at [942, 209] on input "search" at bounding box center [887, 224] width 194 height 29
paste input "Camarao Shrimp Bowl"
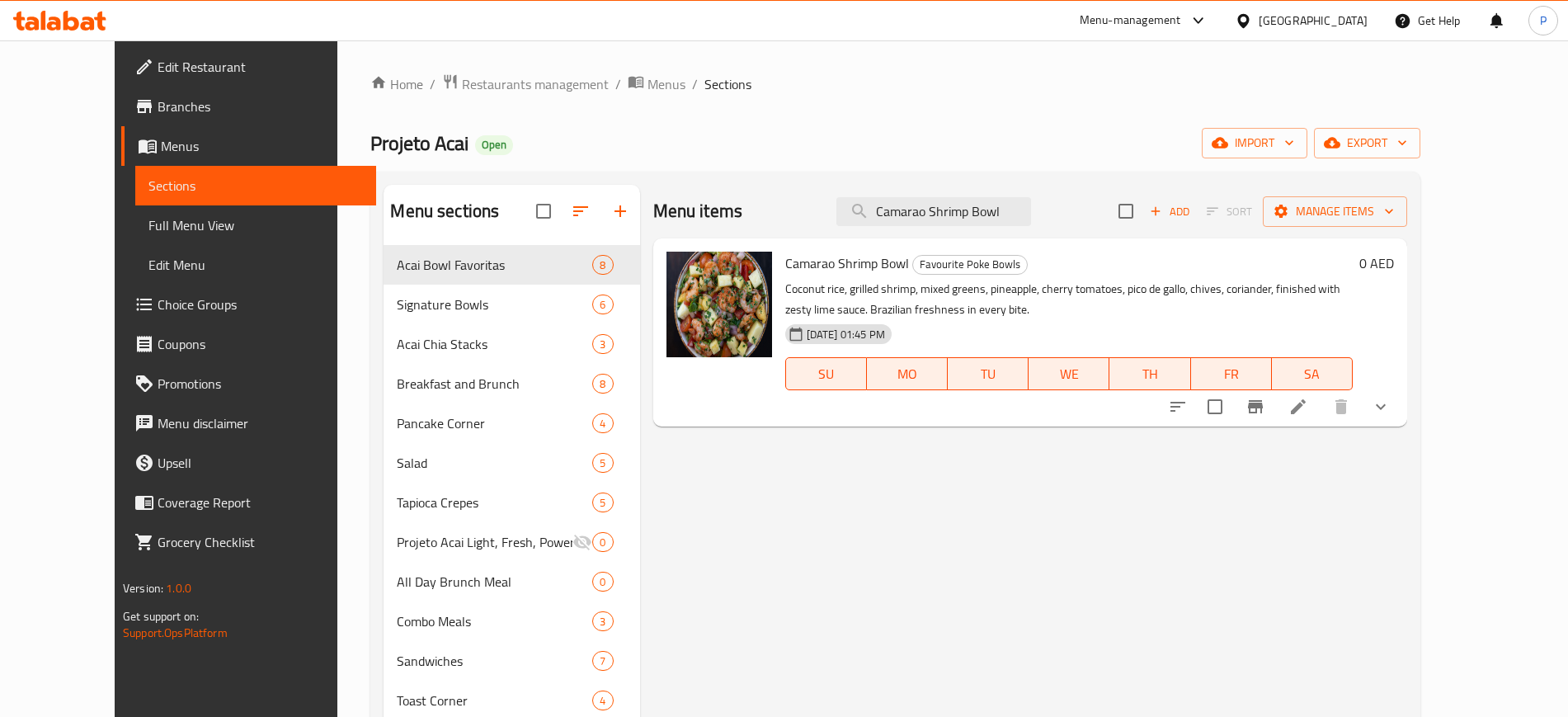
type input "Camarao Shrimp Bowl"
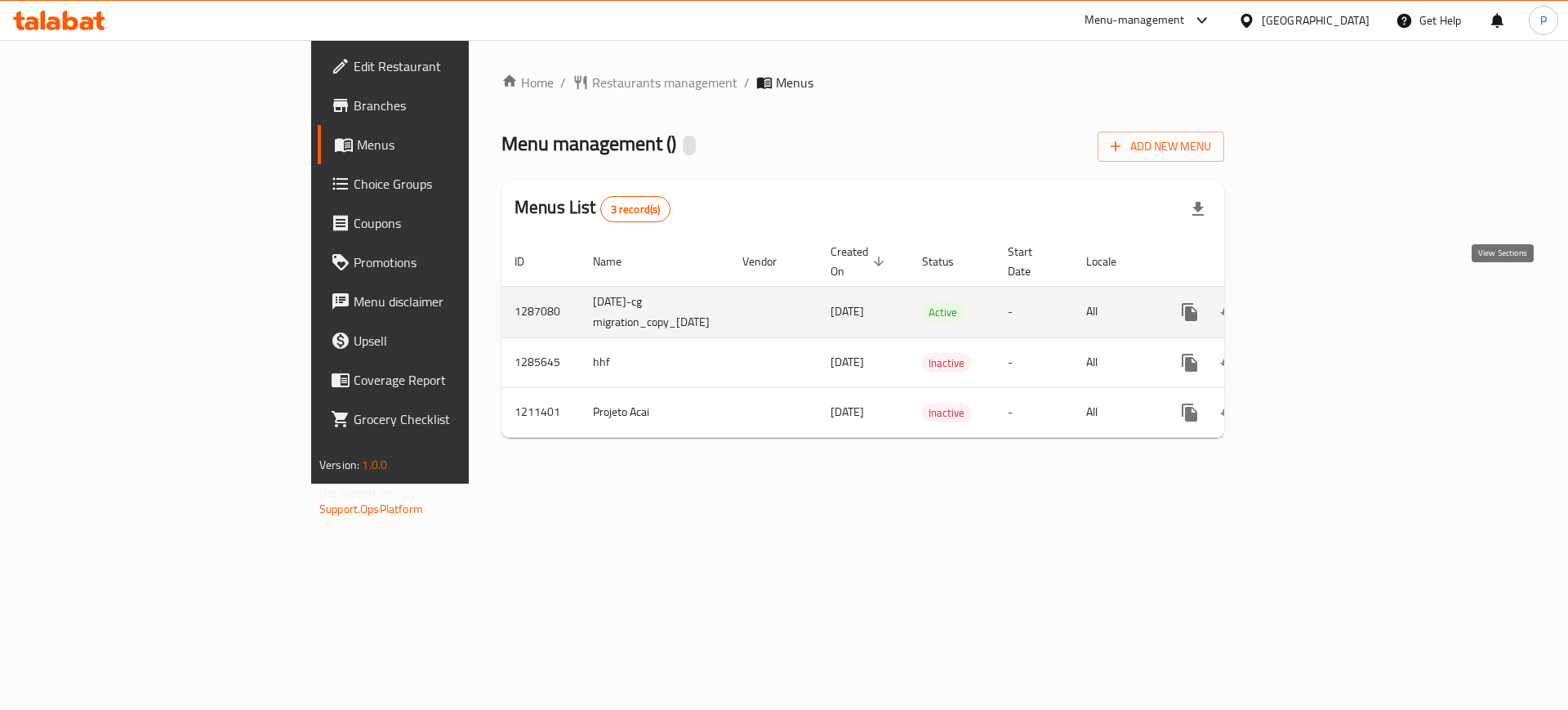
click at [1318, 302] on icon "enhanced table" at bounding box center [1308, 312] width 19 height 19
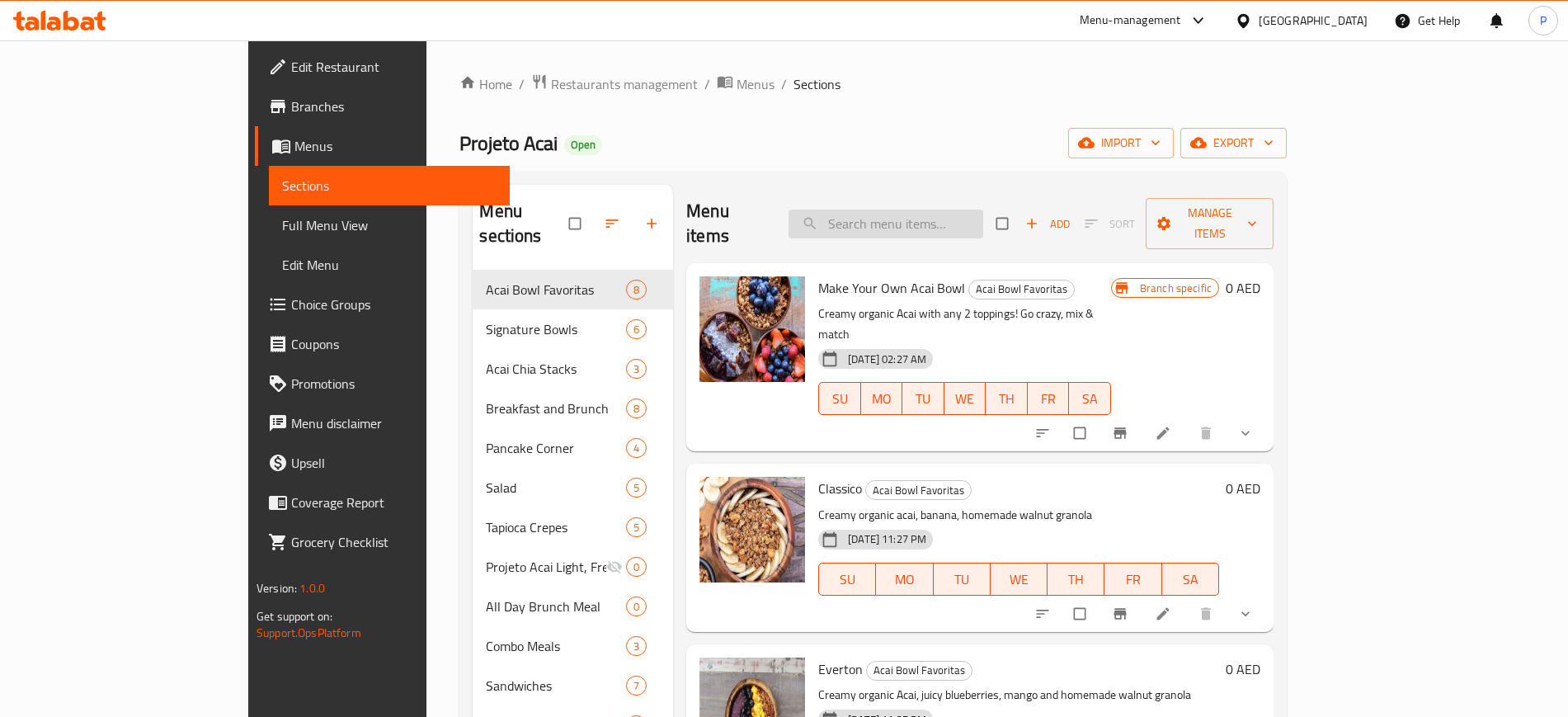
click at [922, 216] on input "search" at bounding box center [885, 224] width 194 height 29
paste input "Everton Bowl"
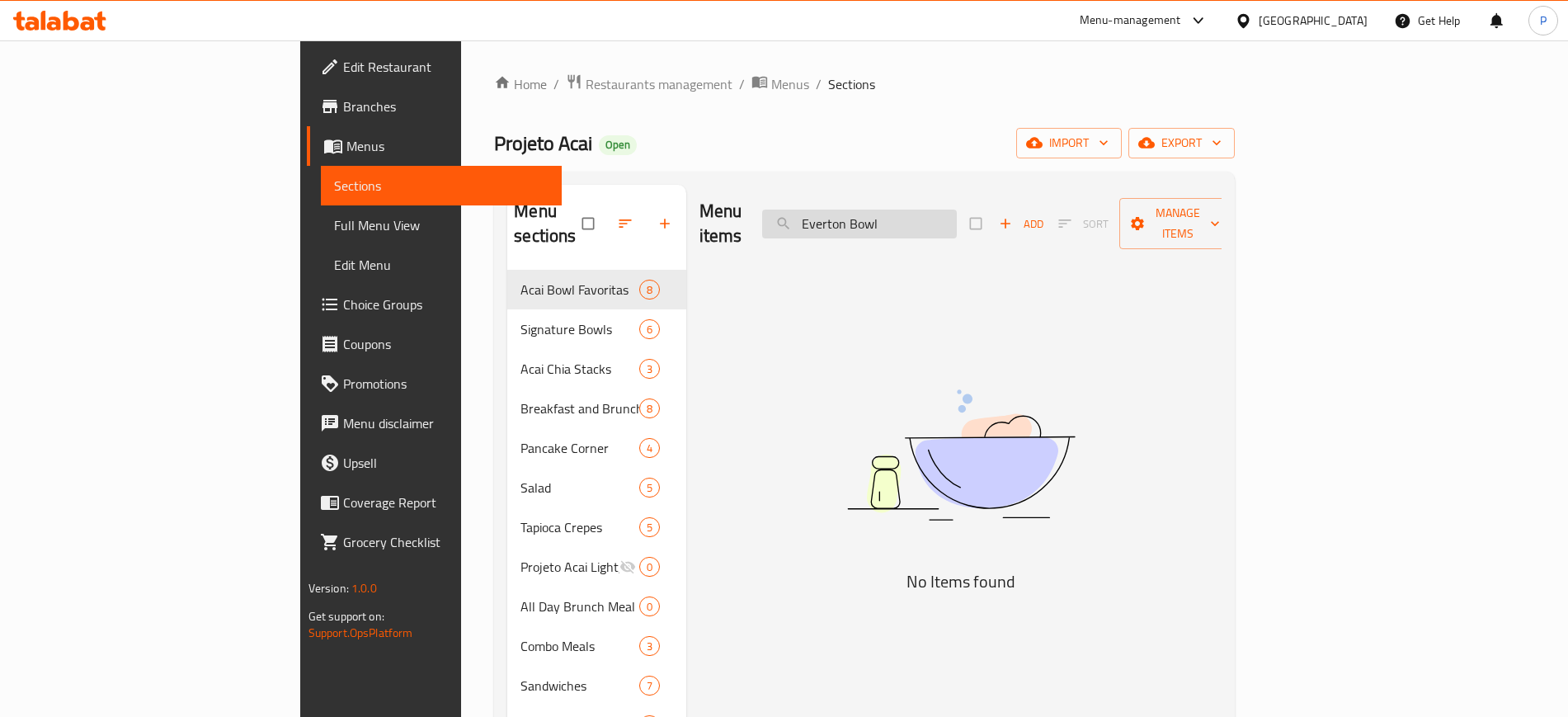
click at [957, 223] on input "Everton Bowl" at bounding box center [859, 224] width 194 height 29
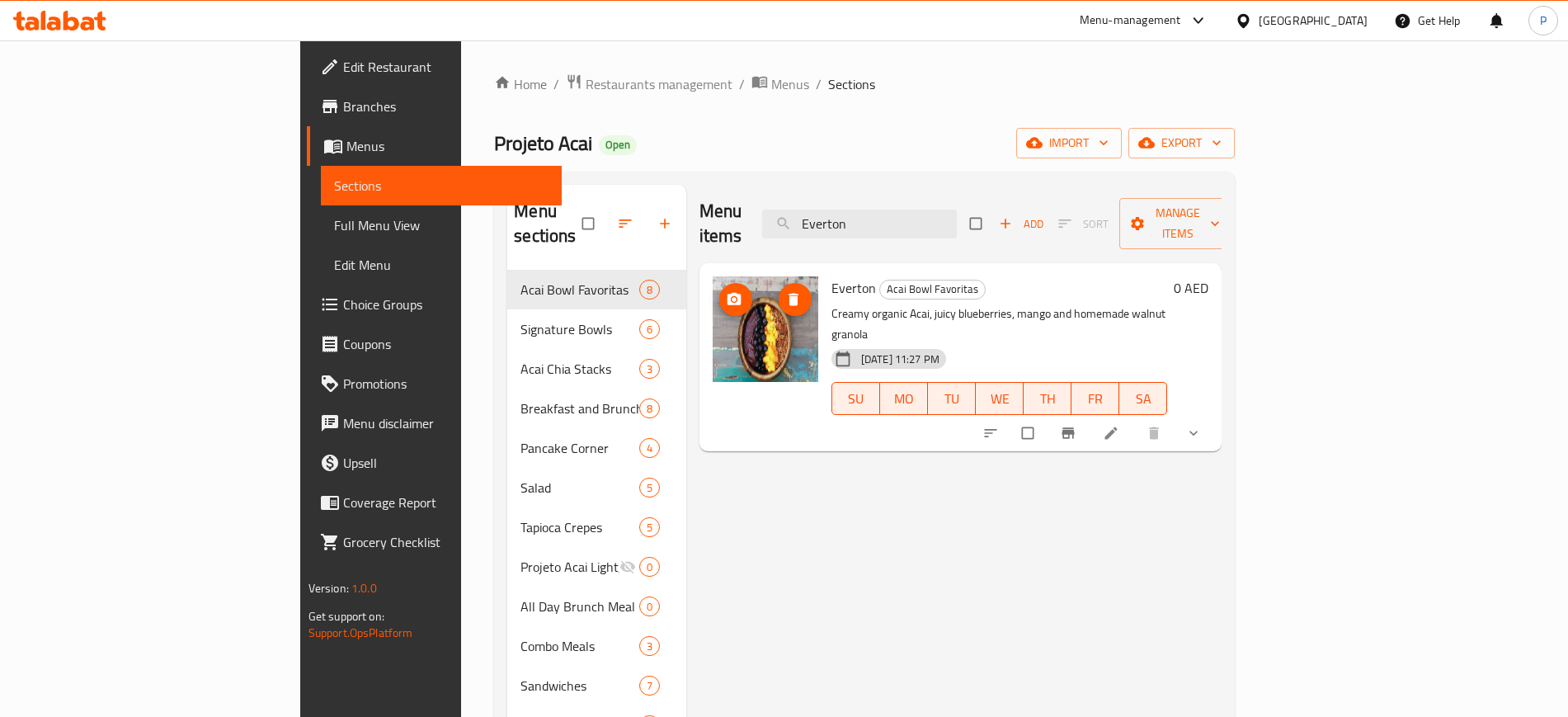
click at [727, 293] on icon "upload picture" at bounding box center [734, 299] width 14 height 12
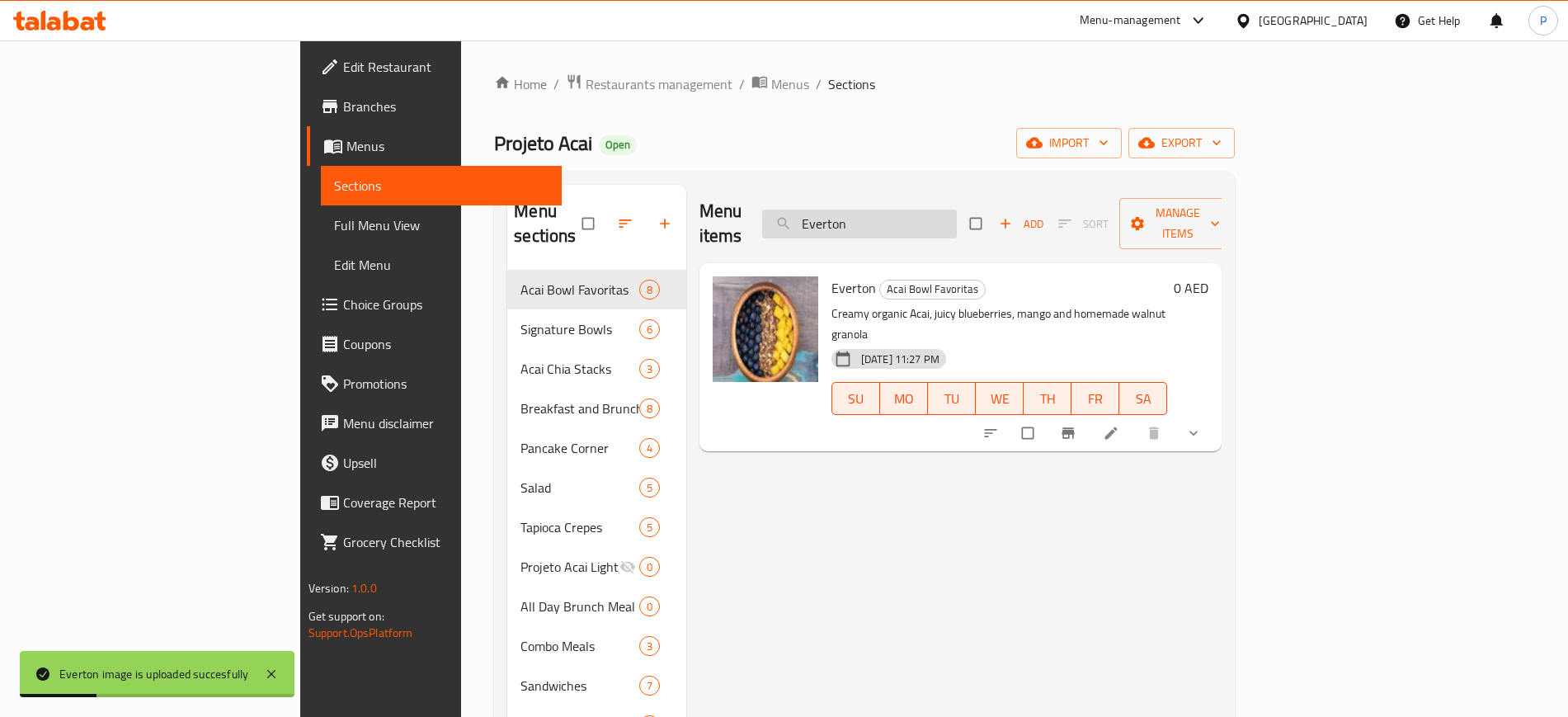
click at [957, 215] on input "Everton" at bounding box center [859, 224] width 194 height 29
paste input "Camarao Shrimp"
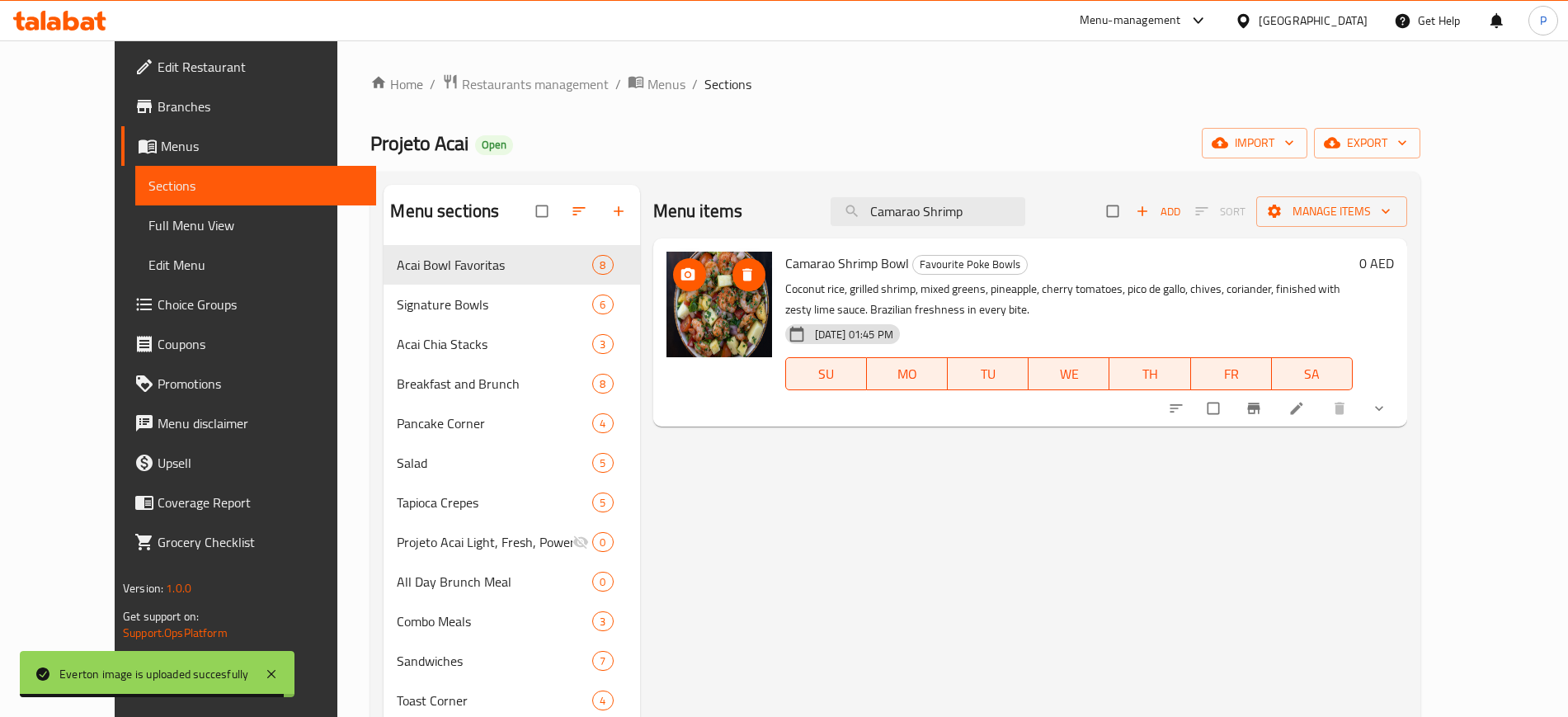
type input "Camarao Shrimp"
click at [680, 271] on icon "upload picture" at bounding box center [688, 274] width 17 height 17
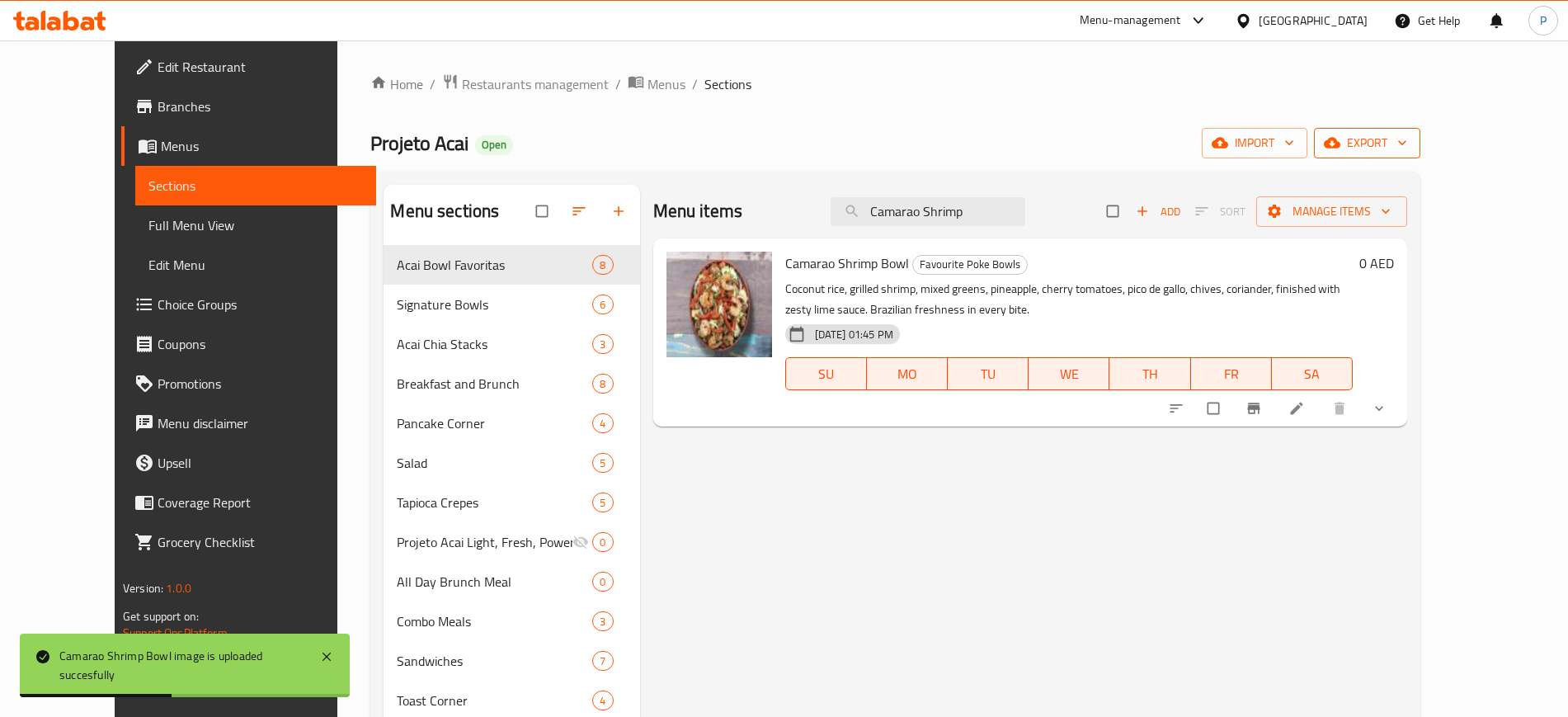
click at [1406, 143] on span "export" at bounding box center [1367, 143] width 80 height 20
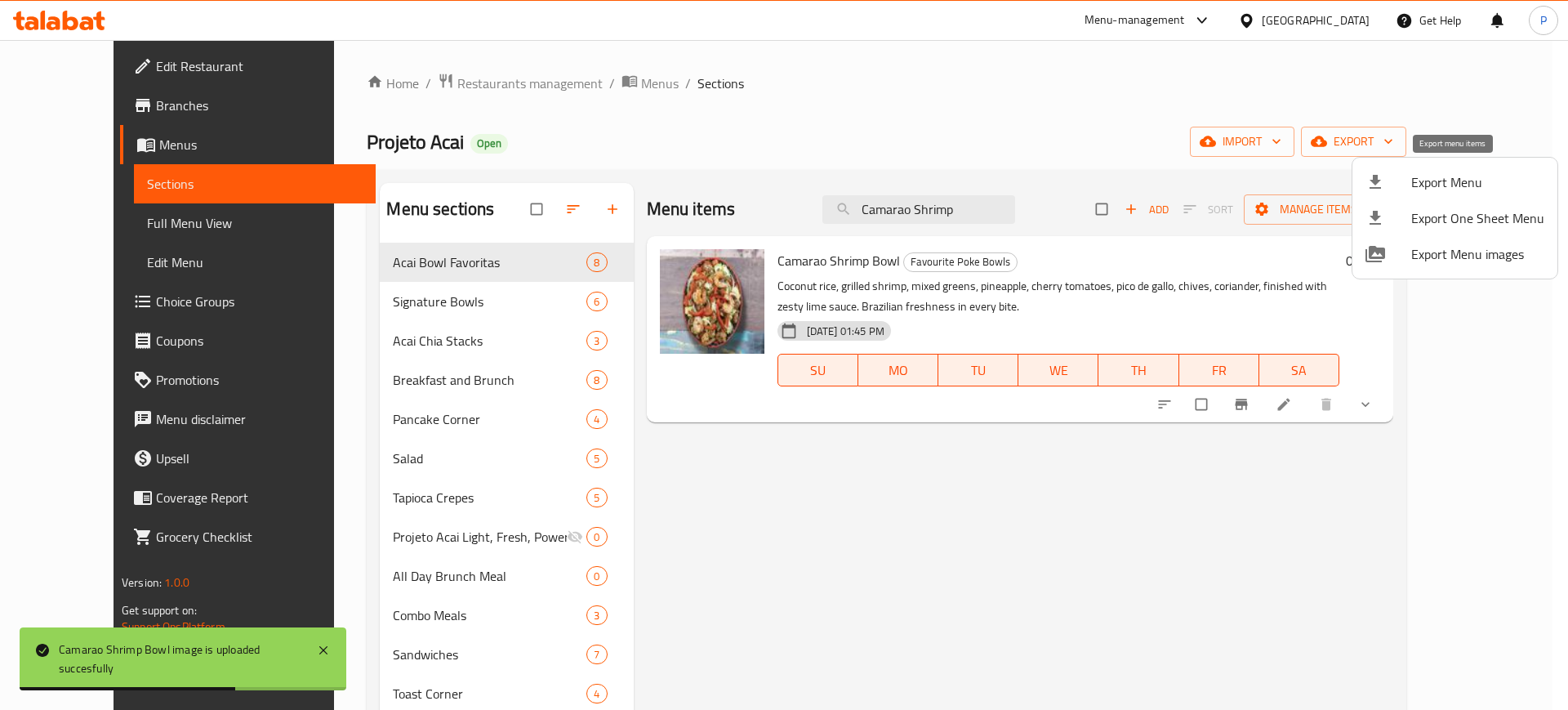
click at [1441, 174] on span "Export Menu" at bounding box center [1477, 182] width 133 height 19
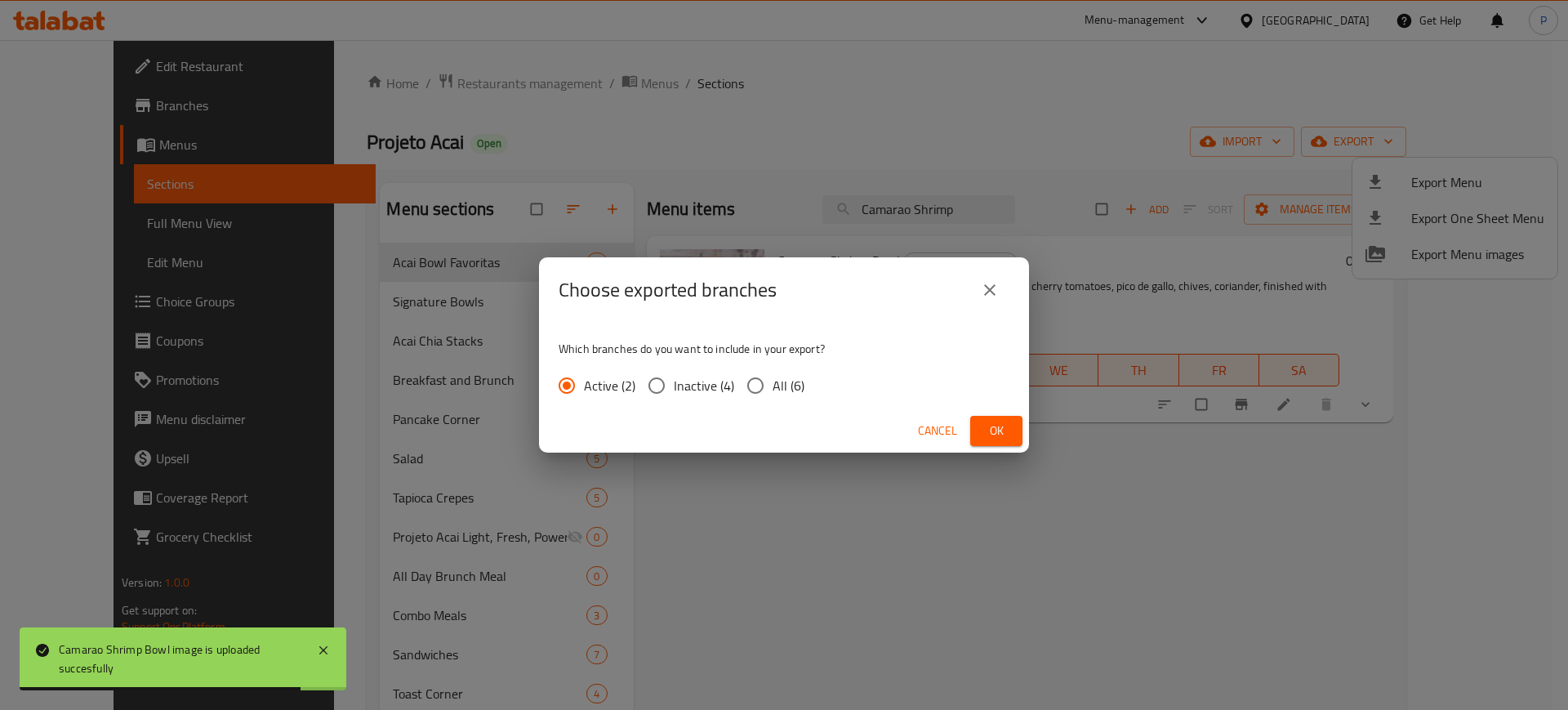
drag, startPoint x: 762, startPoint y: 383, endPoint x: 914, endPoint y: 437, distance: 161.3
click at [762, 383] on input "All (6)" at bounding box center [755, 385] width 34 height 34
radio input "true"
click at [987, 429] on span "Ok" at bounding box center [997, 431] width 26 height 20
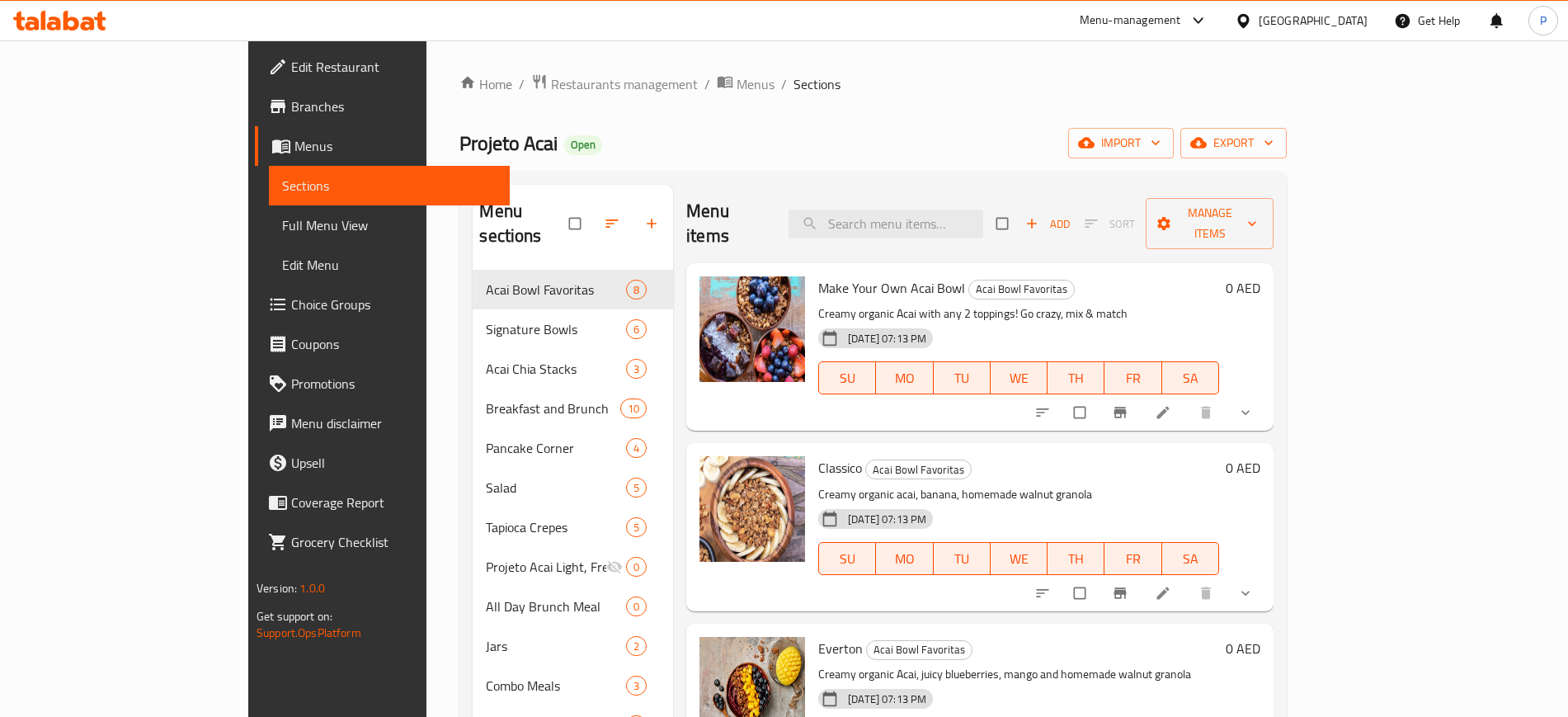
click at [964, 195] on div "Menu items Add Sort Manage items" at bounding box center [980, 224] width 587 height 78
click at [971, 214] on input "search" at bounding box center [885, 224] width 194 height 29
paste input "Everton Bowl"
click at [965, 221] on input "Everton Bowl" at bounding box center [885, 224] width 194 height 29
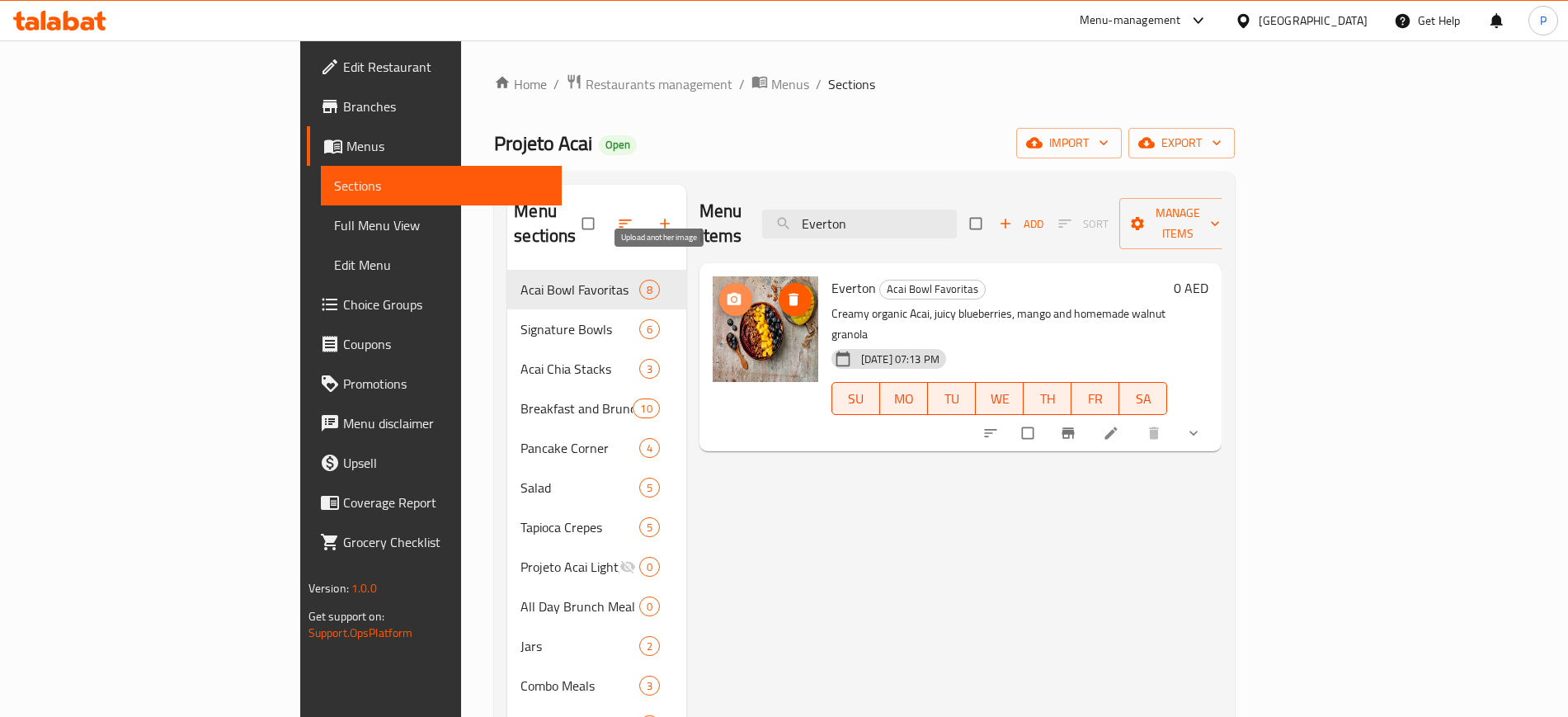
click at [719, 283] on button "upload picture" at bounding box center [735, 299] width 33 height 33
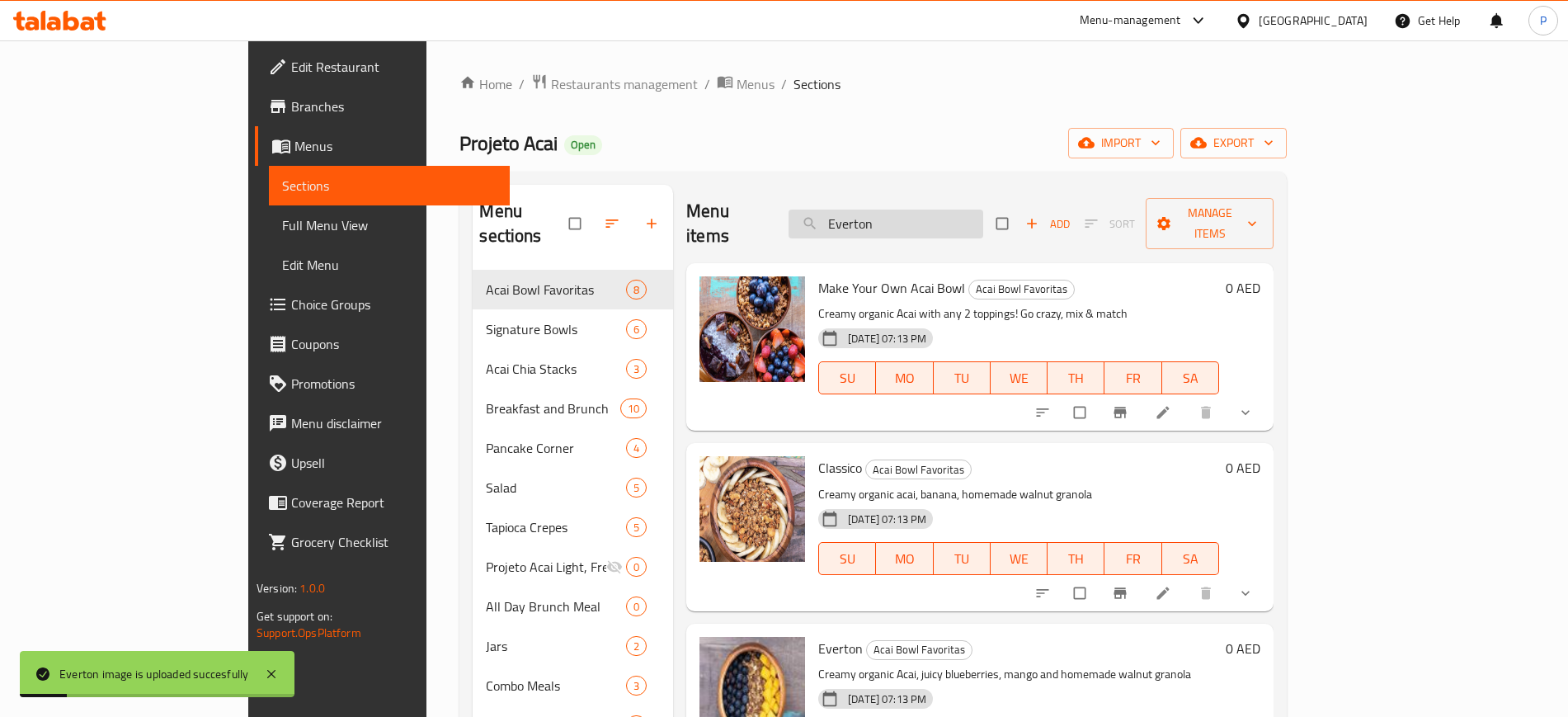
click at [947, 220] on input "Everton" at bounding box center [885, 224] width 194 height 29
paste input "Camarao Shrimp"
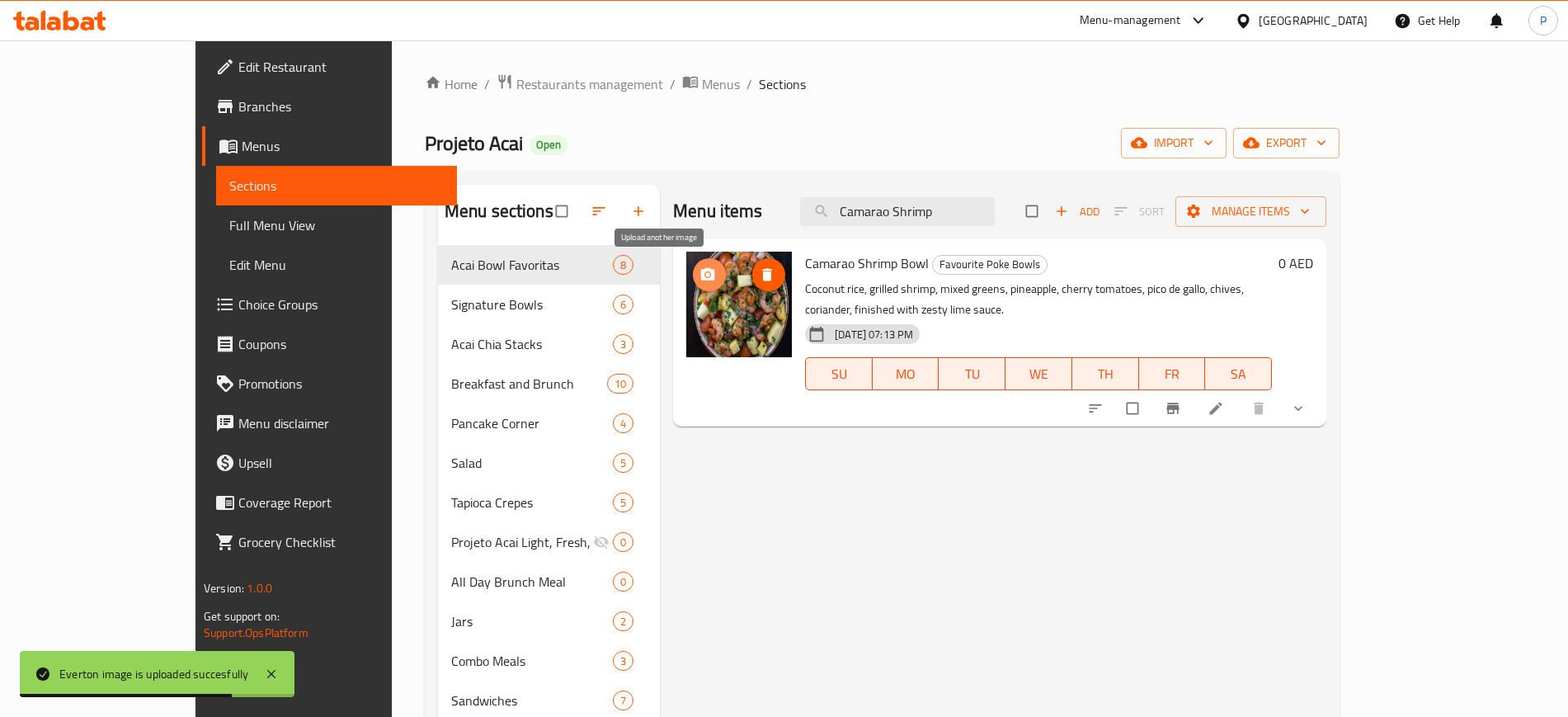
click at [699, 271] on icon "upload picture" at bounding box center [707, 274] width 17 height 17
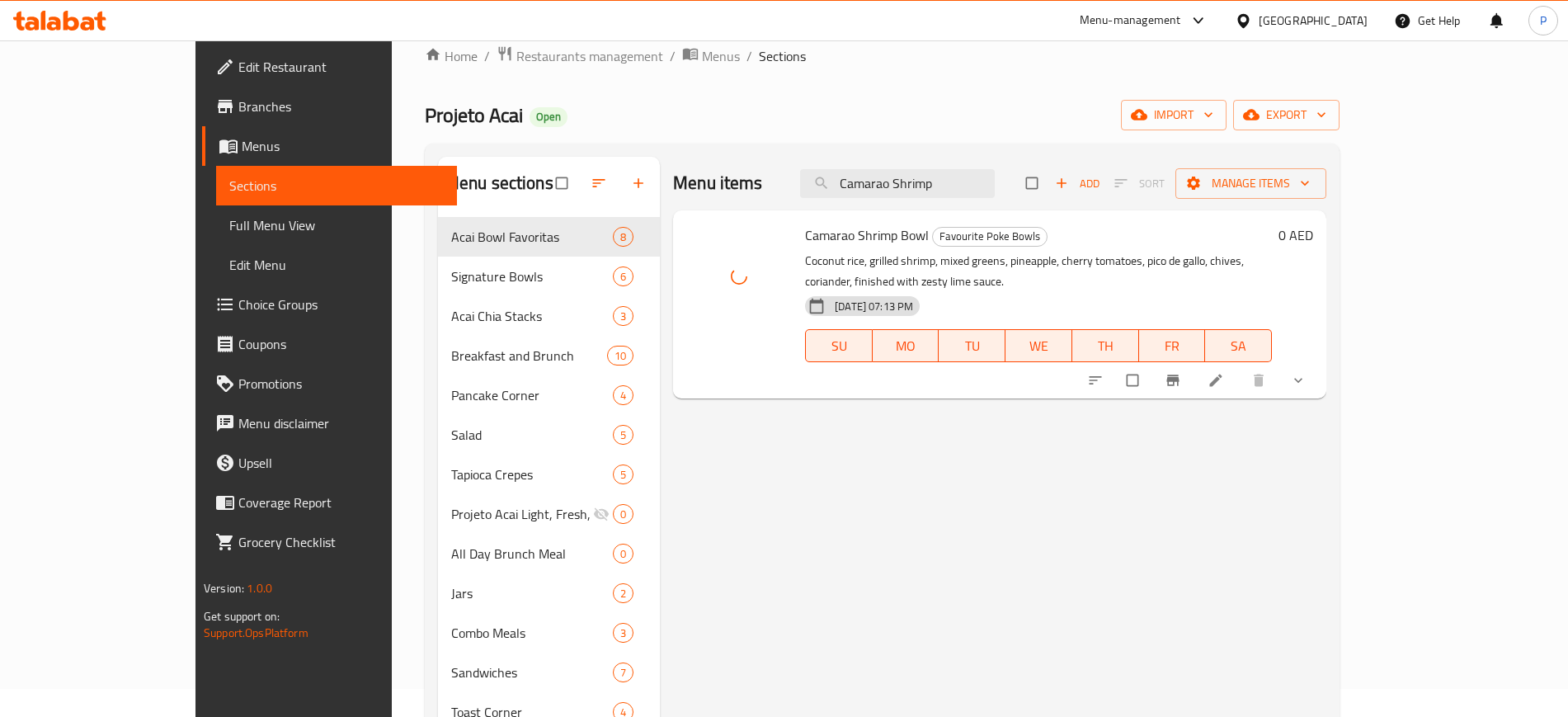
scroll to position [24, 0]
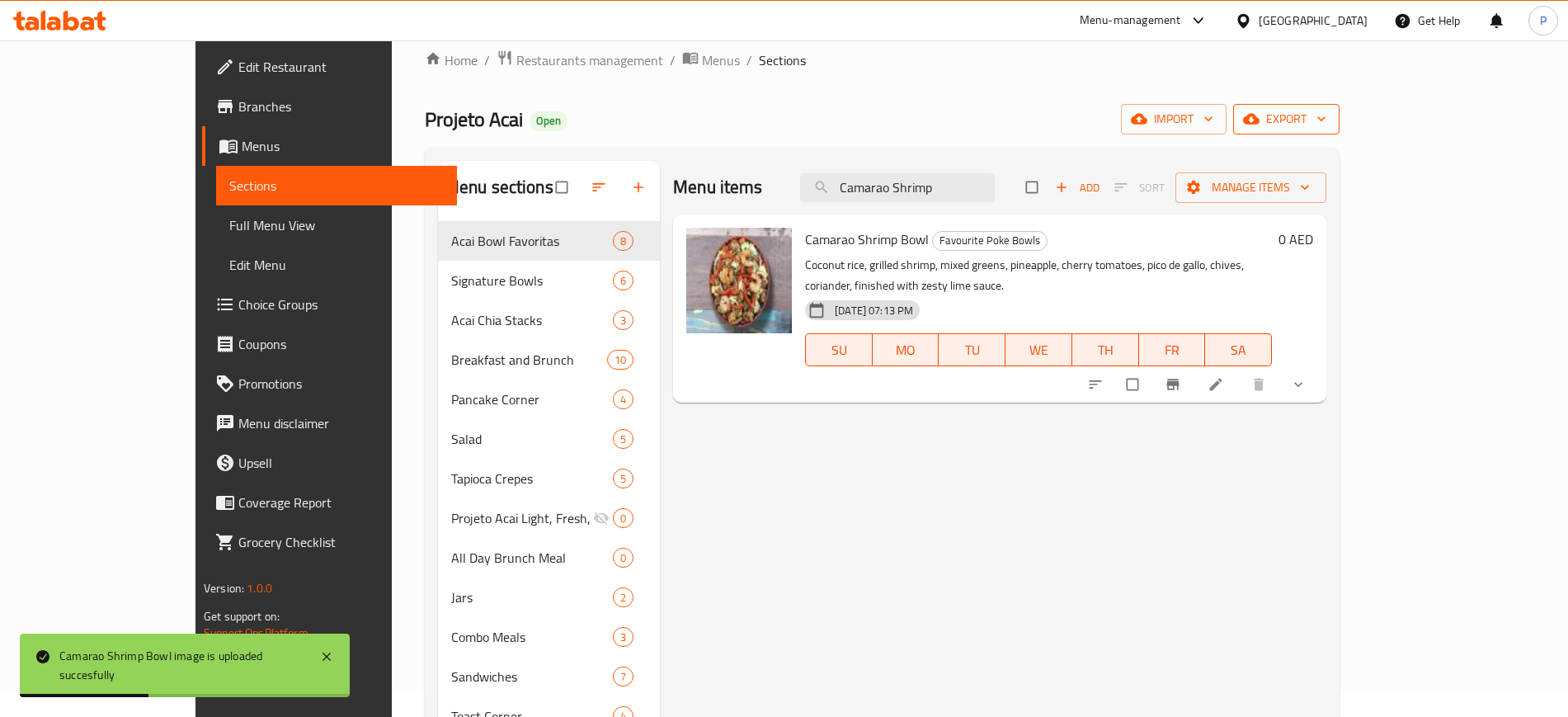
click at [1326, 114] on span "export" at bounding box center [1286, 119] width 80 height 20
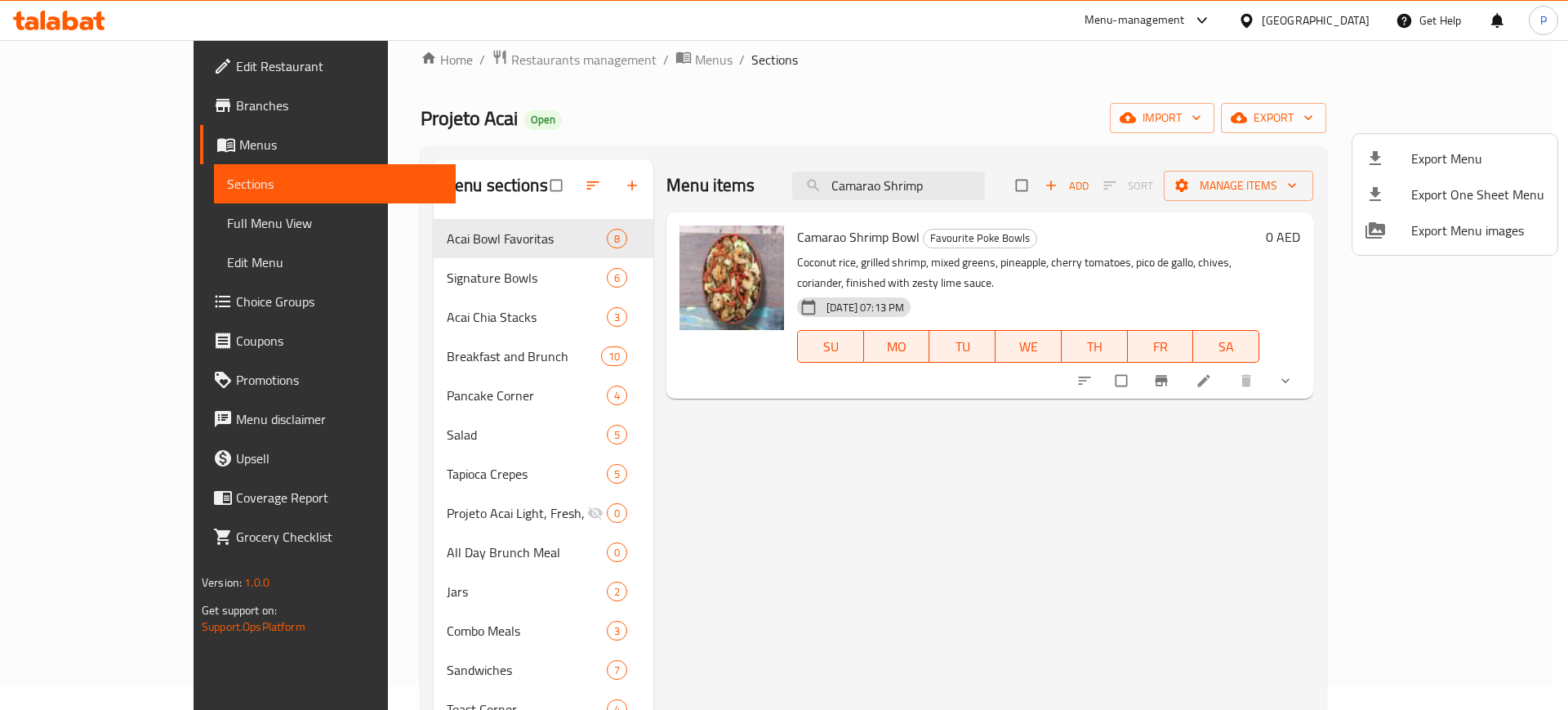
click at [802, 502] on div at bounding box center [784, 355] width 1568 height 710
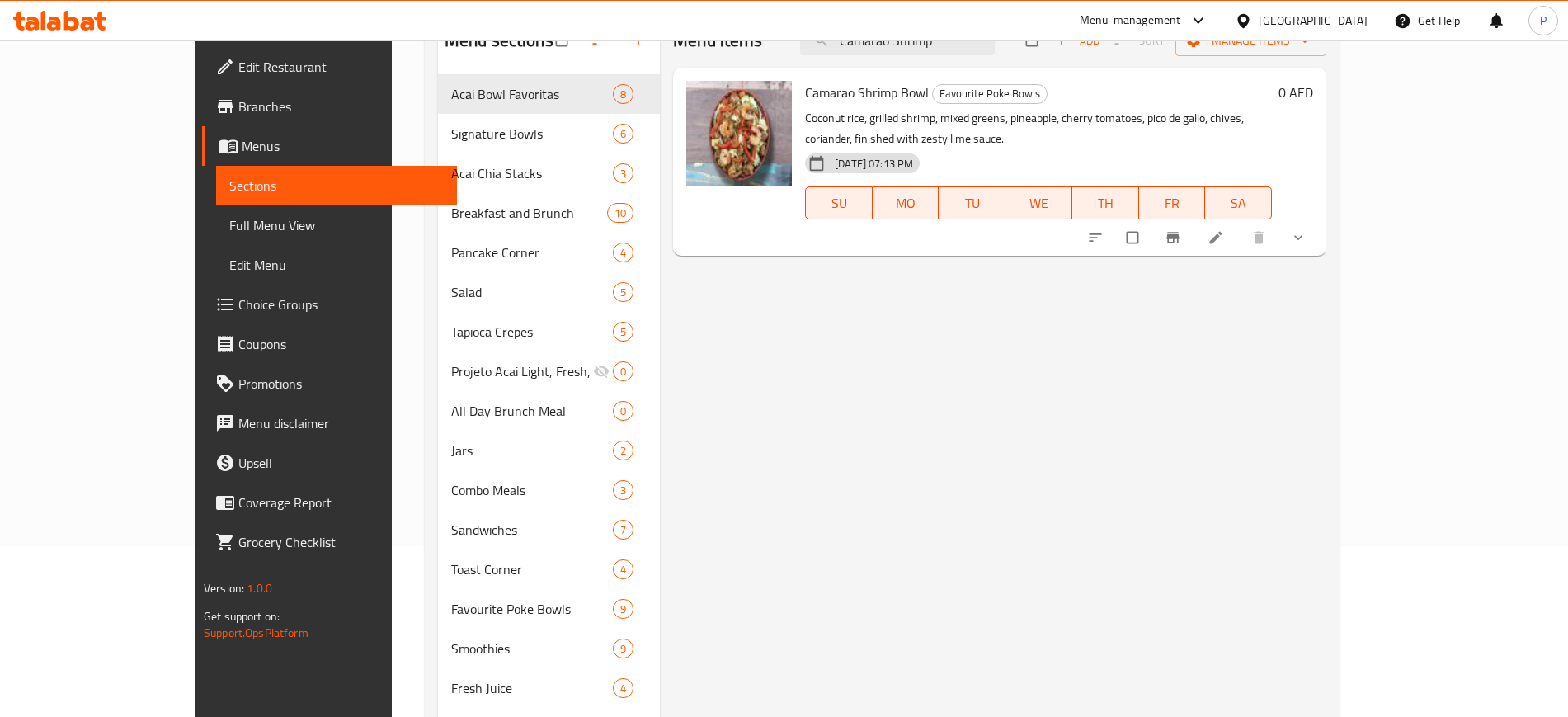
scroll to position [0, 0]
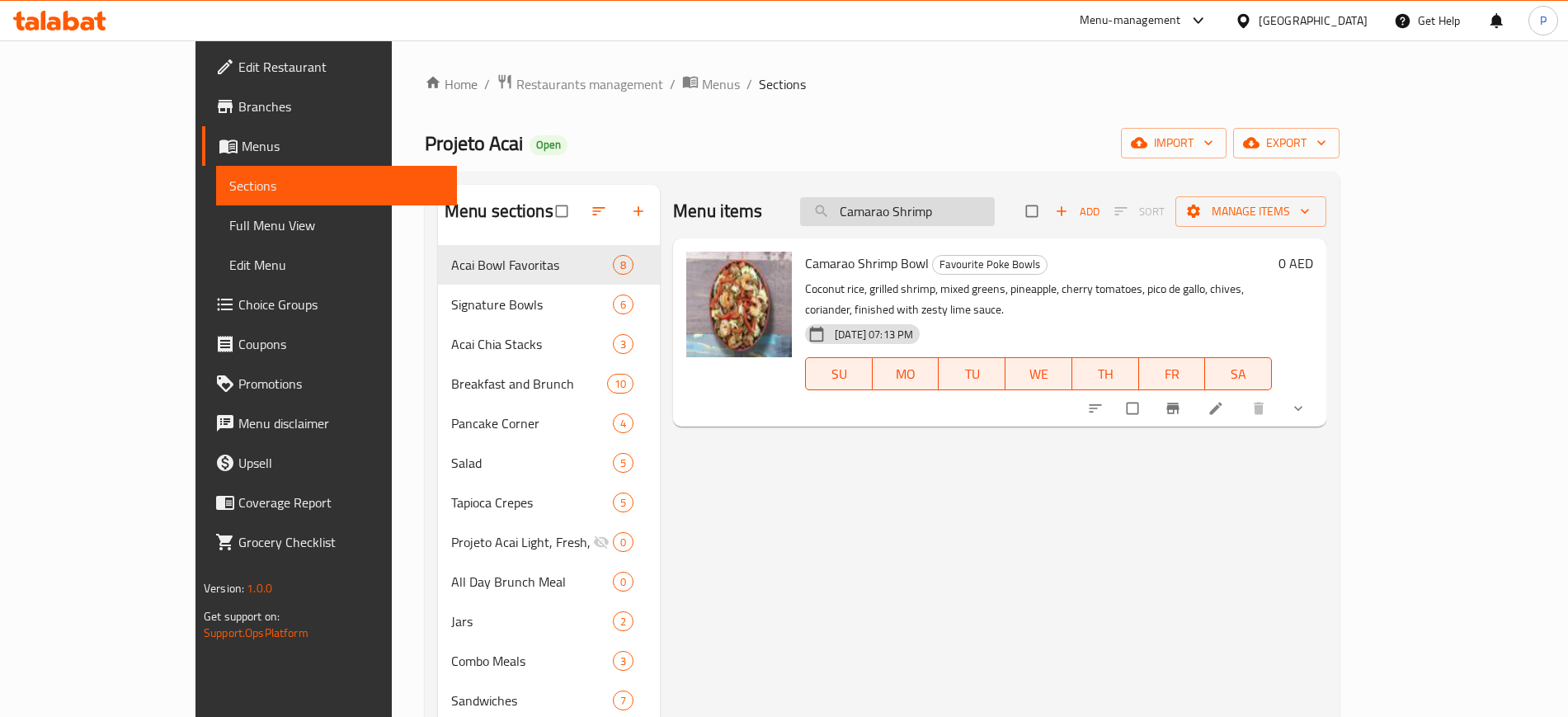
click at [989, 210] on input "Camarao Shrimp" at bounding box center [896, 211] width 194 height 29
click at [974, 255] on span "Favourite Poke Bowls" at bounding box center [989, 264] width 114 height 19
copy span "Bowls"
click at [995, 200] on input "Camarao Shrimp" at bounding box center [896, 211] width 194 height 29
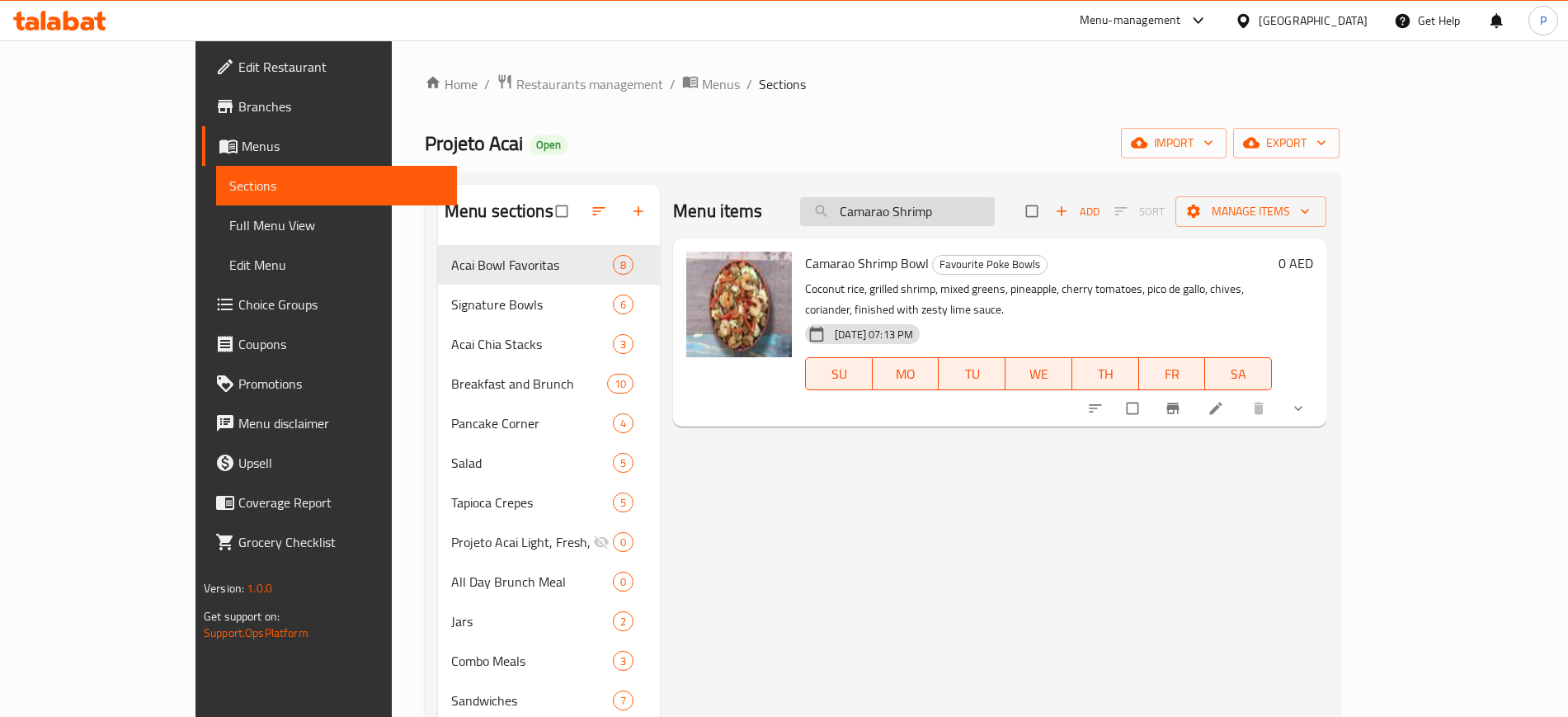
click at [995, 200] on input "Camarao Shrimp" at bounding box center [896, 211] width 194 height 29
paste input "Bowls"
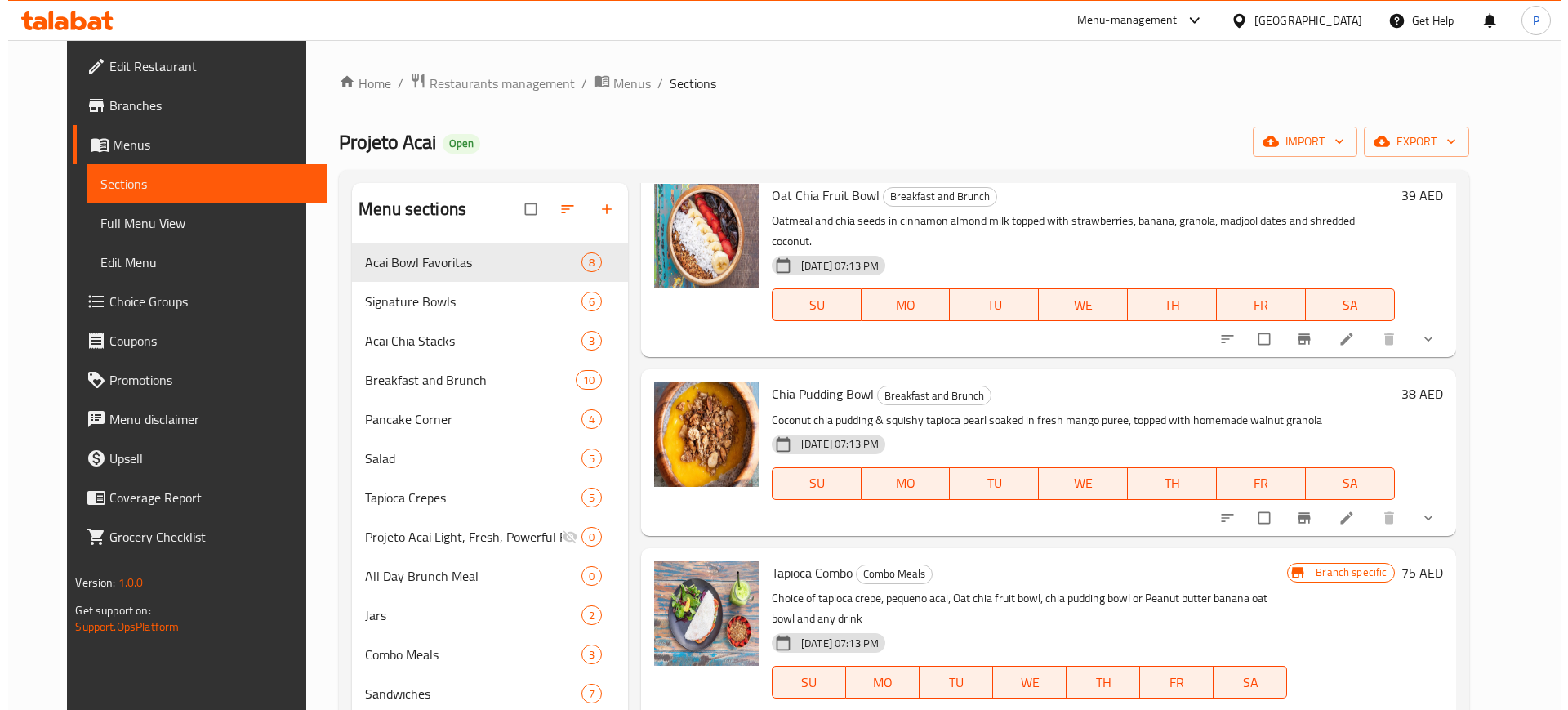
scroll to position [816, 0]
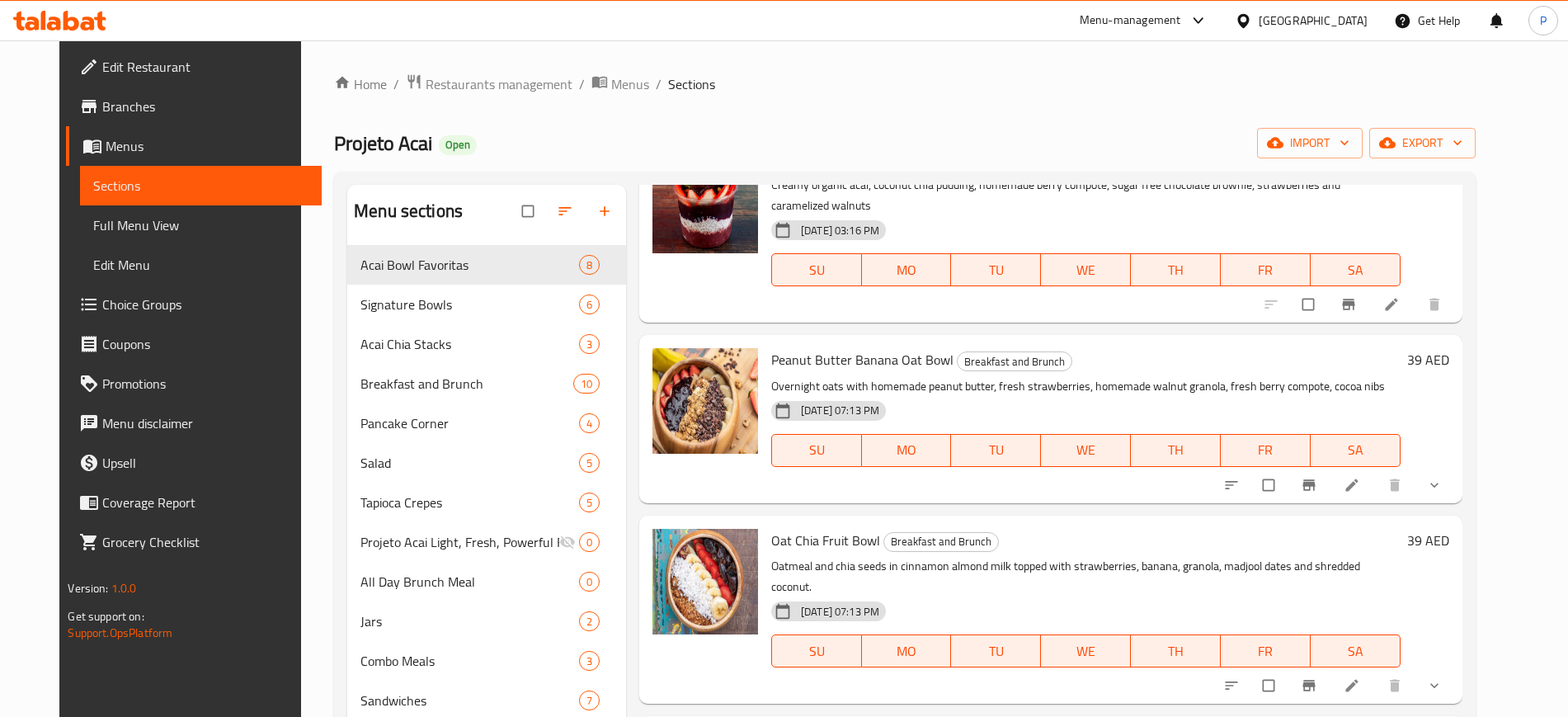
type input "Bowl"
click at [1470, 128] on button "export" at bounding box center [1422, 143] width 106 height 30
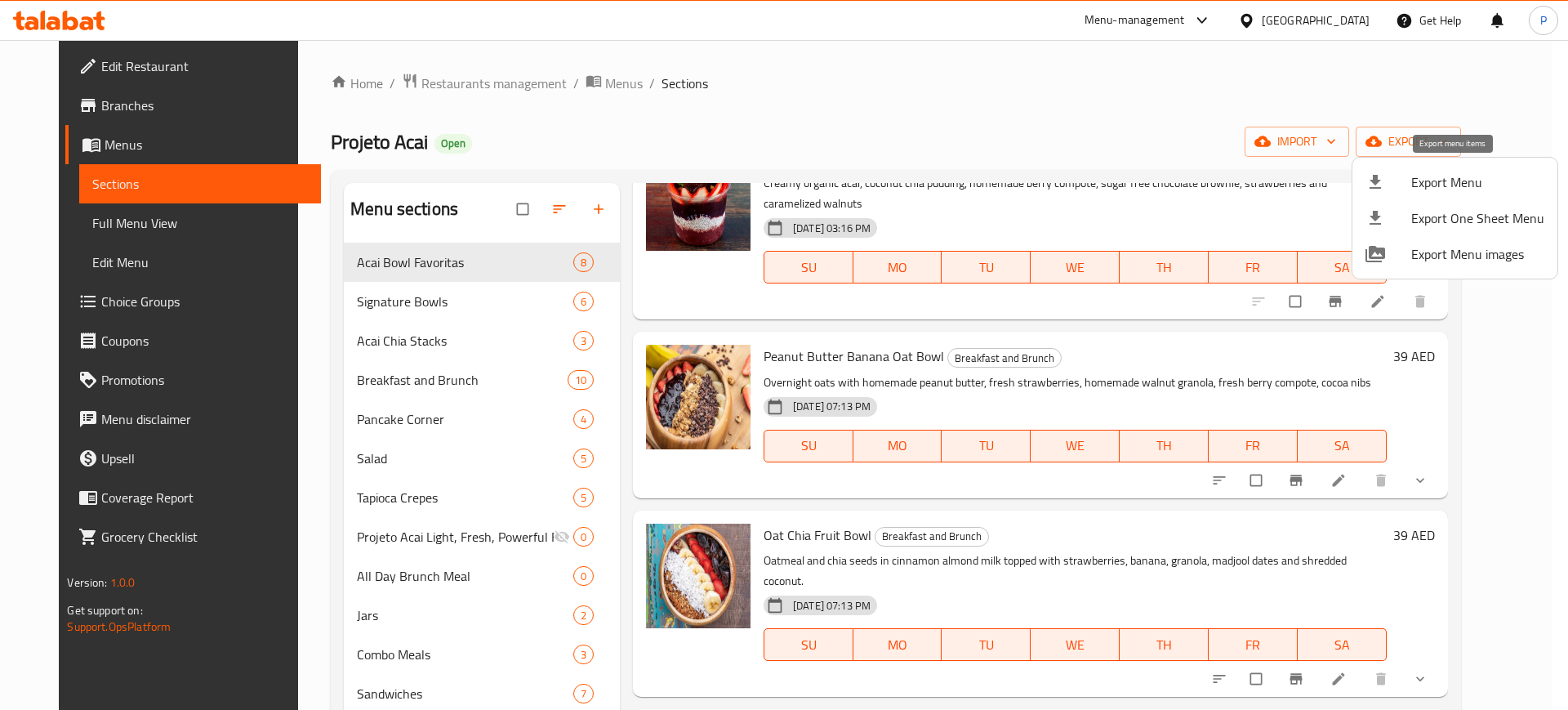
click at [1437, 185] on span "Export Menu" at bounding box center [1477, 182] width 133 height 19
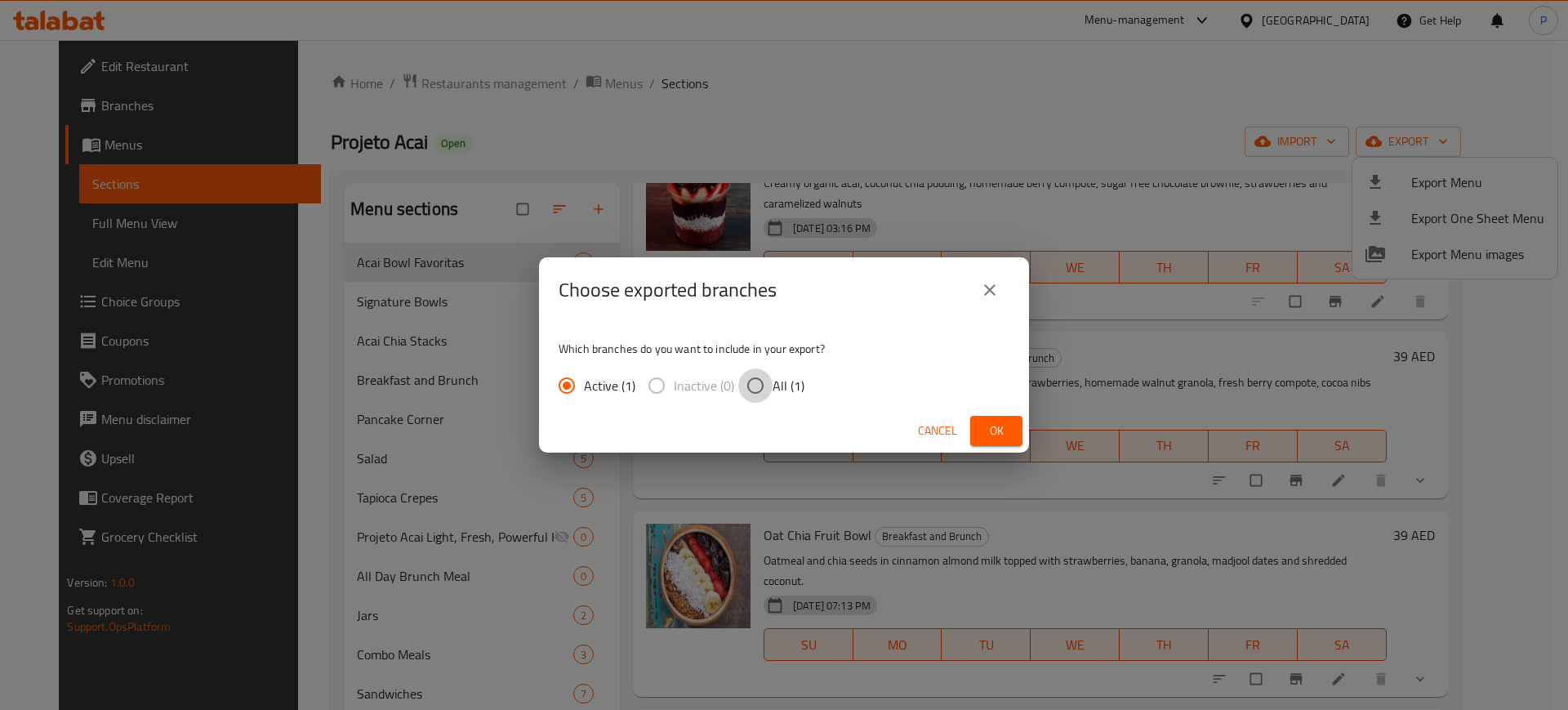
click at [769, 384] on input "All (1)" at bounding box center [755, 385] width 34 height 34
radio input "true"
click at [1015, 429] on button "Ok" at bounding box center [996, 431] width 52 height 30
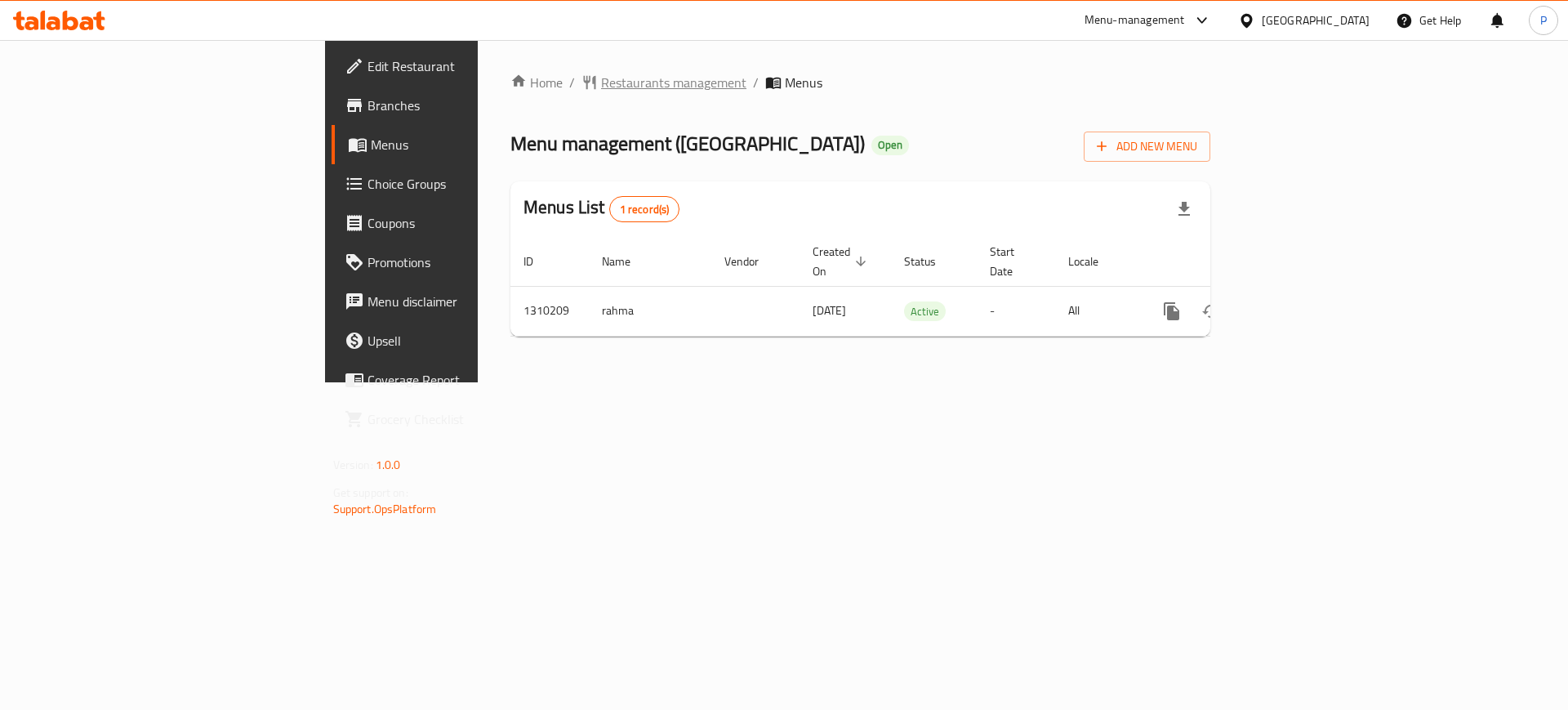
click at [601, 92] on span "Restaurants management" at bounding box center [673, 83] width 145 height 19
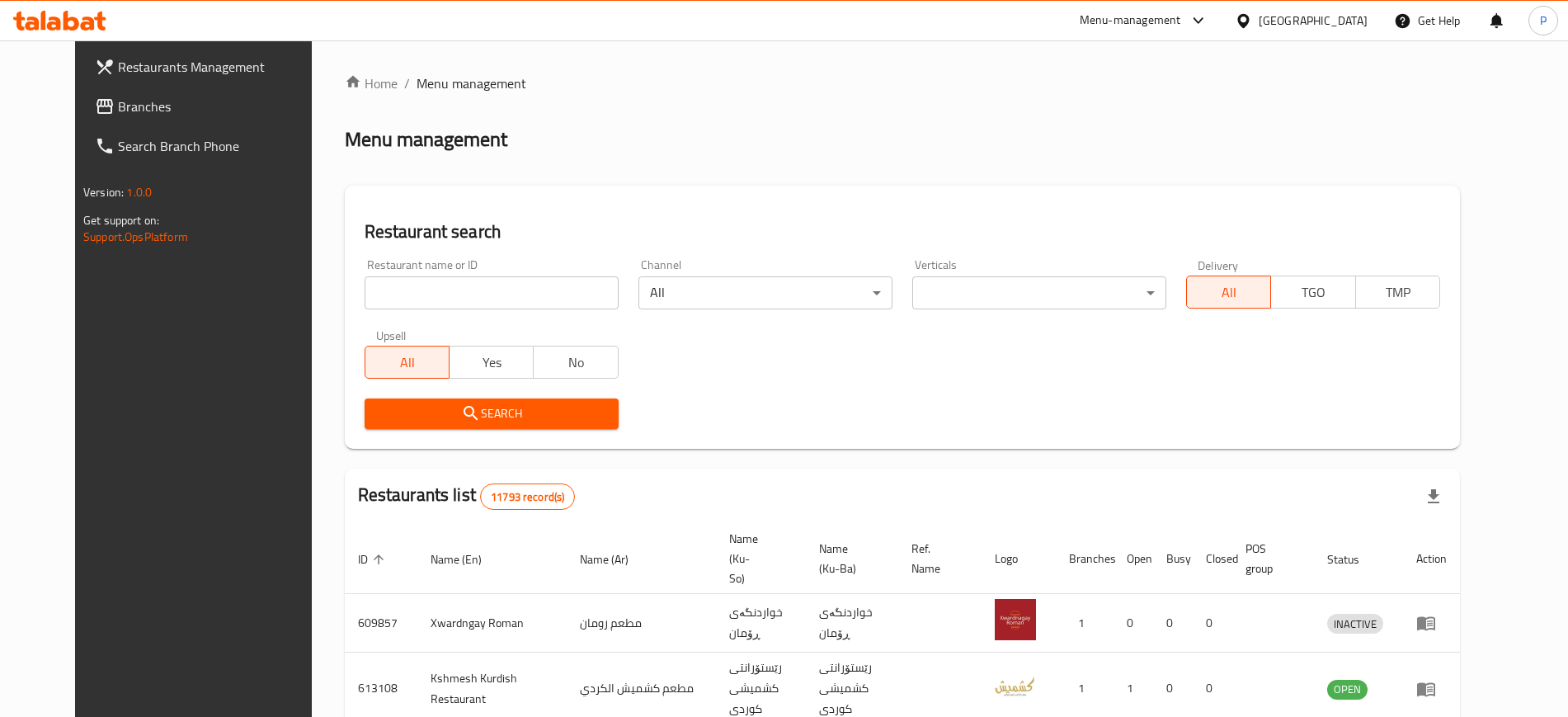
click at [492, 286] on input "search" at bounding box center [492, 292] width 254 height 33
paste input "Okay Pizza"
type input "Okay Pizza"
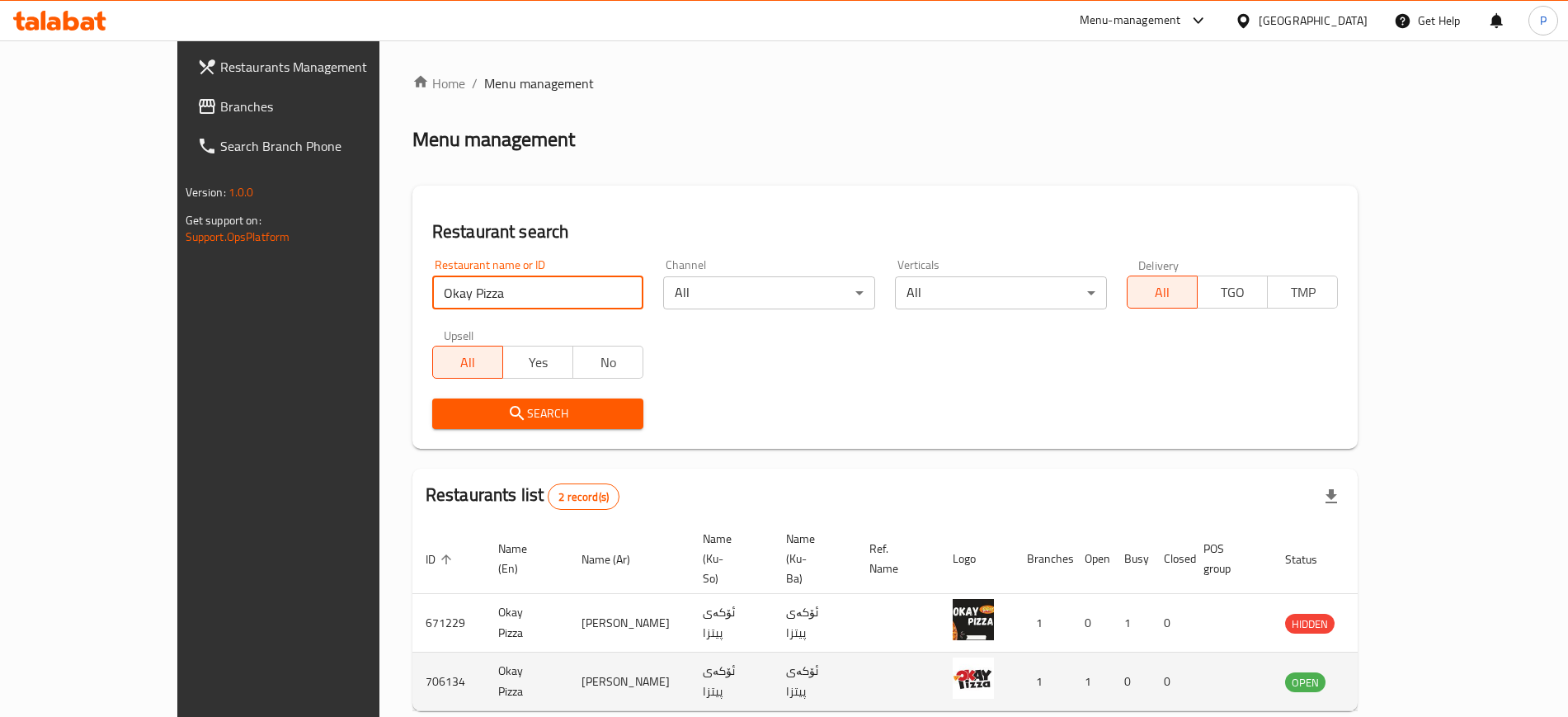
click at [1388, 679] on icon "enhanced table" at bounding box center [1384, 682] width 6 height 6
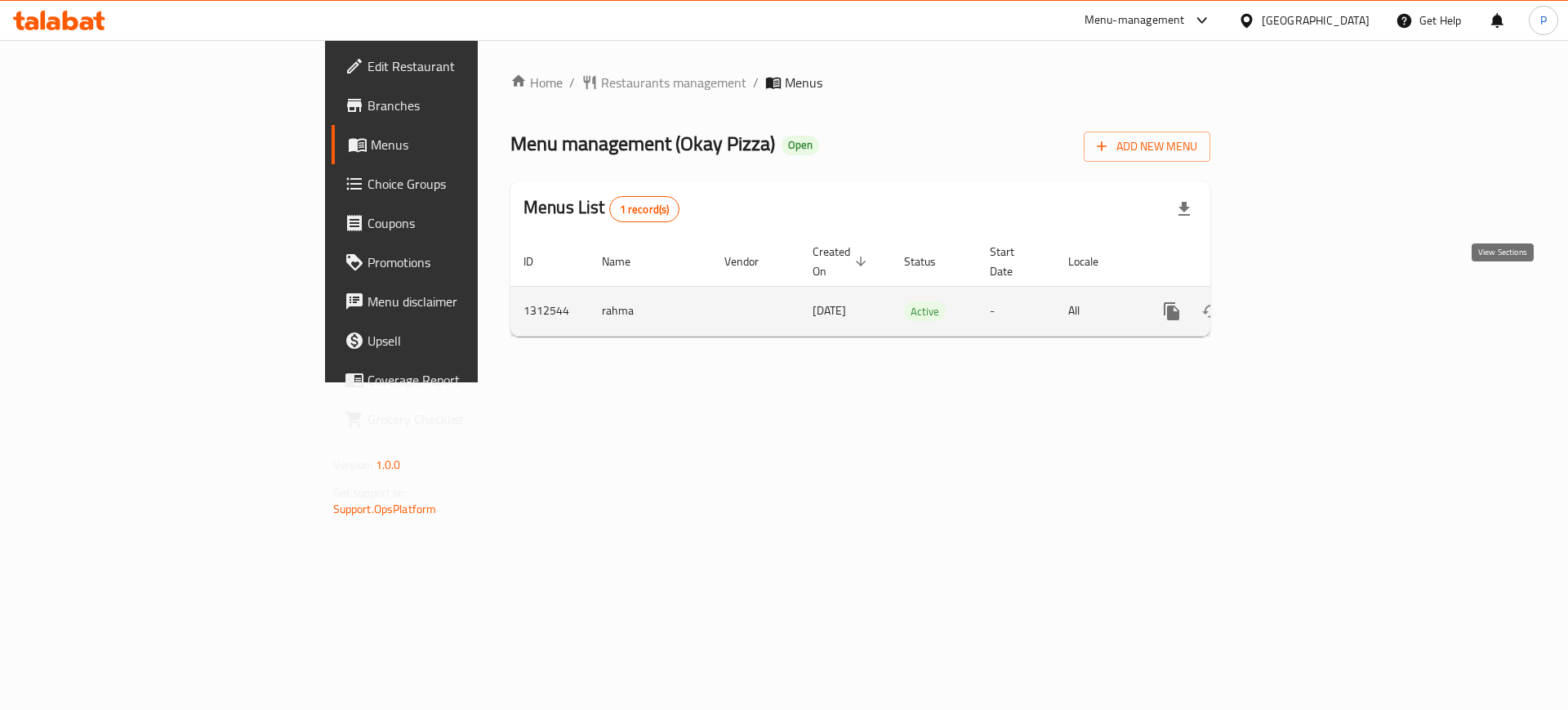
click at [1299, 301] on icon "enhanced table" at bounding box center [1289, 311] width 19 height 19
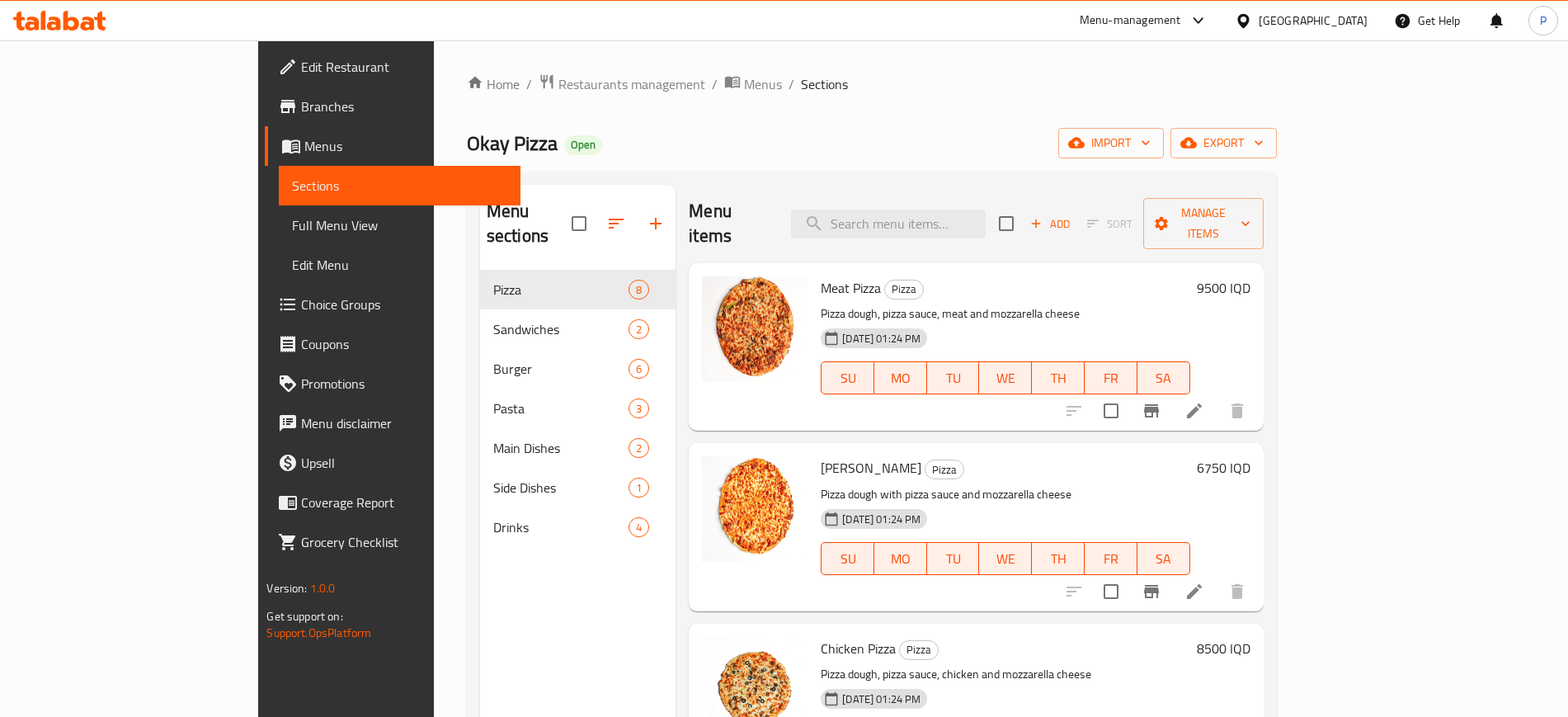
drag, startPoint x: 711, startPoint y: 130, endPoint x: 794, endPoint y: 201, distance: 109.2
click at [711, 130] on div "Okay Pizza Open import export" at bounding box center [871, 143] width 810 height 30
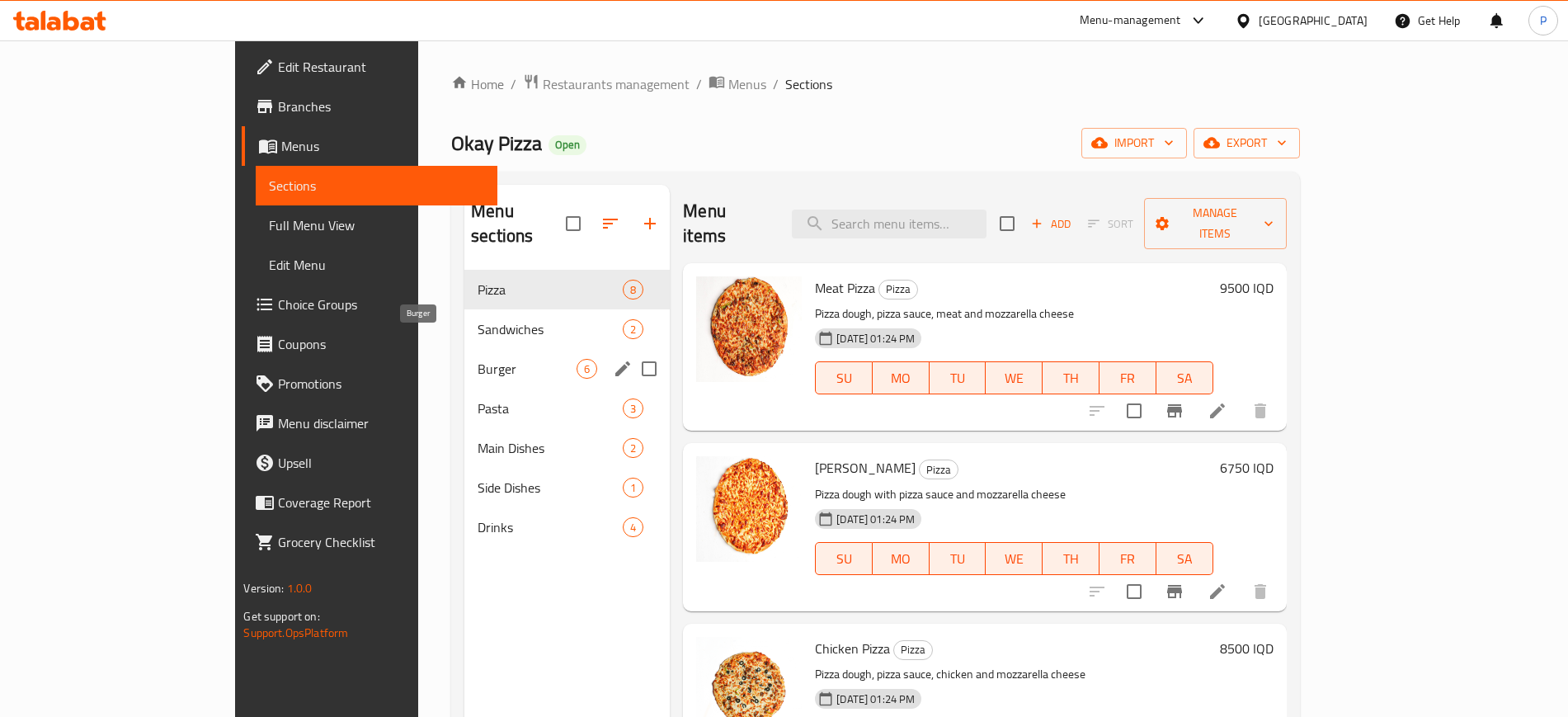
click at [477, 358] on span "Burger" at bounding box center [527, 368] width 99 height 20
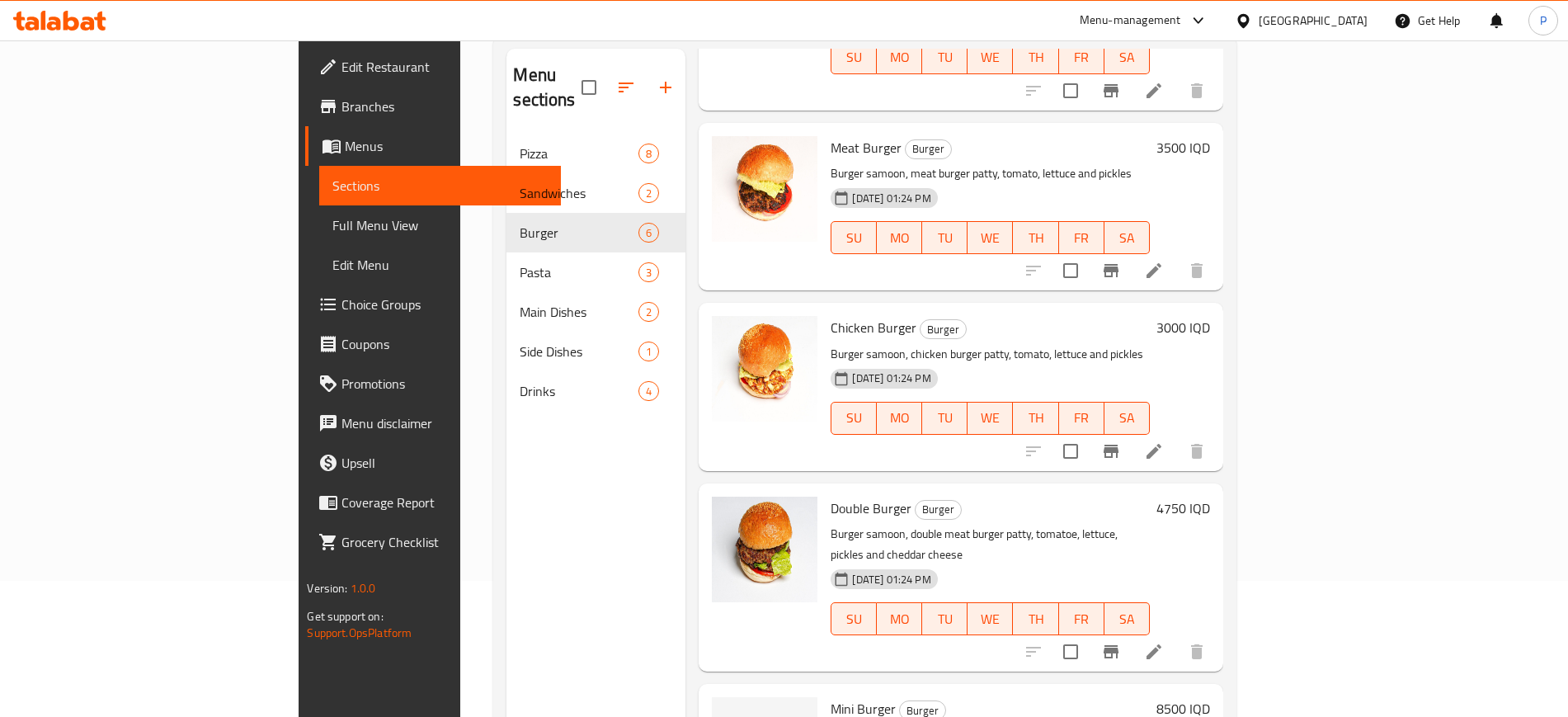
scroll to position [231, 0]
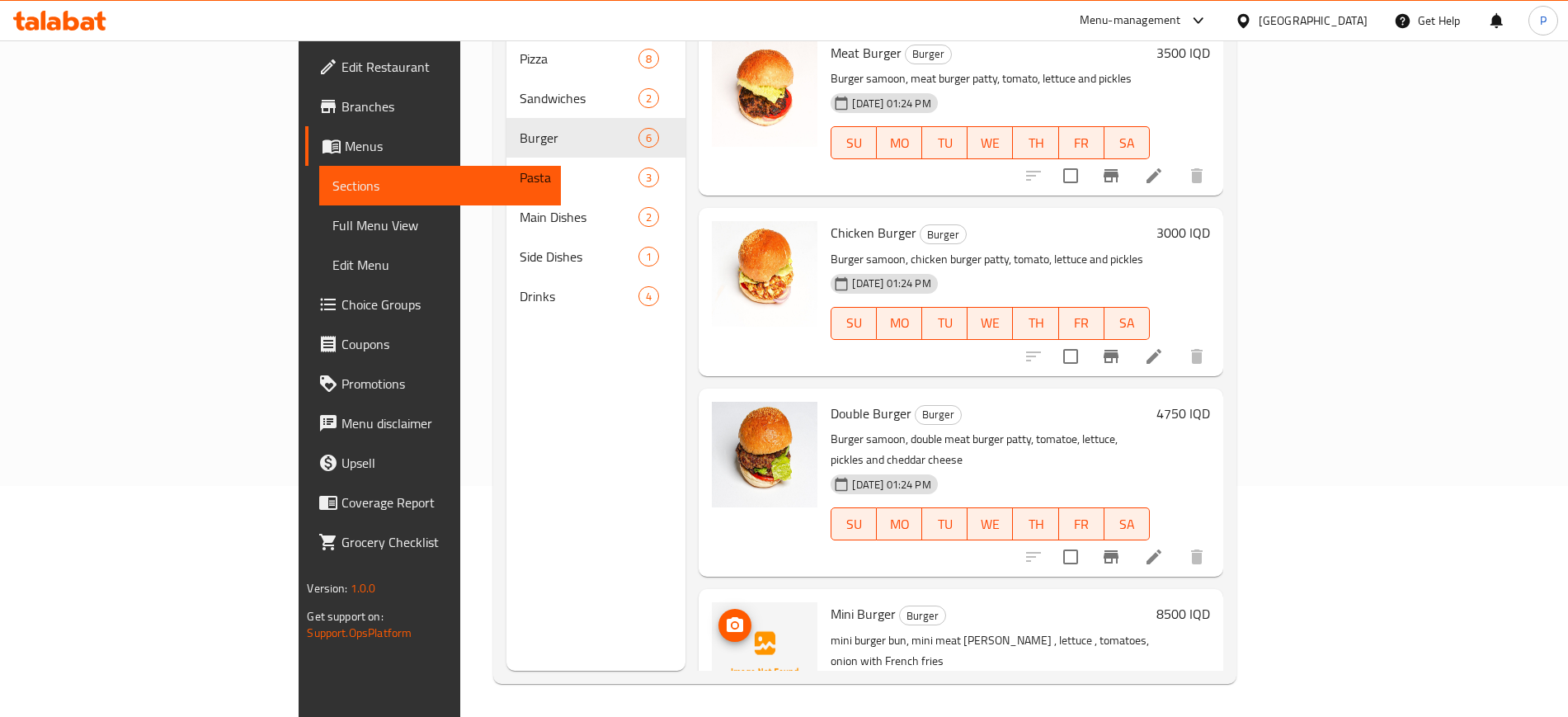
click at [718, 615] on span "upload picture" at bounding box center [734, 625] width 33 height 20
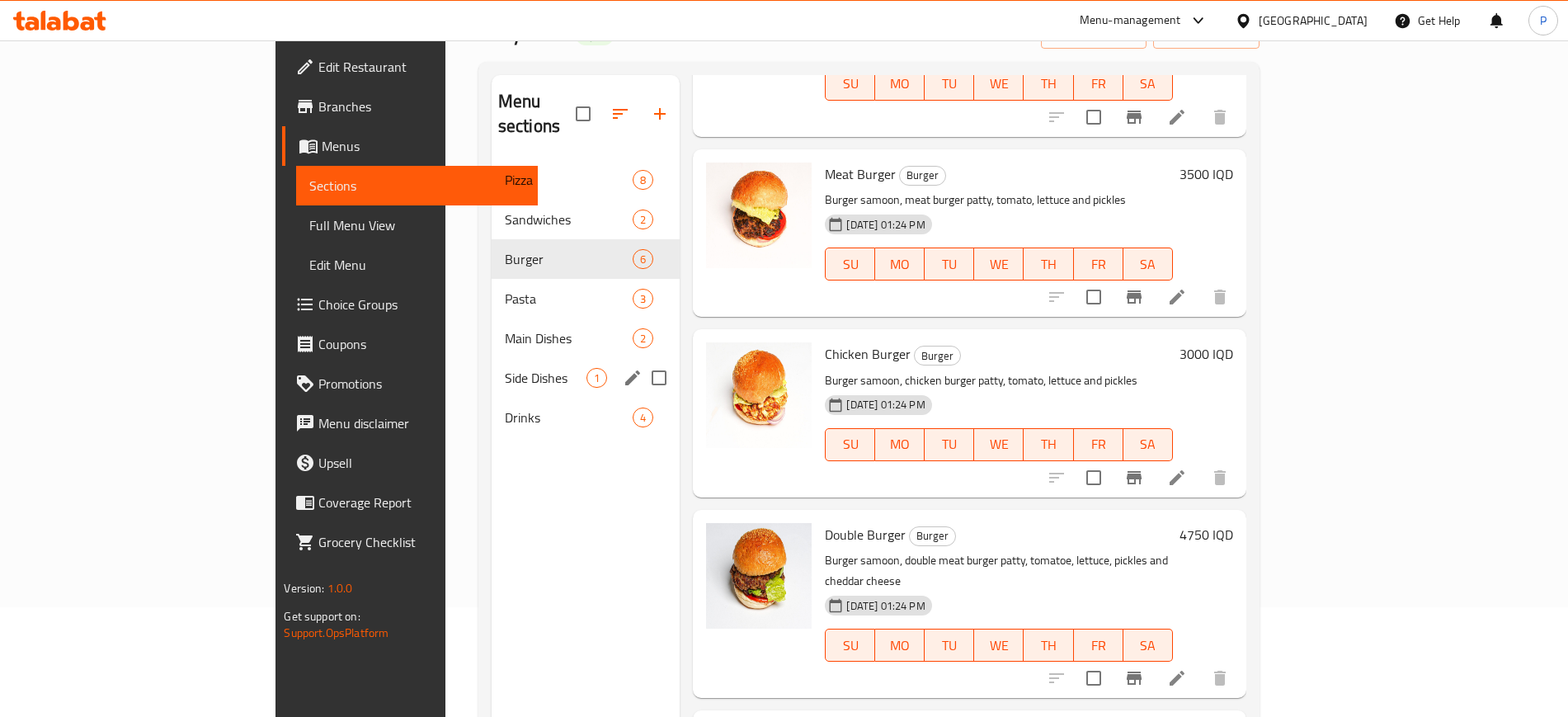
scroll to position [0, 0]
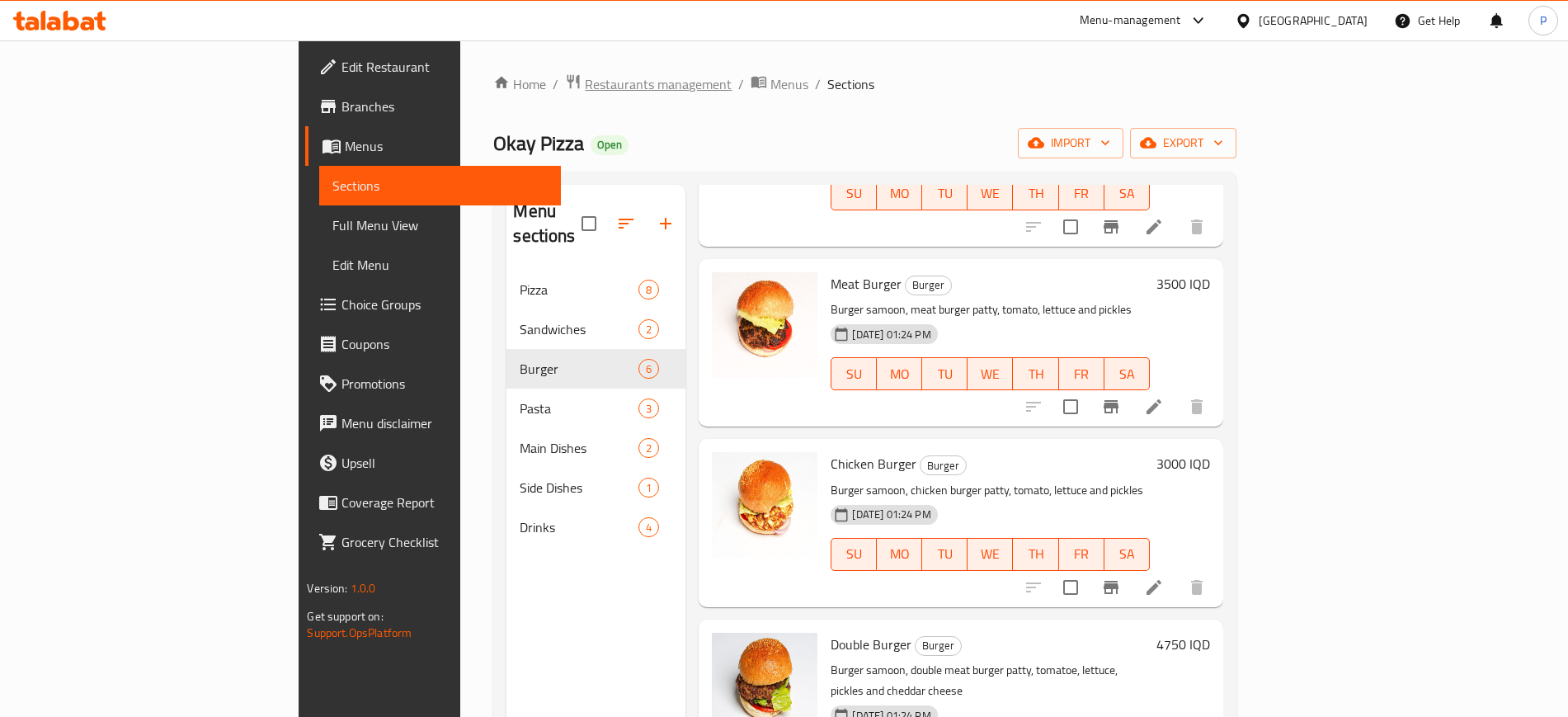
click at [585, 88] on span "Restaurants management" at bounding box center [658, 84] width 146 height 20
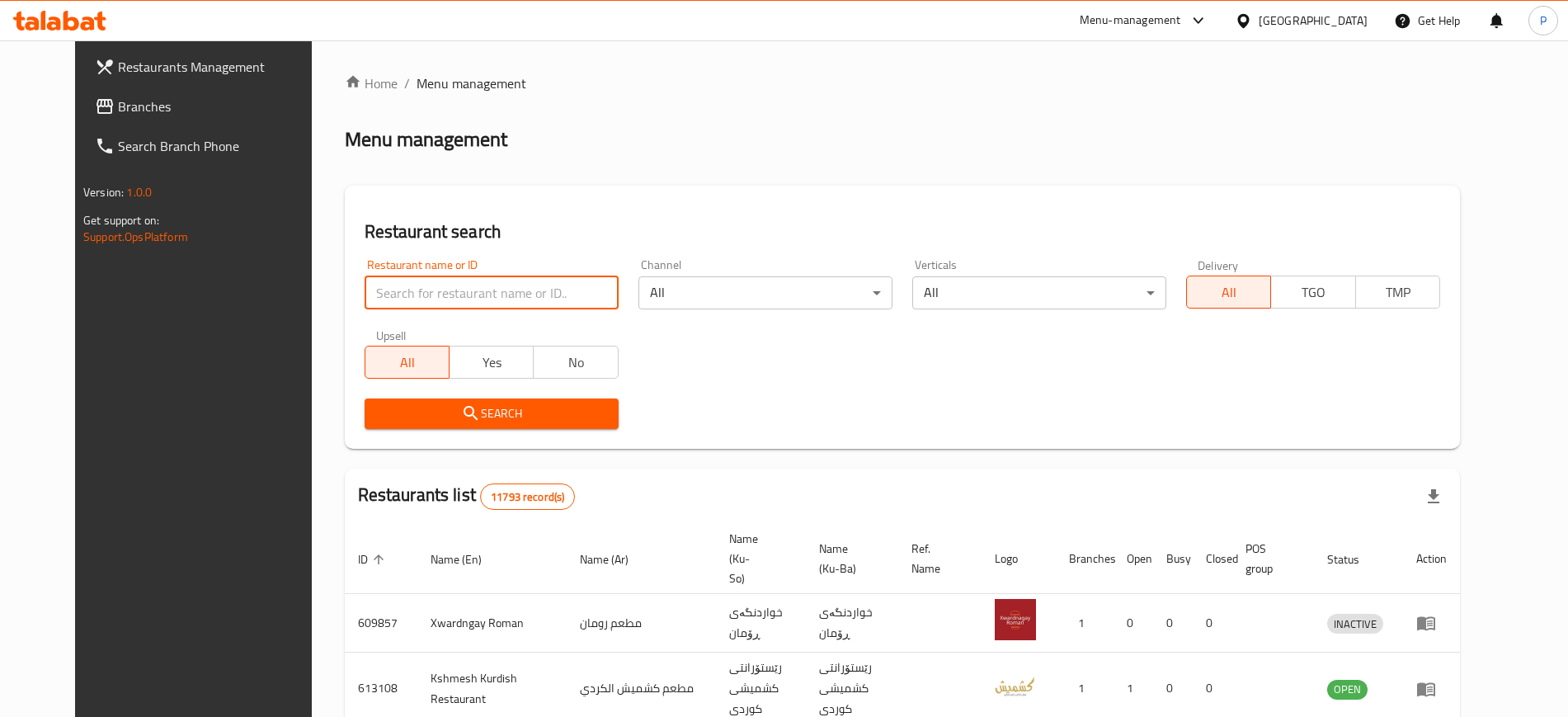
click at [441, 285] on input "search" at bounding box center [492, 292] width 254 height 33
paste input "[DEMOGRAPHIC_DATA] Marwe"
type input "[DEMOGRAPHIC_DATA] Marwe"
click button "Search" at bounding box center [492, 414] width 254 height 30
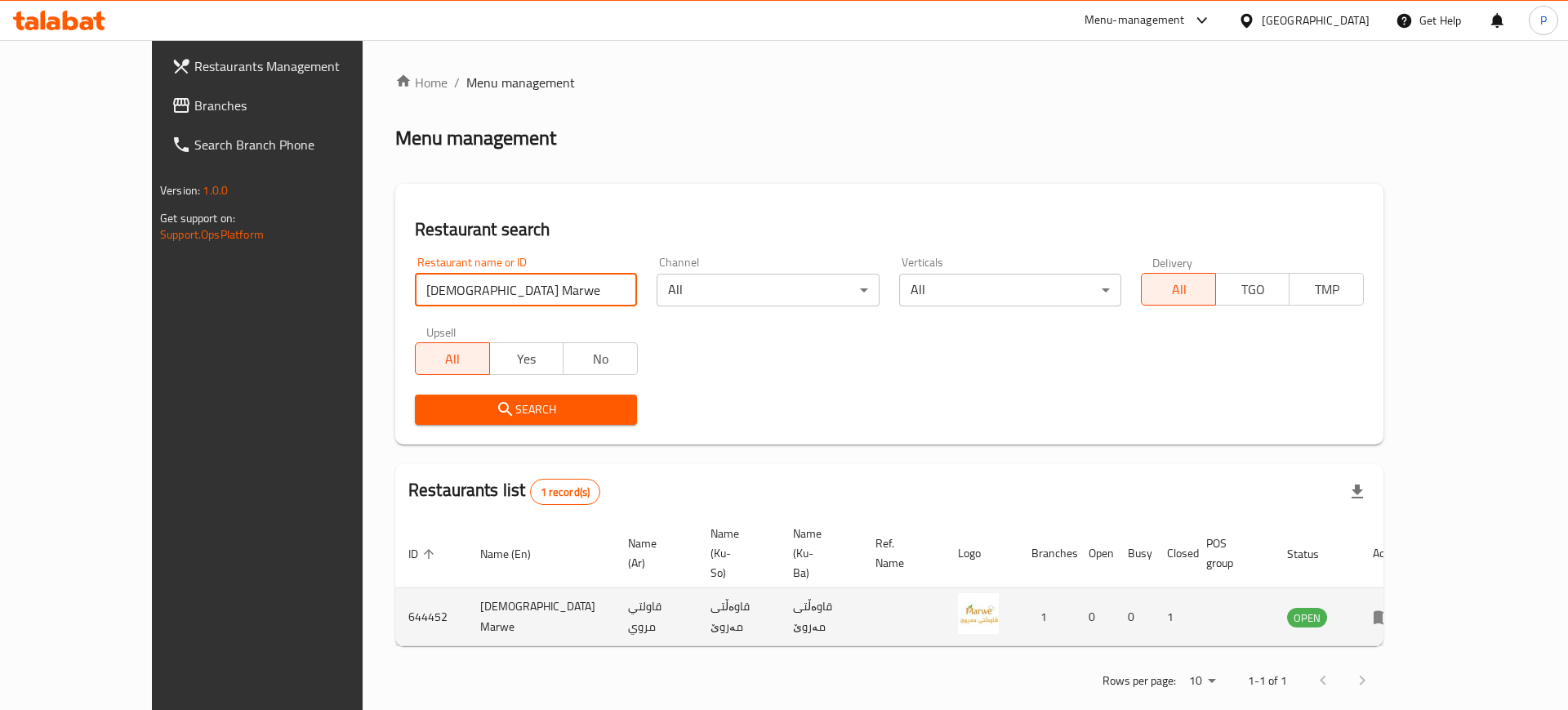
click at [1392, 606] on icon "enhanced table" at bounding box center [1383, 616] width 19 height 19
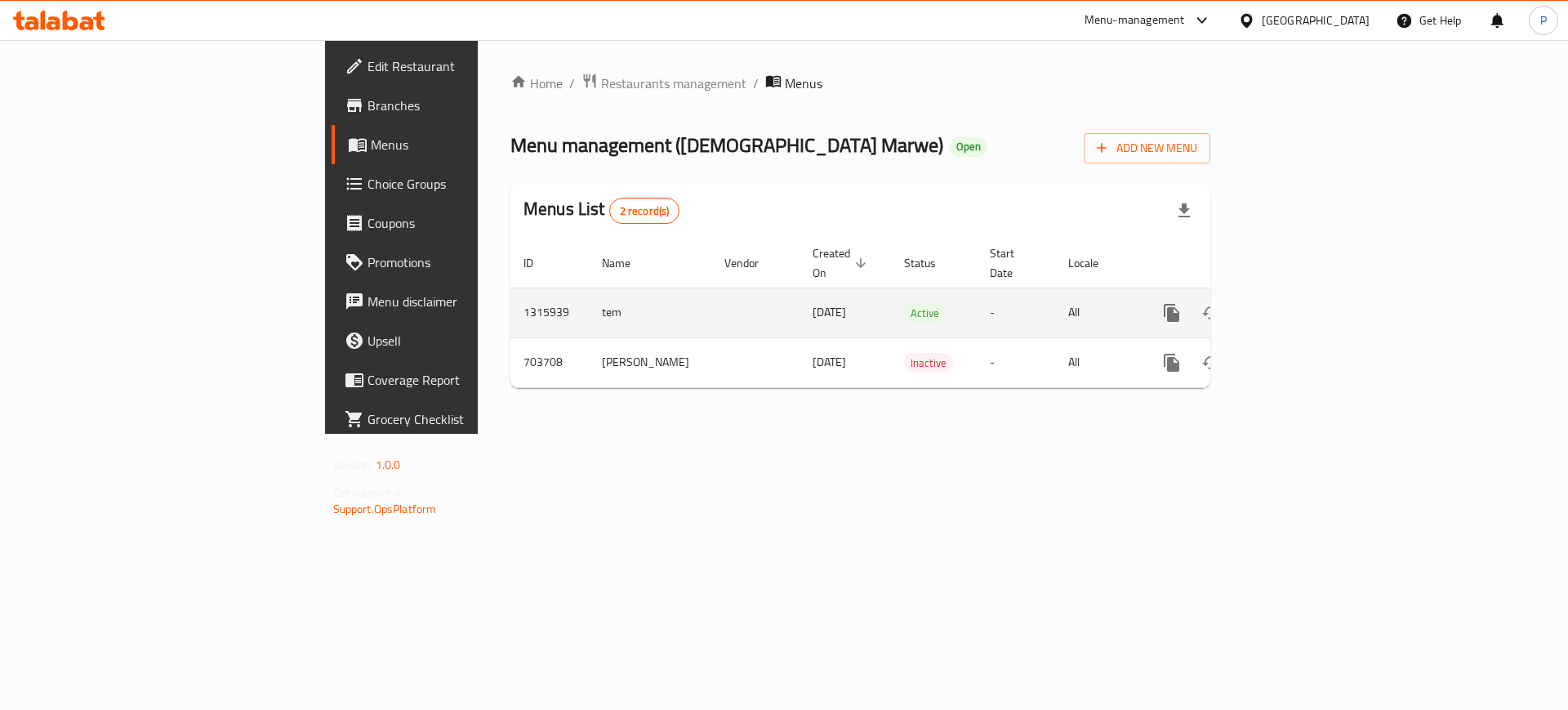
click at [1322, 287] on td "enhanced table" at bounding box center [1230, 312] width 183 height 50
click at [1297, 306] on icon "enhanced table" at bounding box center [1289, 313] width 15 height 15
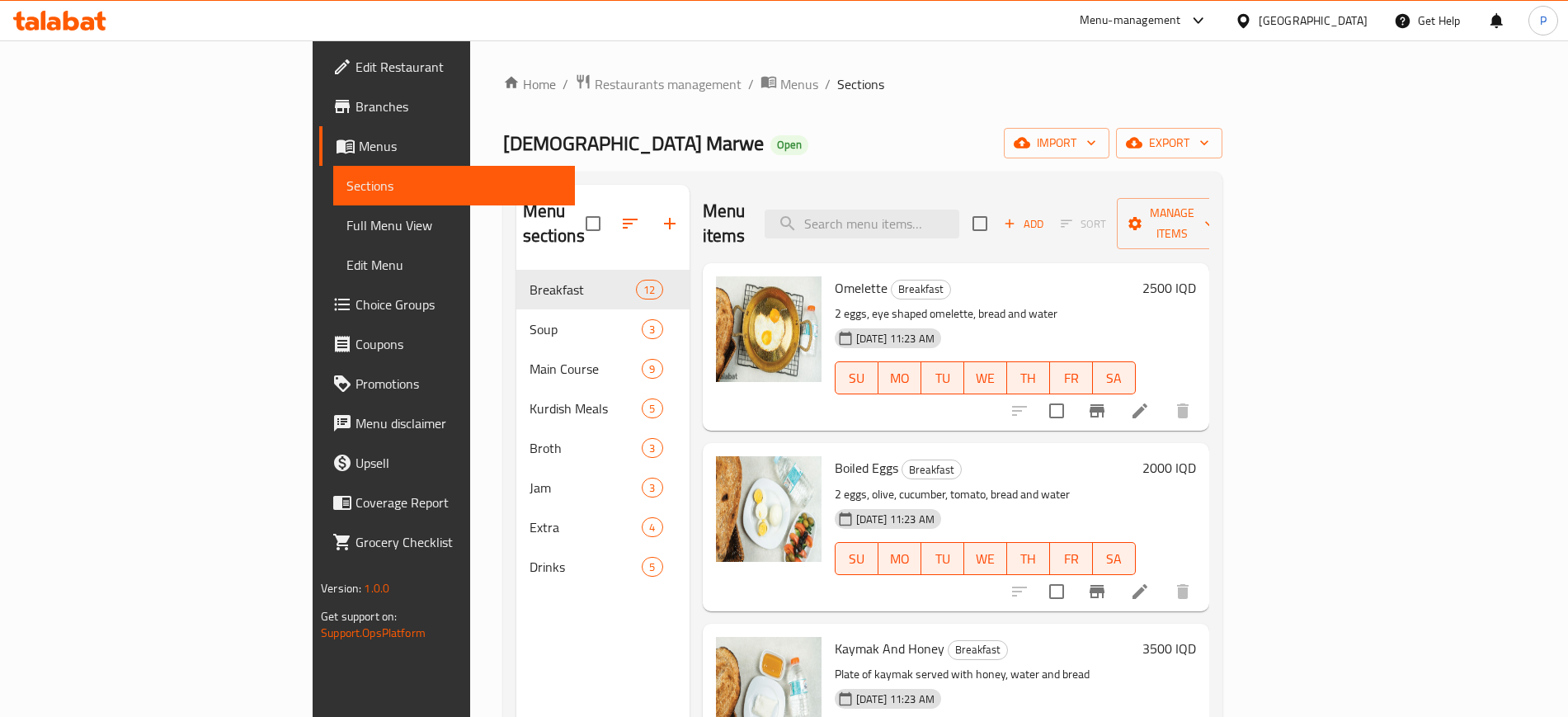
click at [790, 148] on div "[DEMOGRAPHIC_DATA] Marwe Open import export" at bounding box center [863, 143] width 719 height 30
click at [1222, 126] on div "Home / Restaurants management / Menus / Sections Qawalti Marwe Open import expo…" at bounding box center [863, 494] width 719 height 841
click at [1096, 136] on span "import" at bounding box center [1056, 143] width 79 height 20
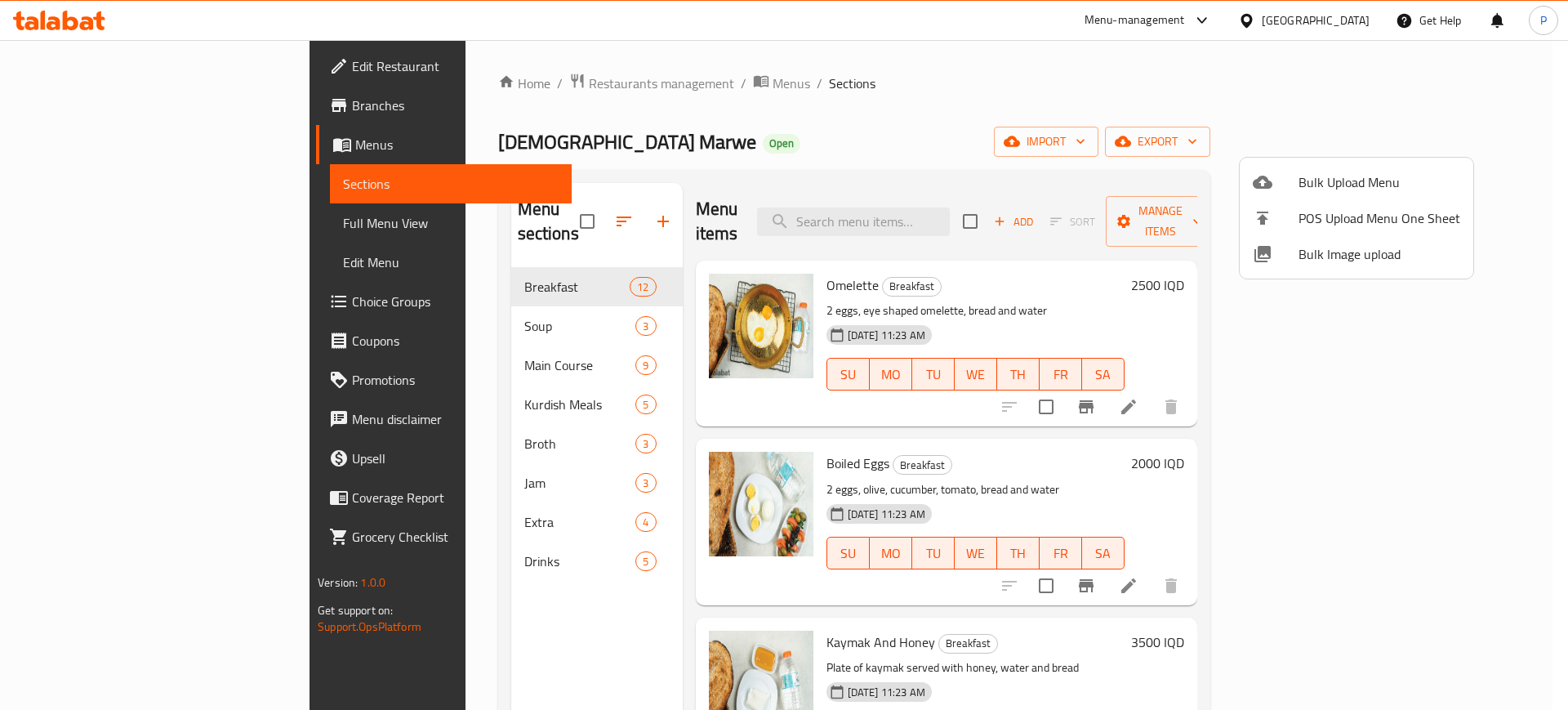
click at [1333, 256] on span "Bulk Image upload" at bounding box center [1380, 254] width 162 height 19
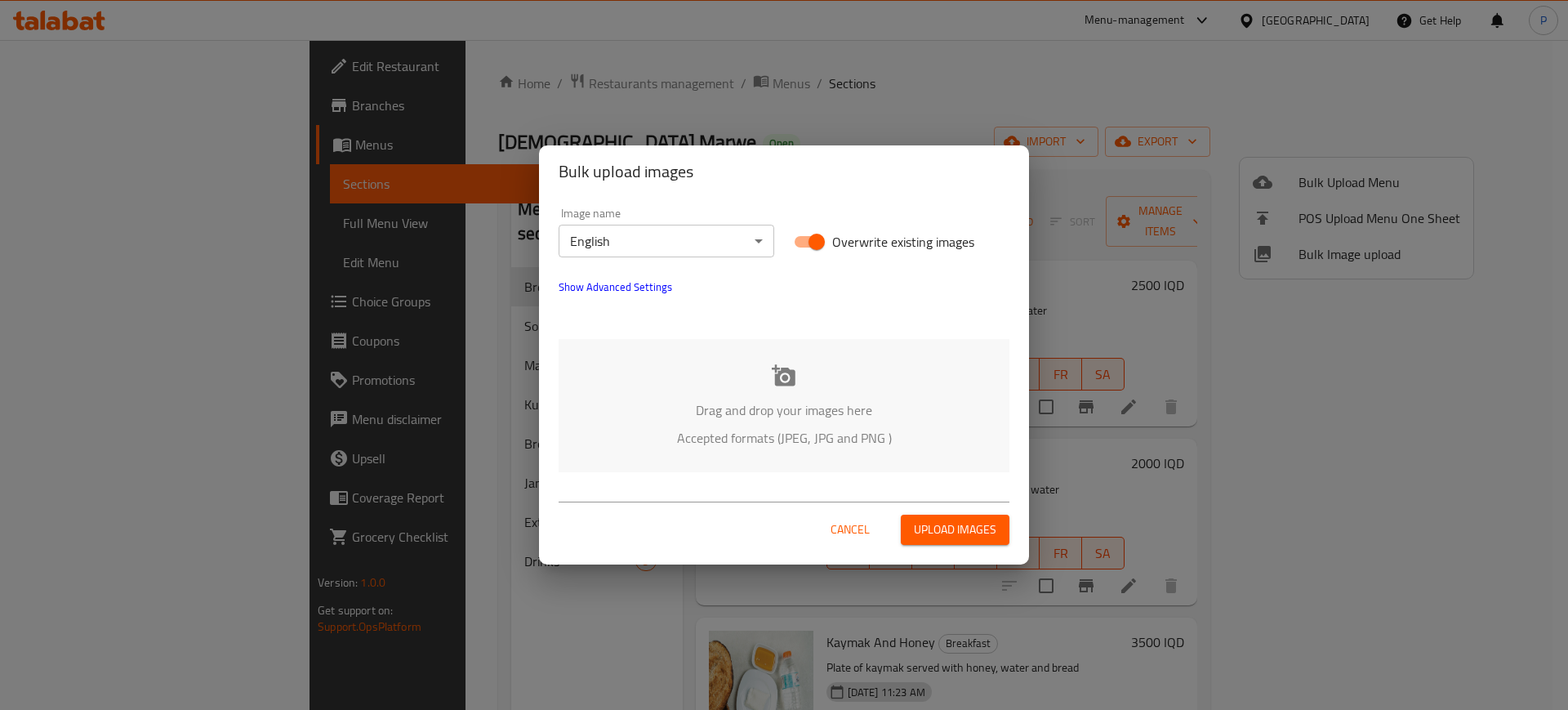
click at [608, 301] on button "Show Advanced Settings" at bounding box center [614, 286] width 133 height 40
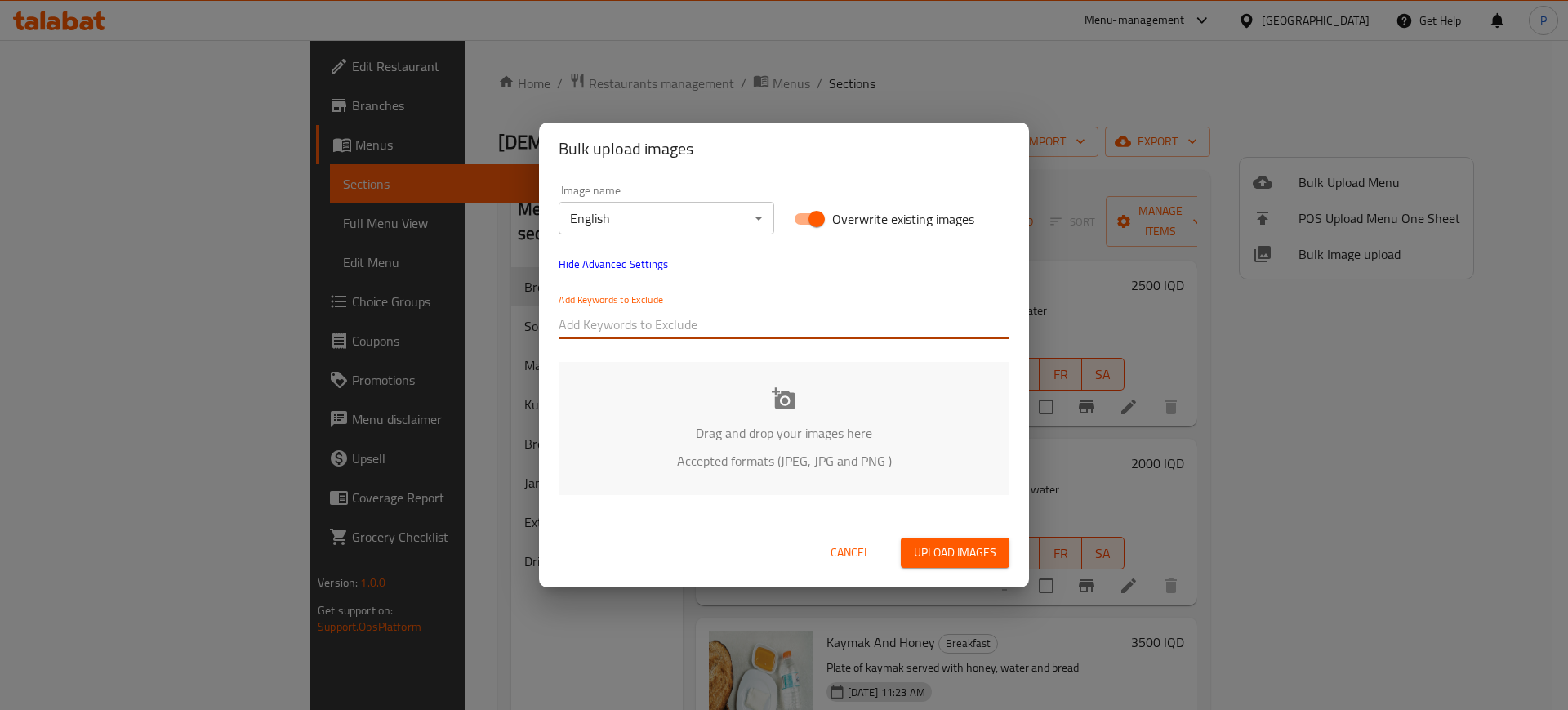
drag, startPoint x: 629, startPoint y: 328, endPoint x: 683, endPoint y: 307, distance: 57.9
click at [629, 329] on input "text" at bounding box center [784, 324] width 451 height 26
paste input "[DEMOGRAPHIC_DATA] Marwe"
type input "[DEMOGRAPHIC_DATA] Marwe"
click at [860, 262] on div "Image name English ​ Overwrite existing images Hide Advanced Settings Add Keywo…" at bounding box center [783, 262] width 470 height 174
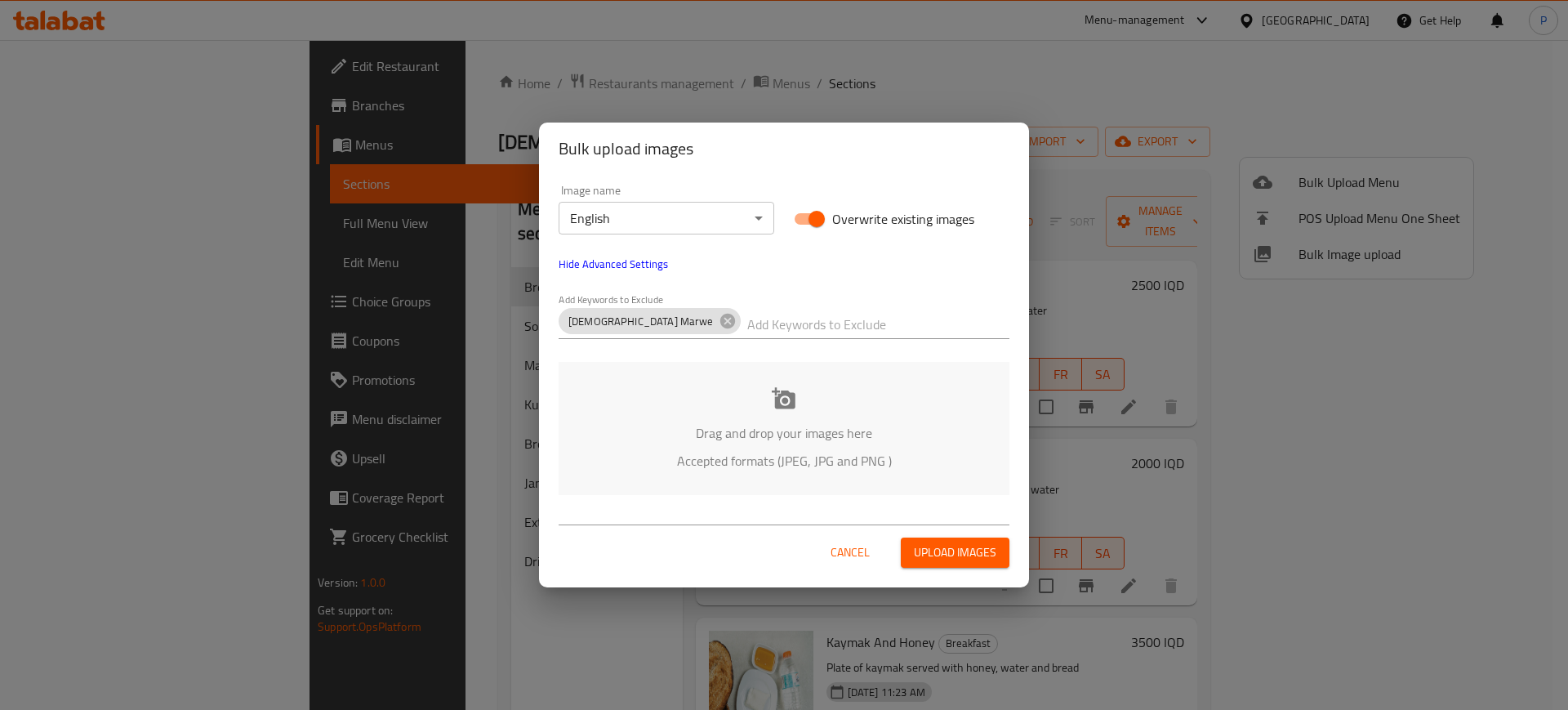
click at [747, 324] on input "text" at bounding box center [878, 324] width 262 height 26
paste input "[PERSON_NAME]"
type input "[PERSON_NAME]"
click at [722, 417] on div "Drag and drop your images here Accepted formats (JPEG, JPG and PNG )" at bounding box center [784, 428] width 451 height 133
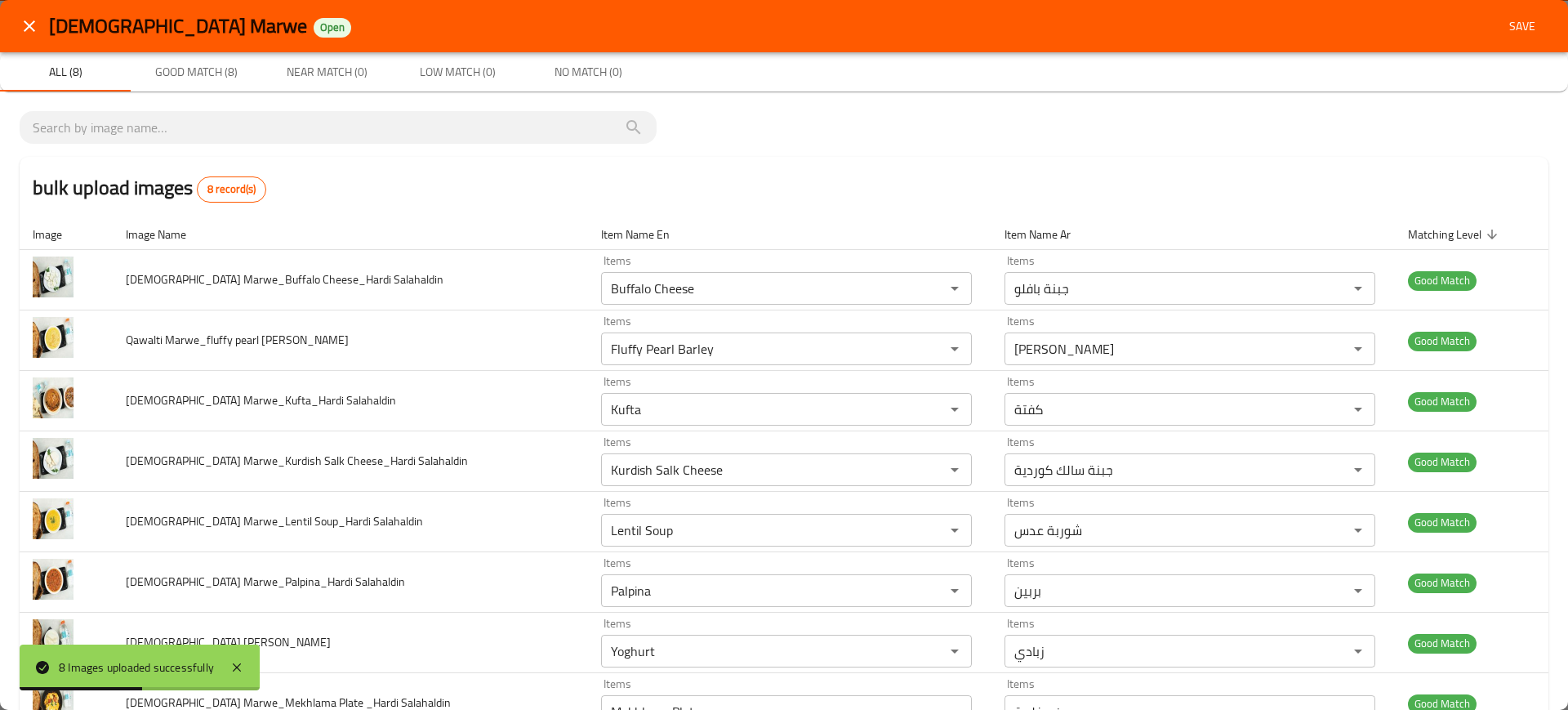
click at [1496, 37] on button "Save" at bounding box center [1521, 26] width 52 height 30
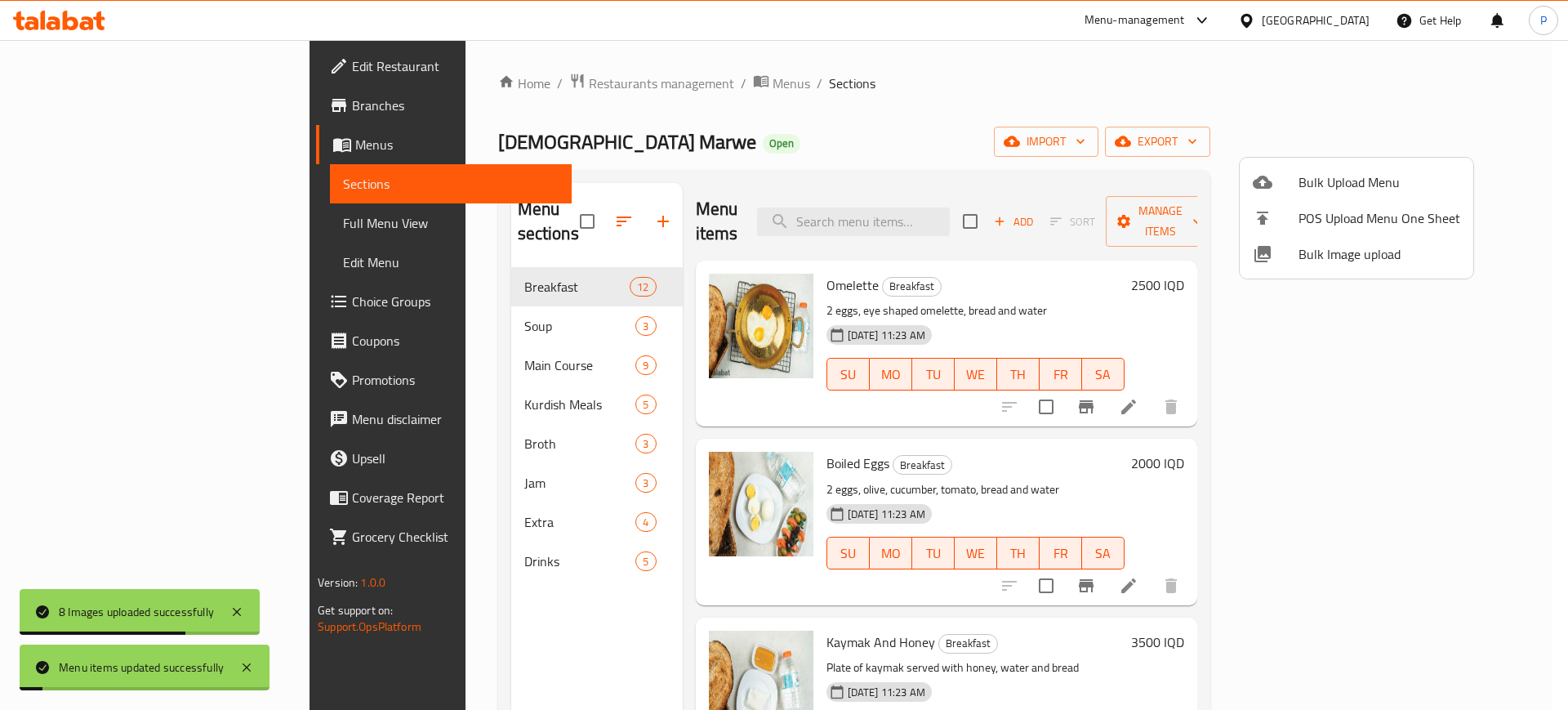
click at [332, 300] on div at bounding box center [784, 355] width 1568 height 710
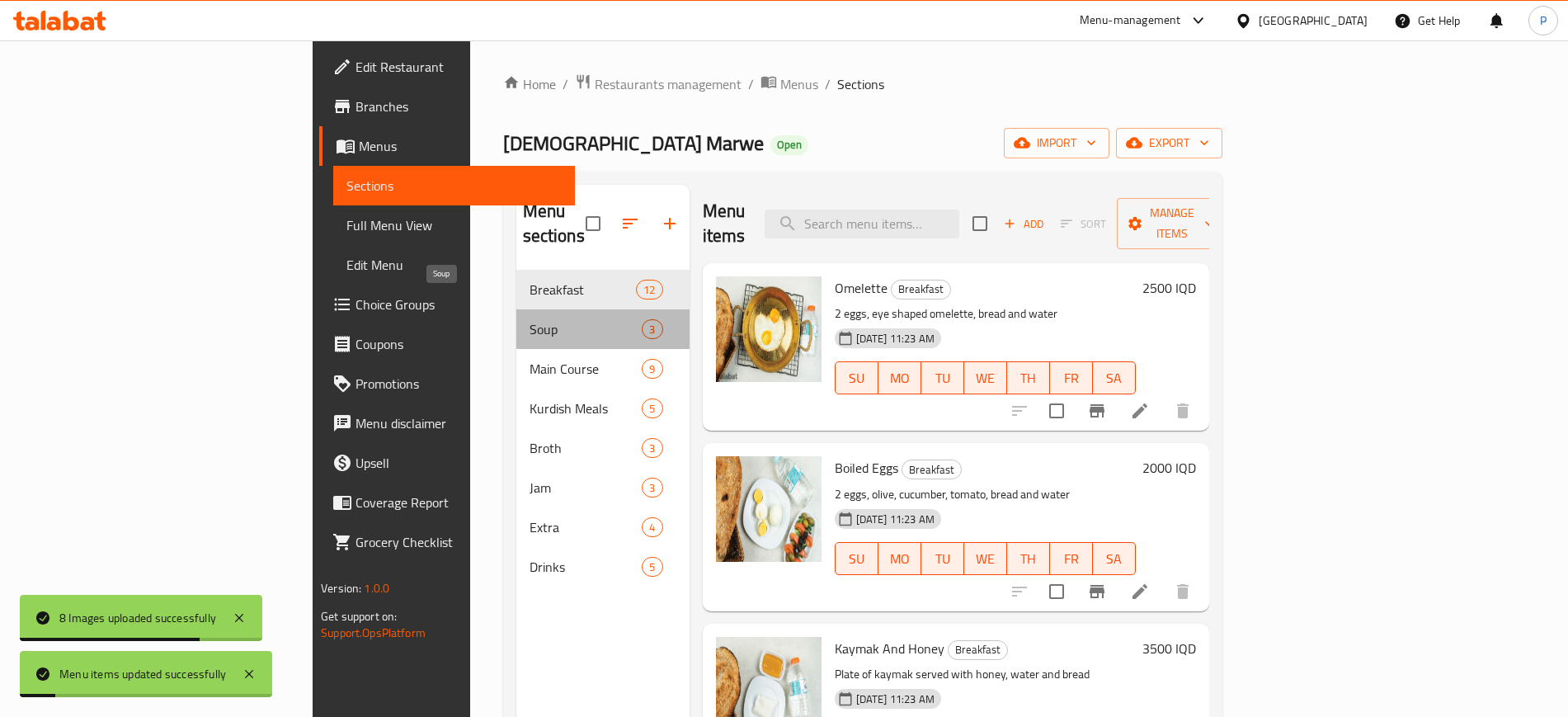
click at [530, 319] on span "Soup" at bounding box center [586, 329] width 113 height 20
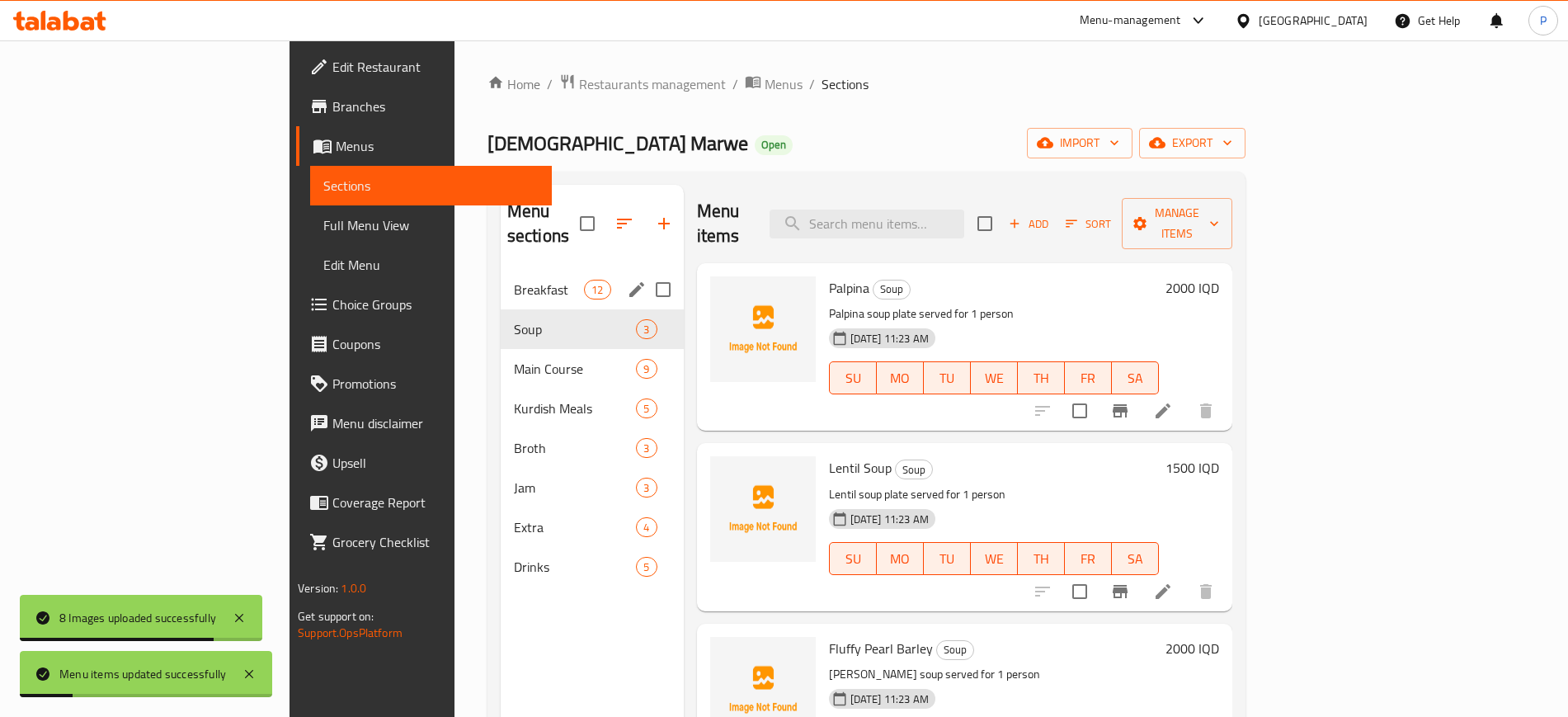
click at [500, 270] on div "Breakfast 12" at bounding box center [592, 289] width 183 height 40
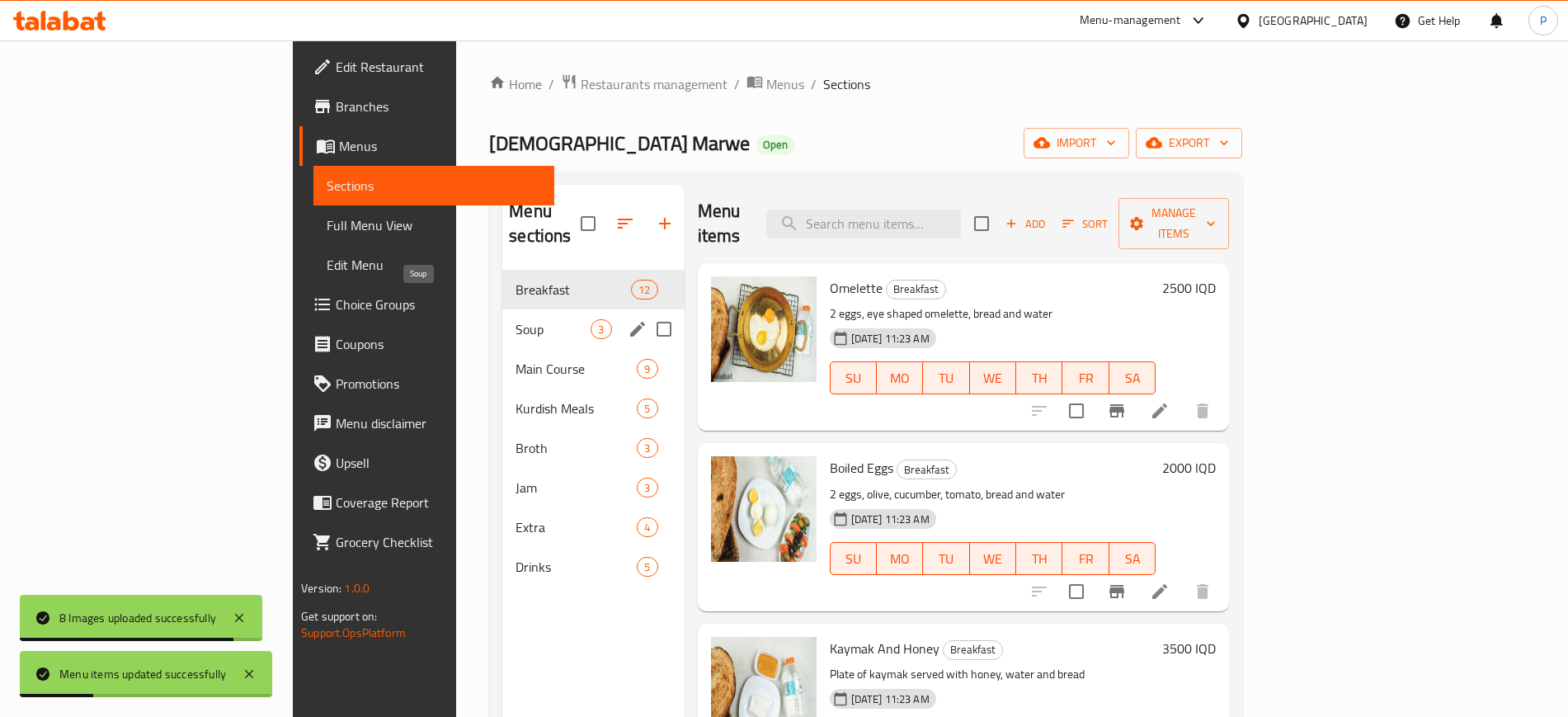
click at [516, 319] on span "Soup" at bounding box center [553, 329] width 75 height 20
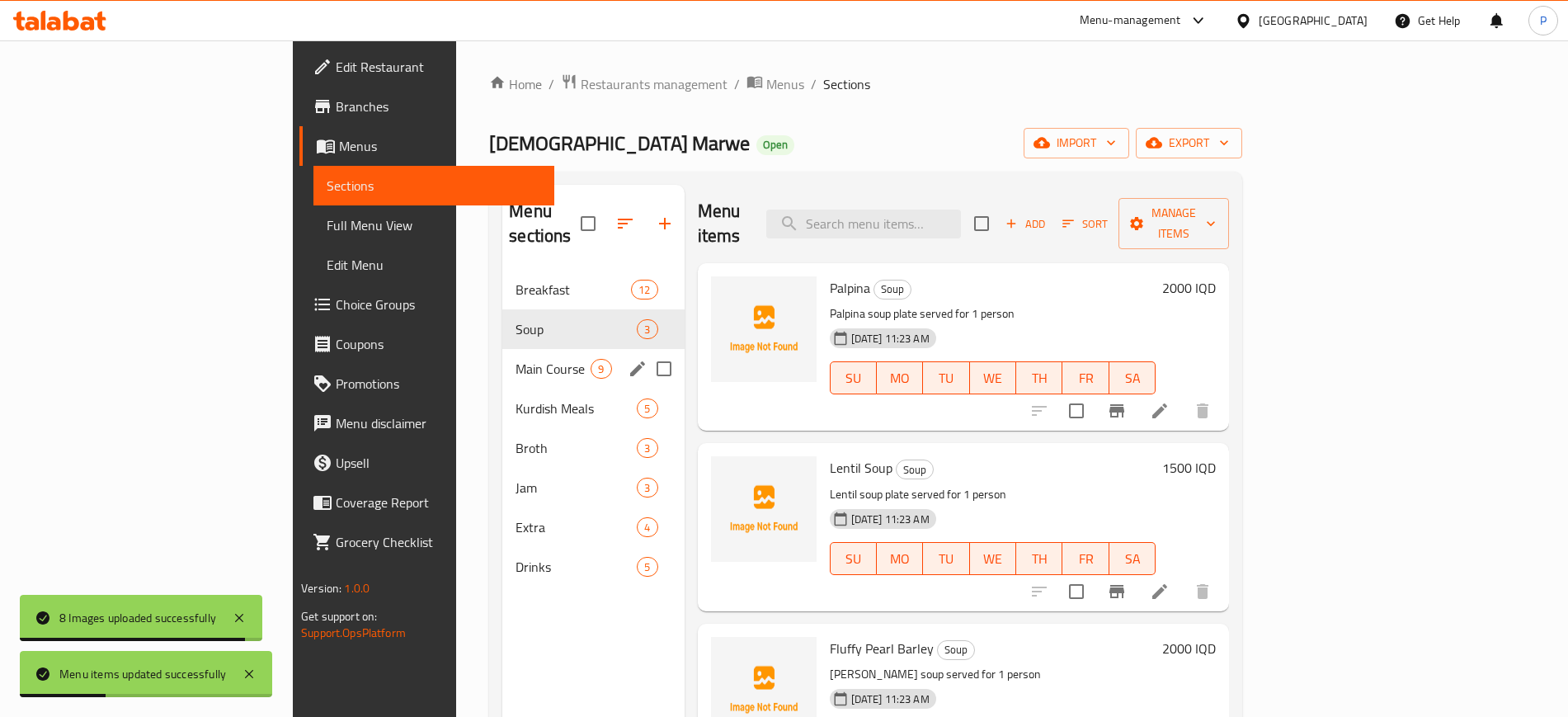
click at [516, 358] on span "Main Course" at bounding box center [553, 368] width 75 height 20
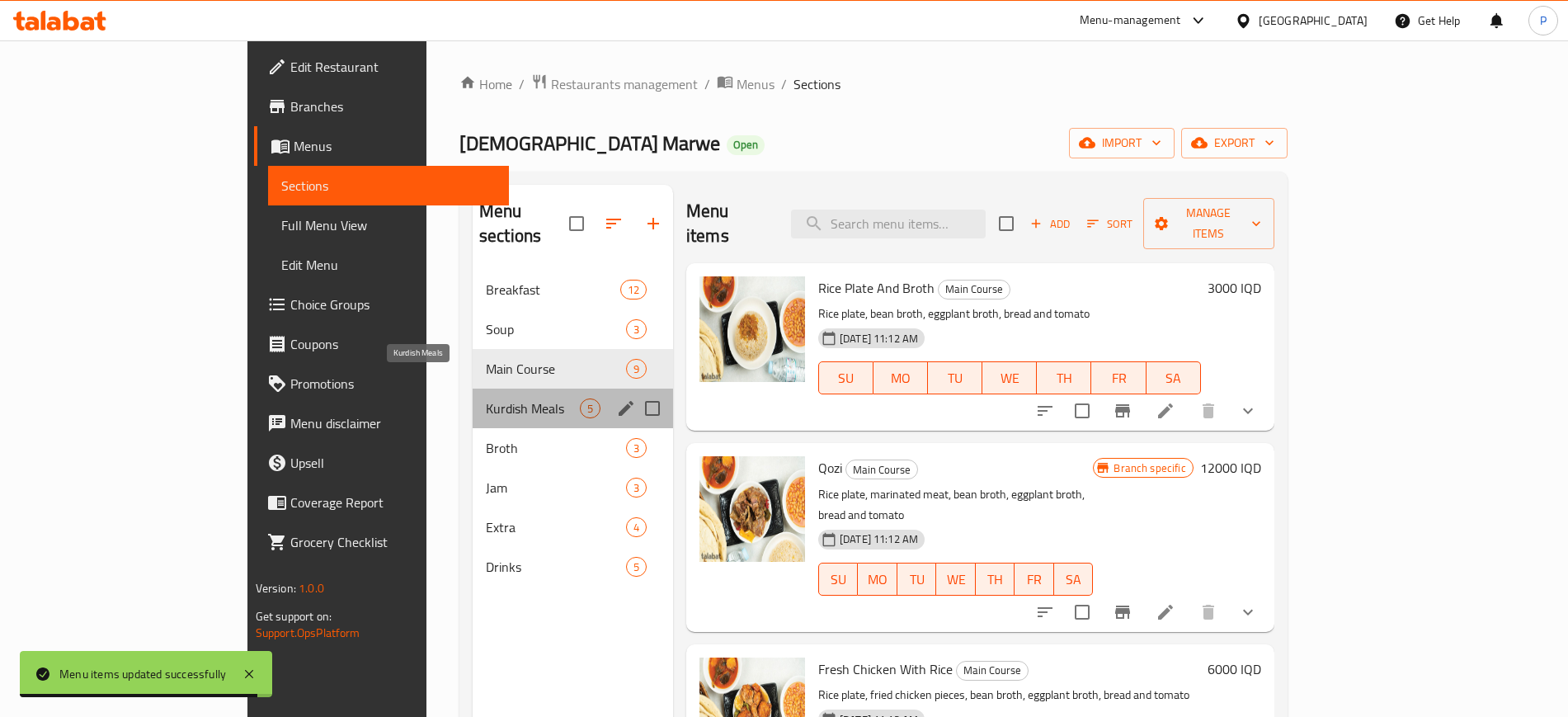
click at [485, 398] on span "Kurdish Meals" at bounding box center [532, 408] width 94 height 20
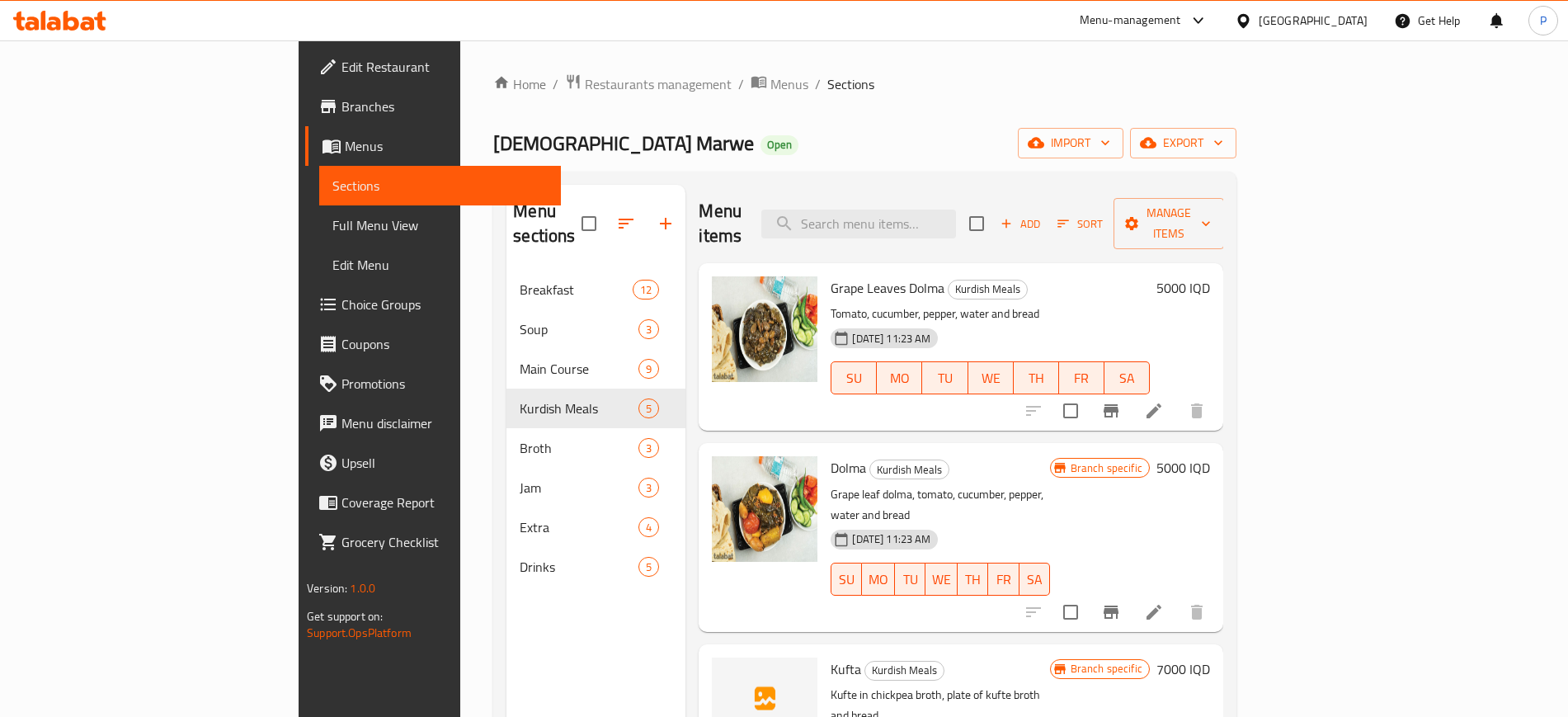
scroll to position [103, 0]
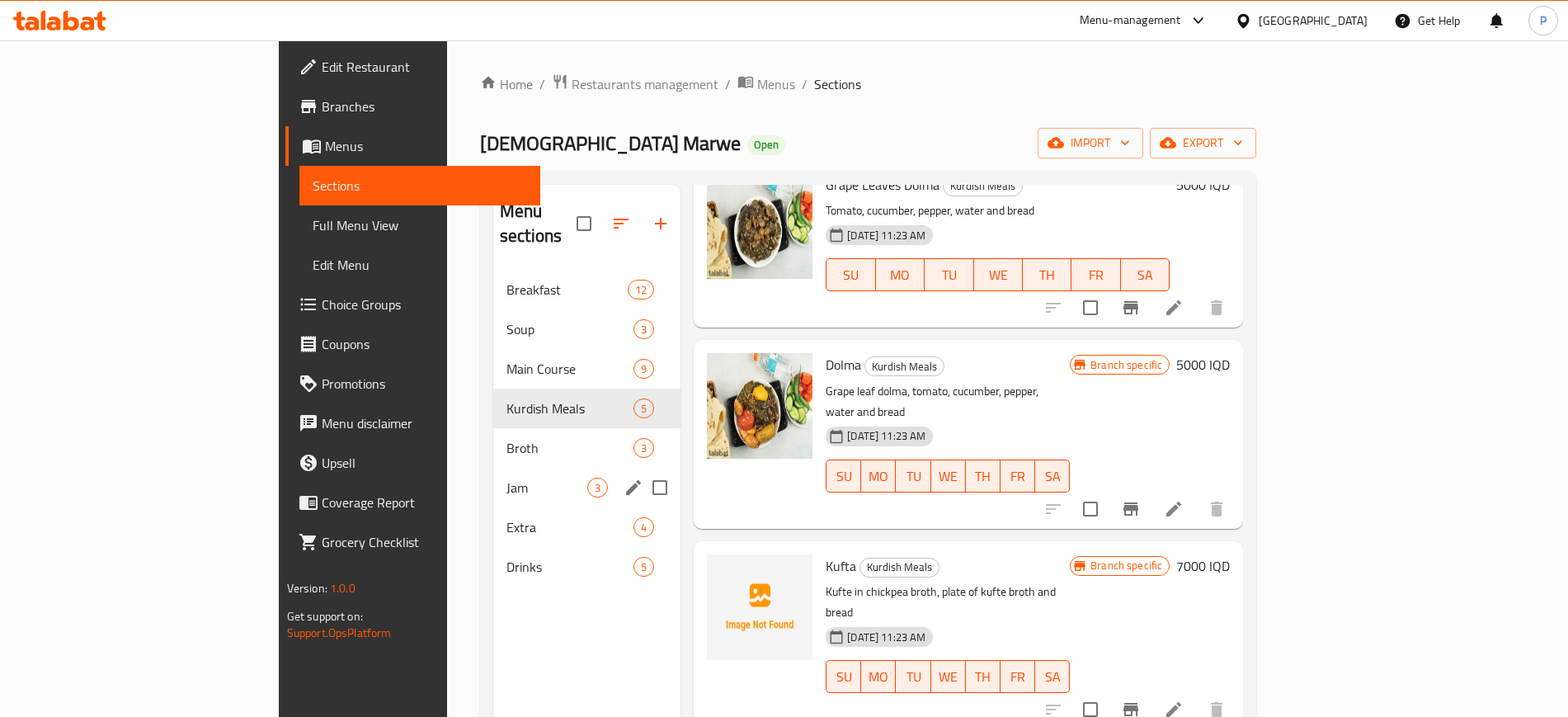
click at [493, 468] on div "Jam 3" at bounding box center [587, 487] width 187 height 40
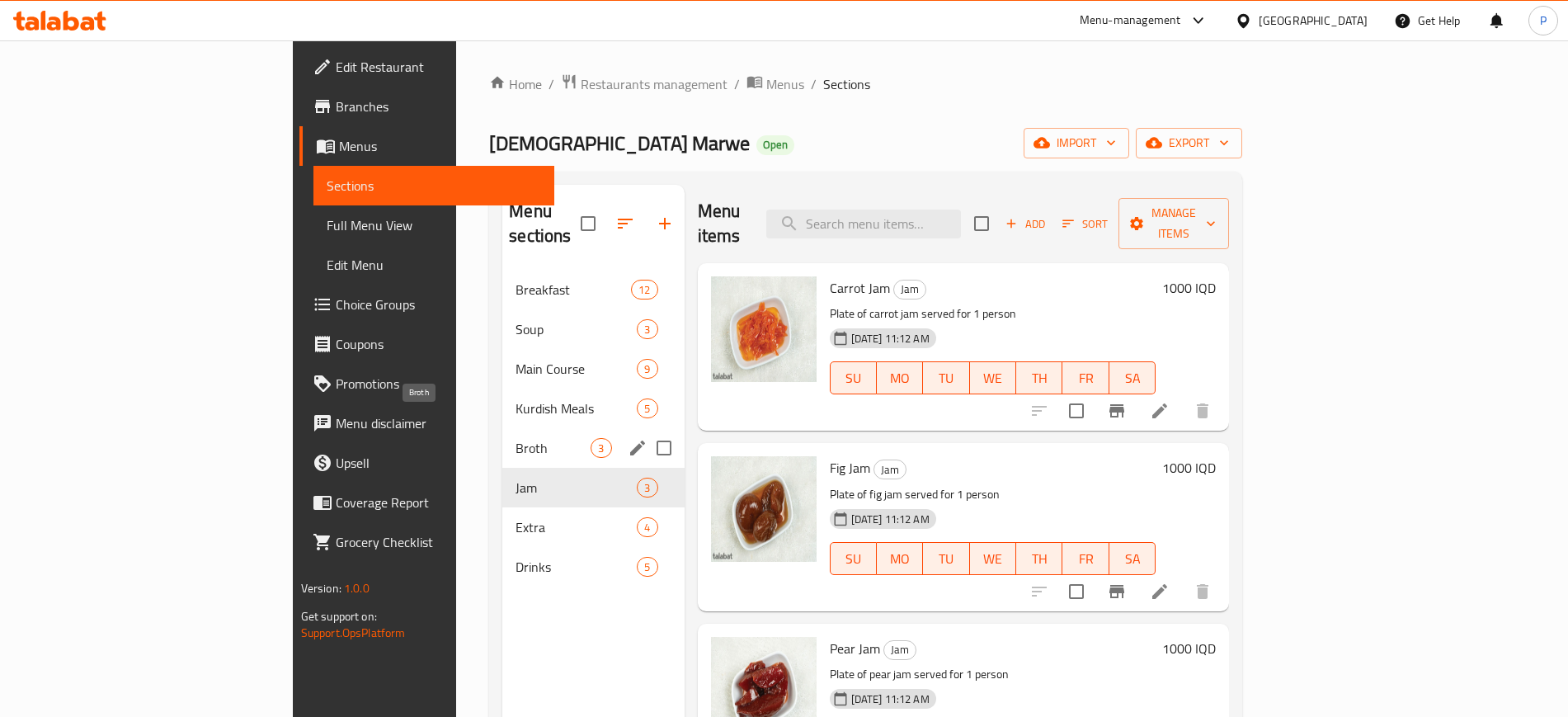
click at [516, 437] on span "Broth" at bounding box center [553, 447] width 75 height 20
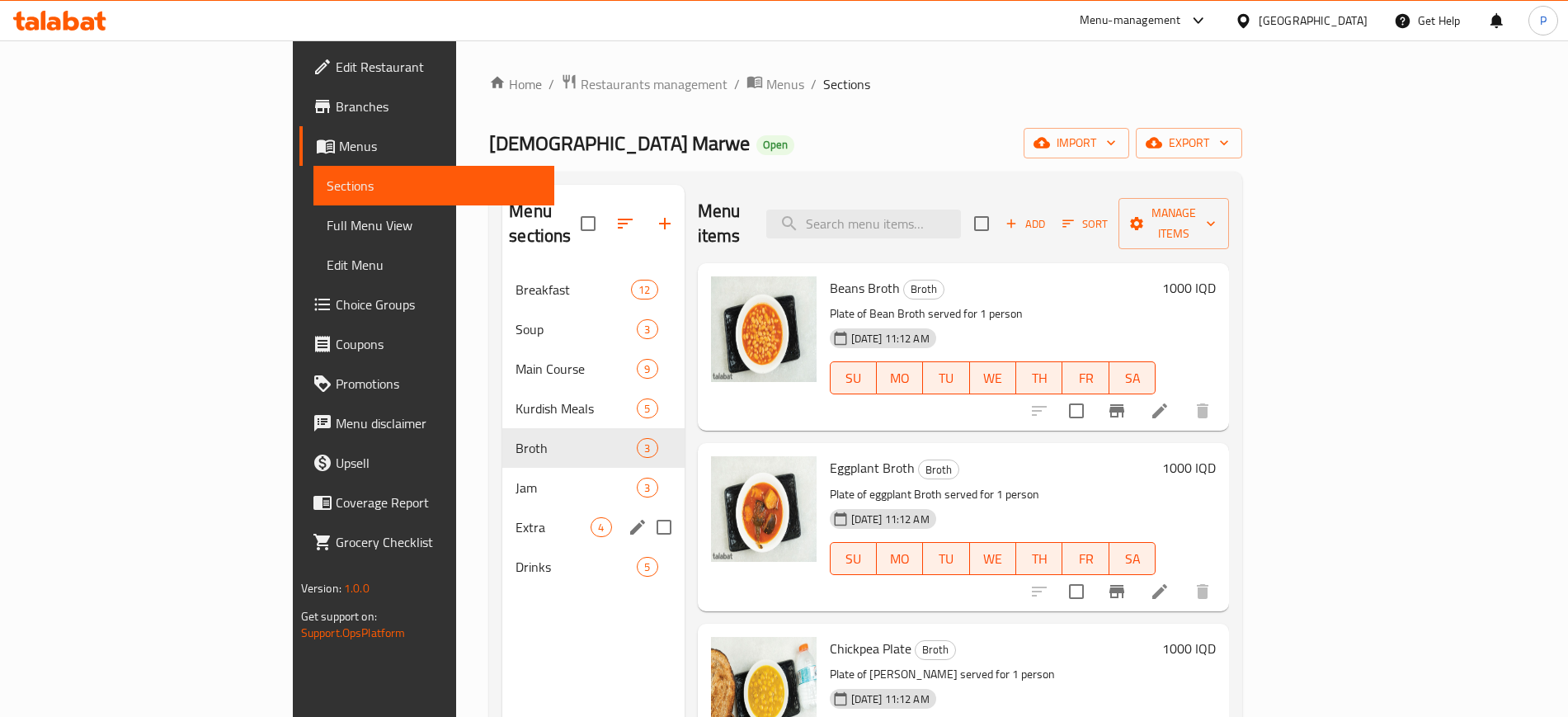
click at [502, 507] on div "Extra 4" at bounding box center [593, 526] width 181 height 40
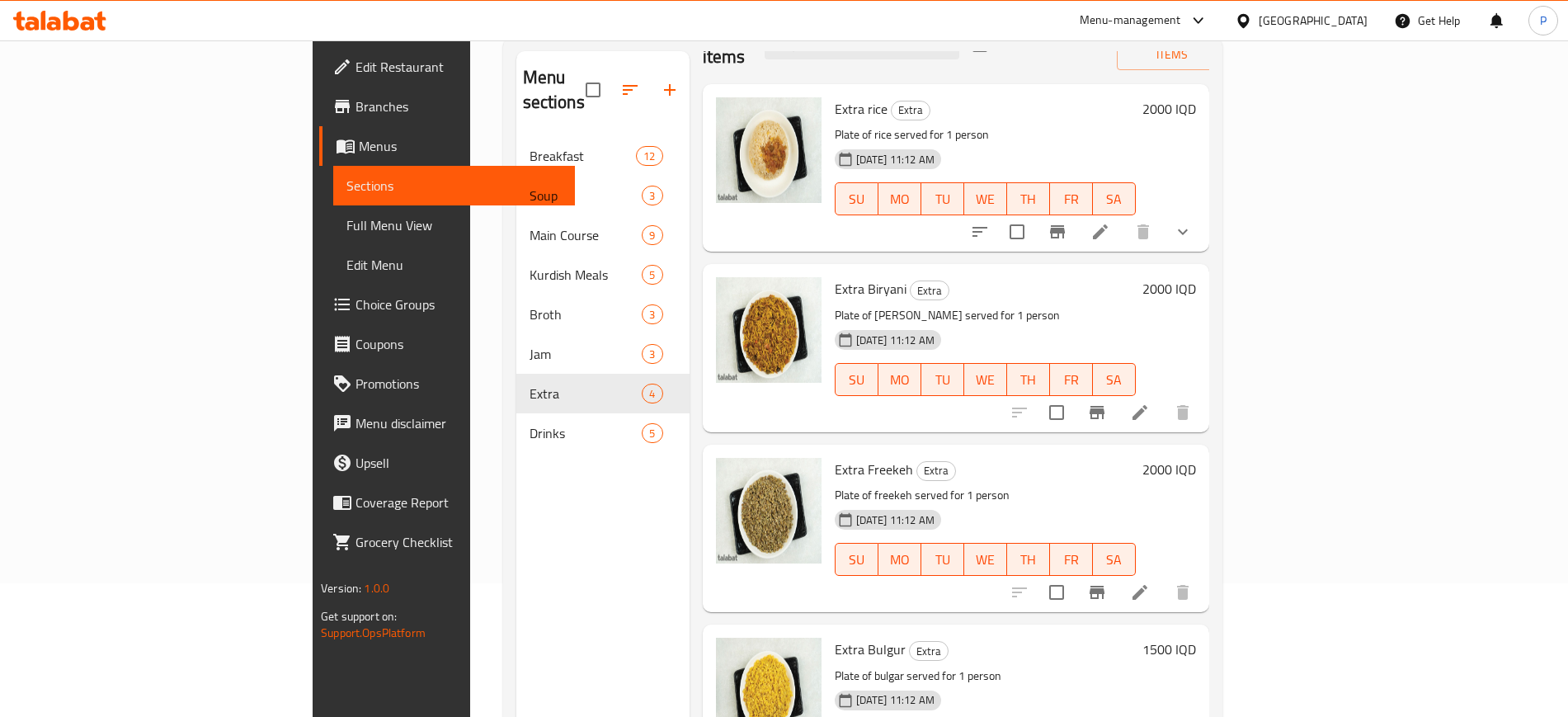
scroll to position [231, 0]
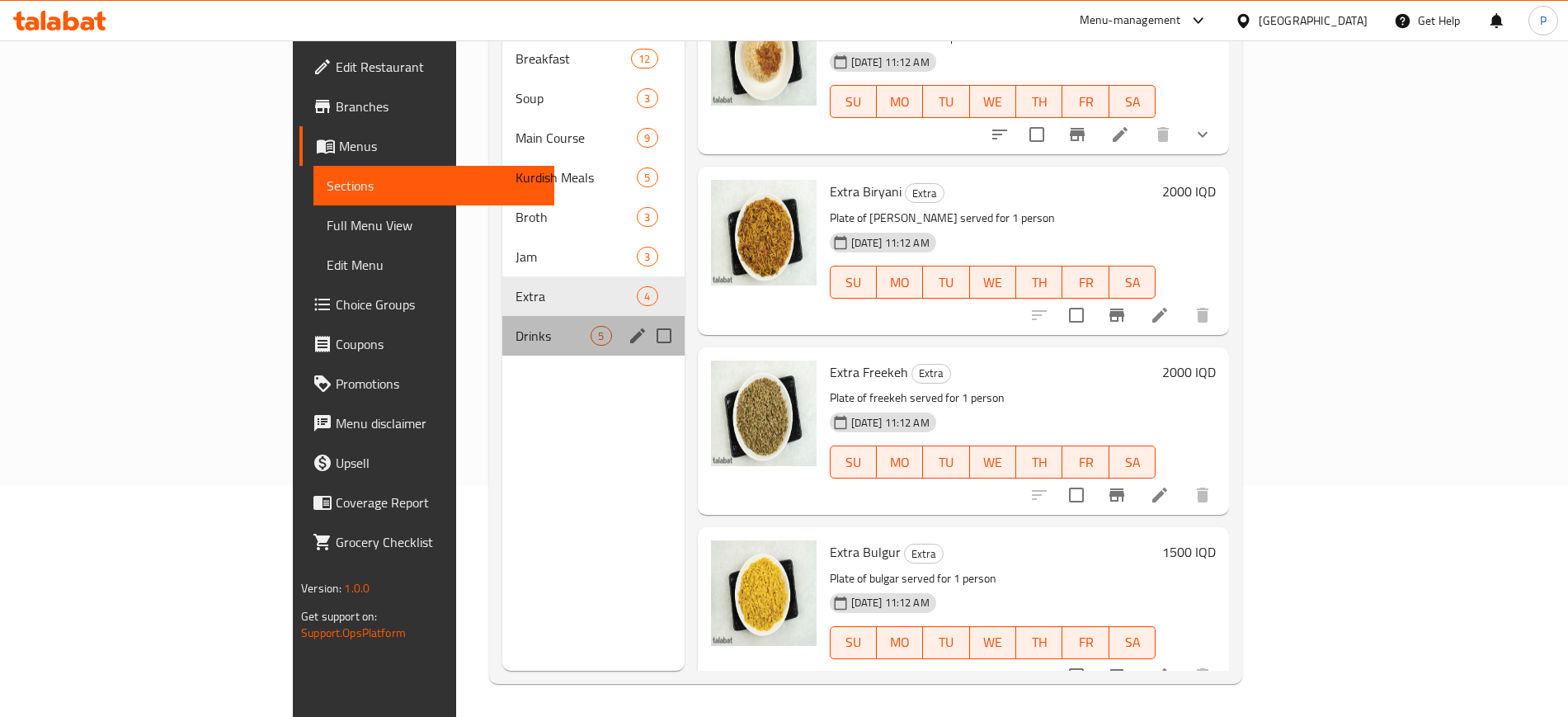
click at [502, 322] on div "Drinks 5" at bounding box center [593, 335] width 181 height 40
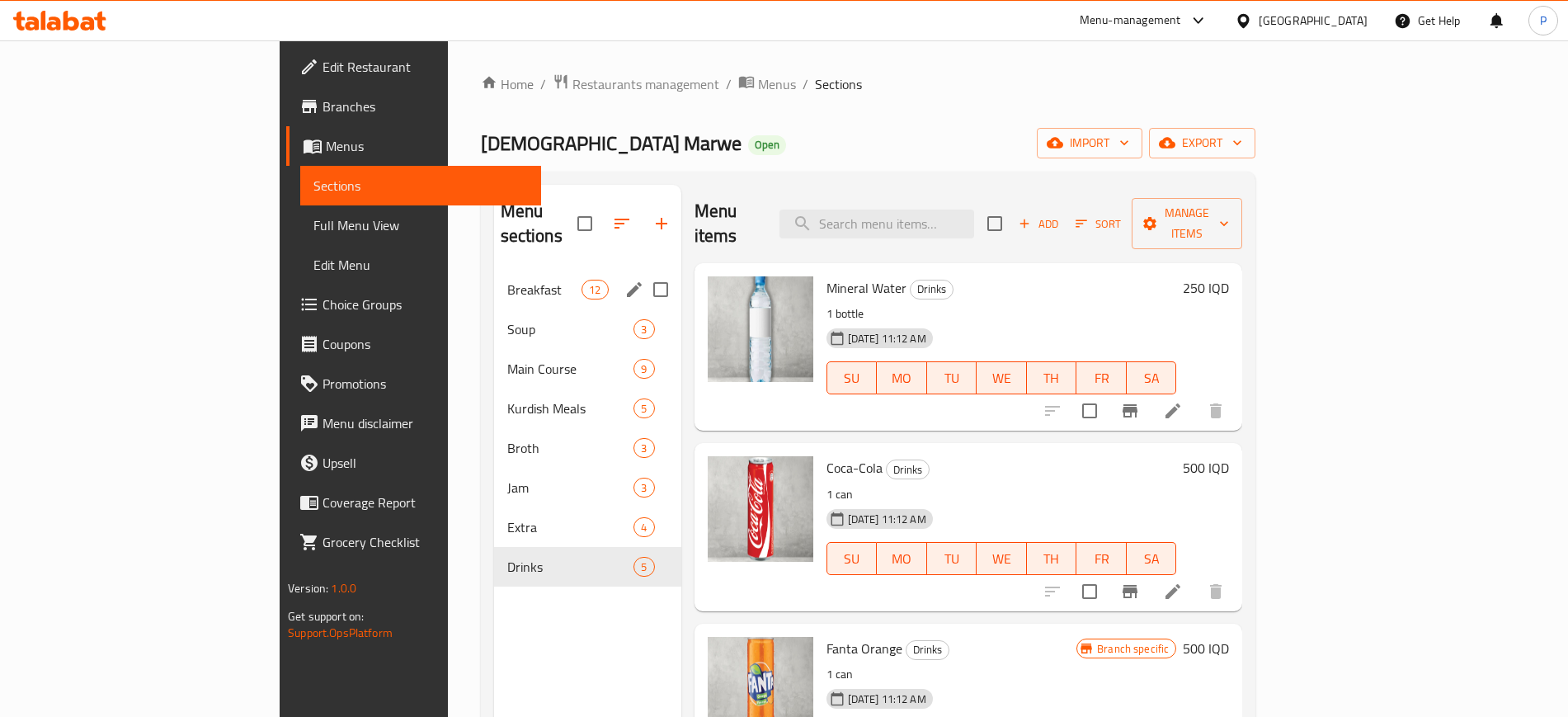
click at [507, 280] on span "Breakfast" at bounding box center [544, 289] width 75 height 20
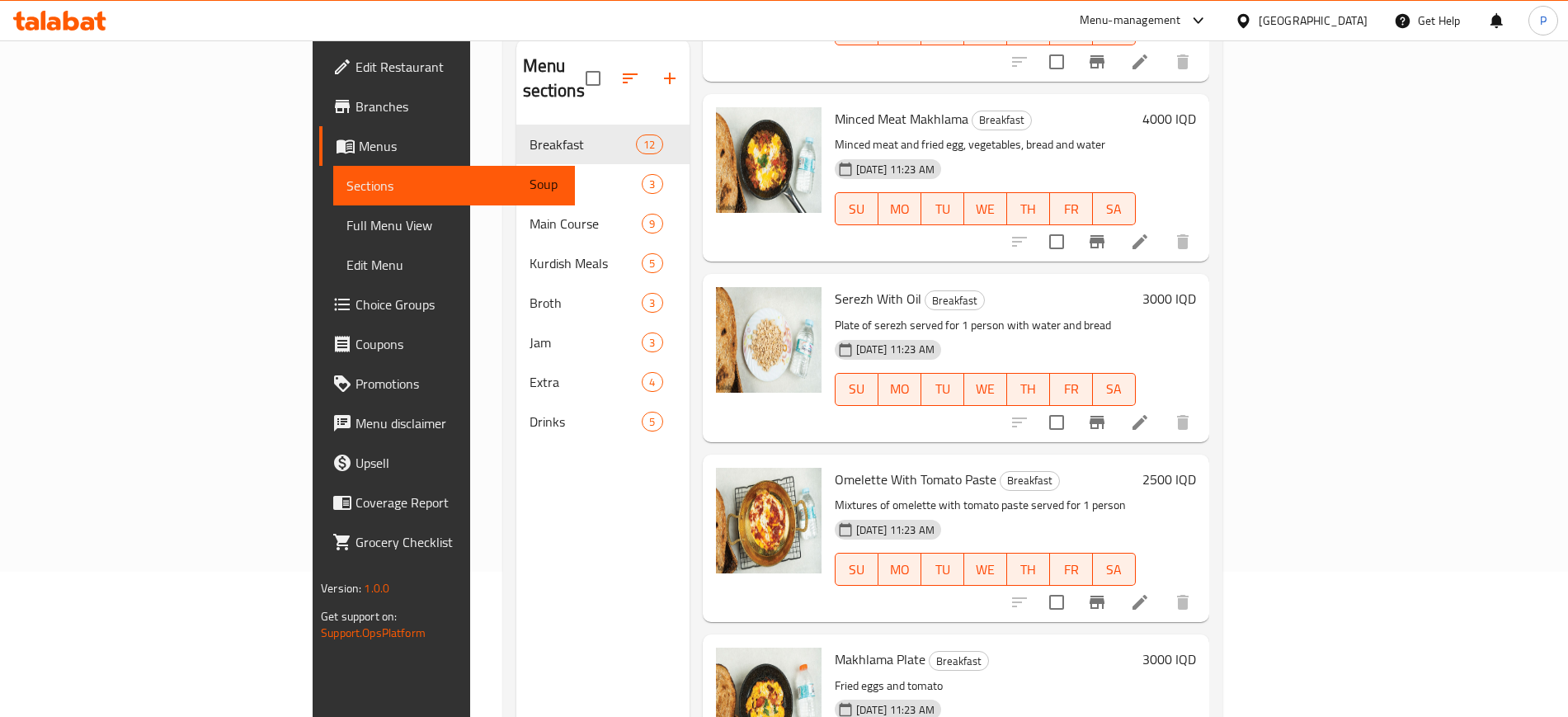
scroll to position [231, 0]
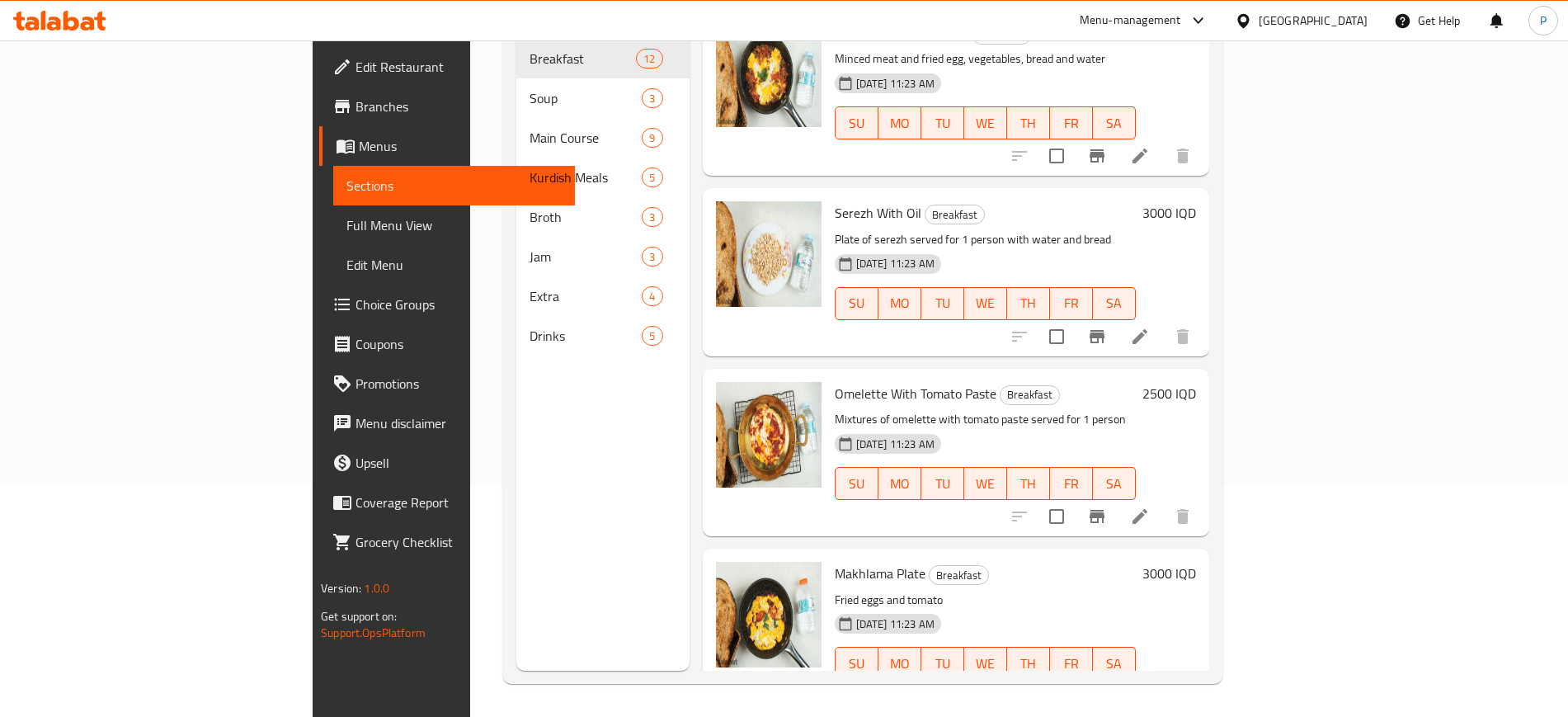
click at [516, 577] on div "Menu sections Breakfast 12 Soup 3 Main Course 9 Kurdish Meals 5 Broth 3 Jam 3 E…" at bounding box center [603, 312] width 173 height 717
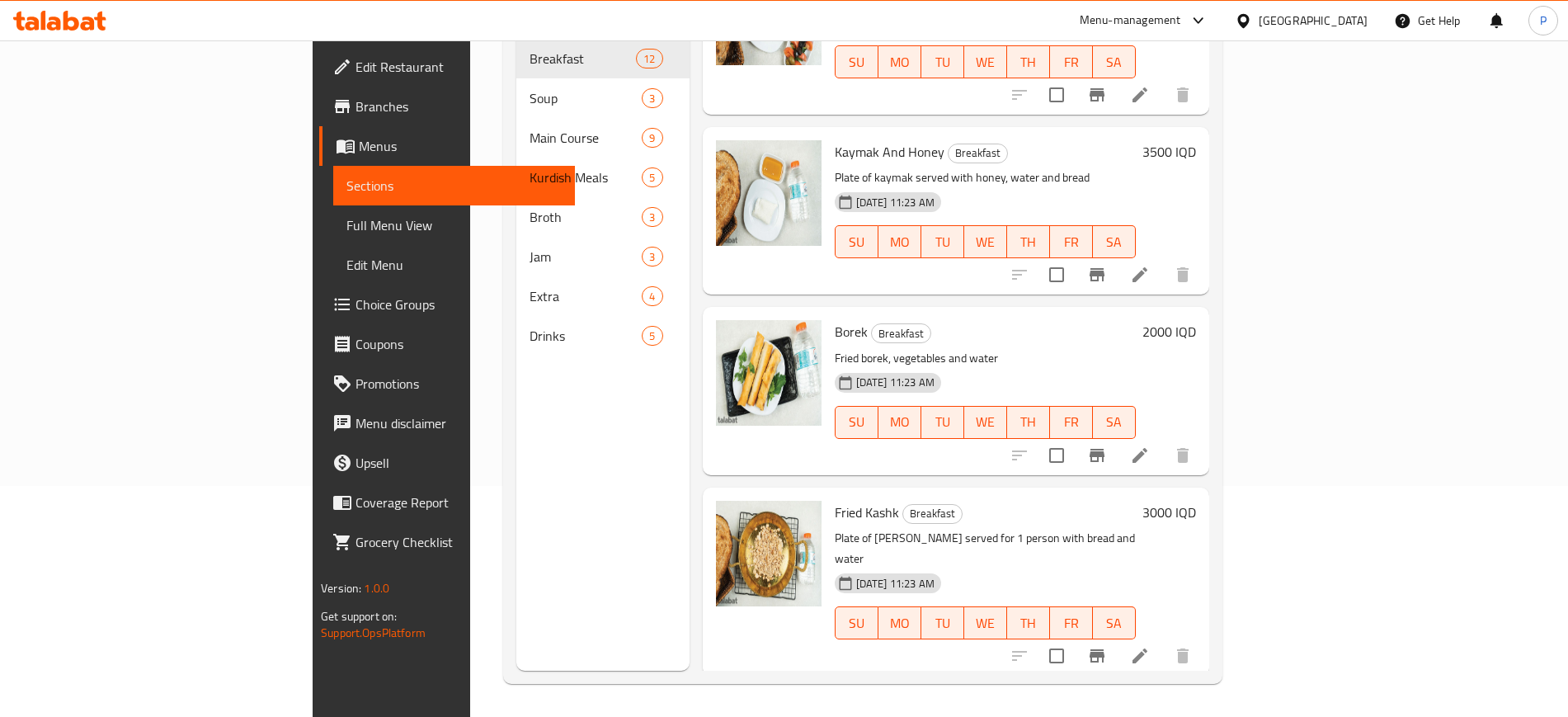
scroll to position [249, 0]
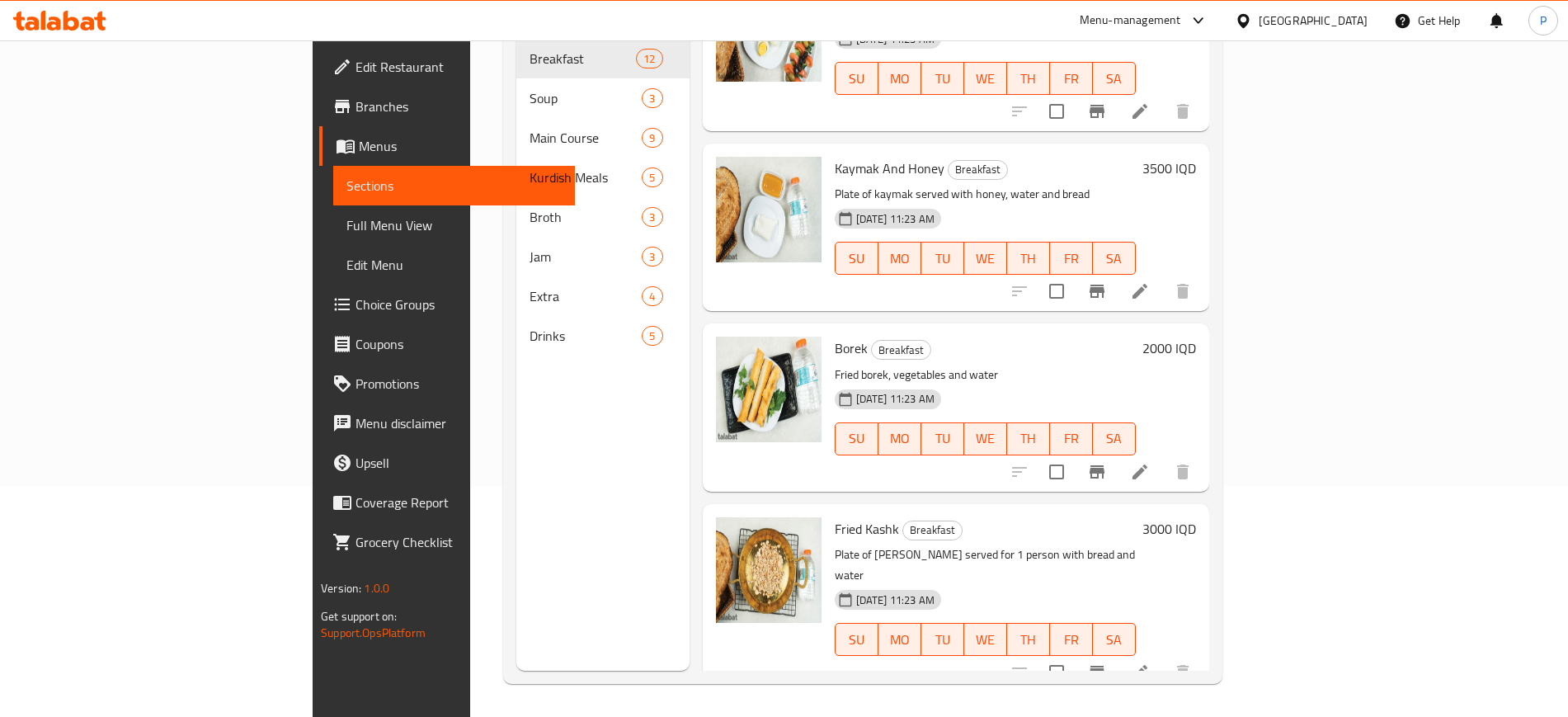
click at [346, 217] on span "Full Menu View" at bounding box center [453, 225] width 215 height 20
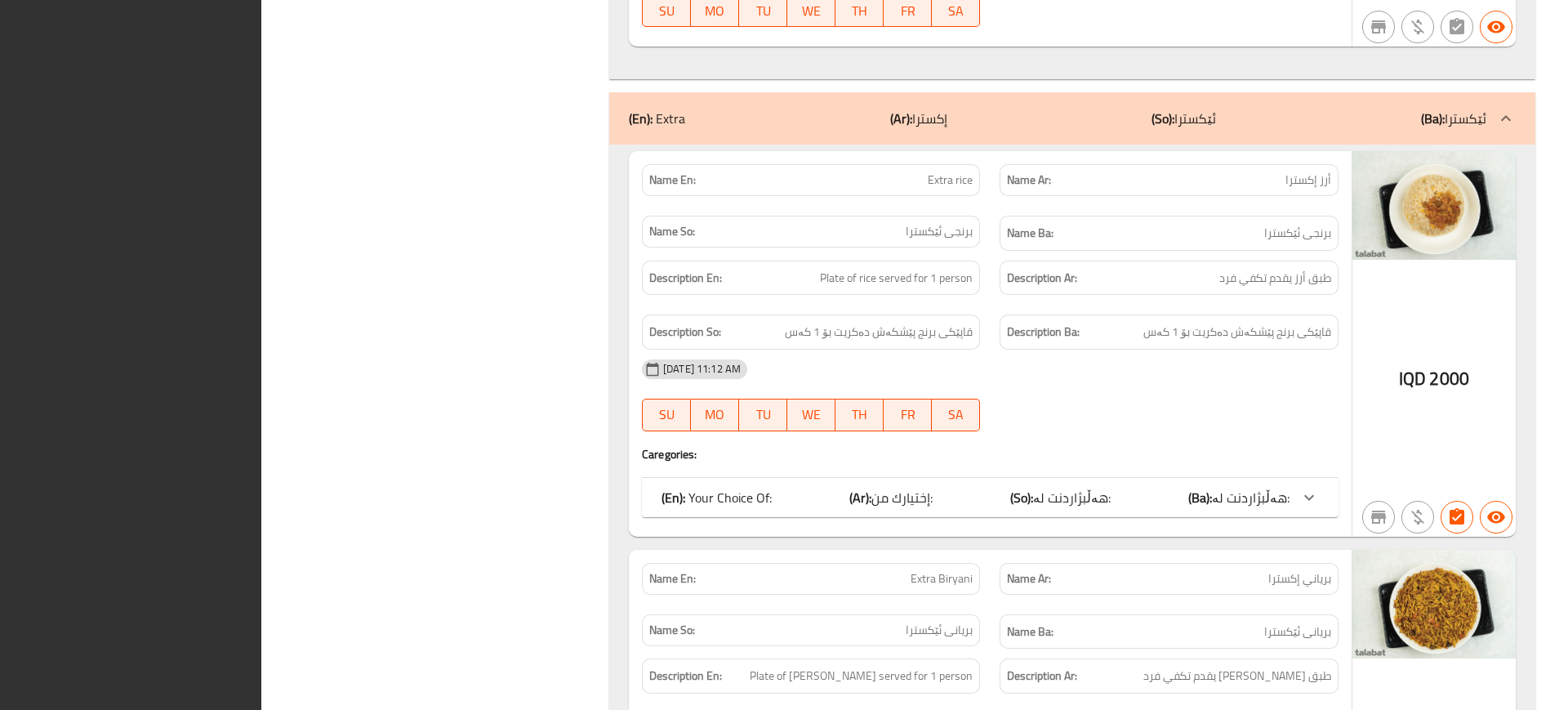
scroll to position [13091, 0]
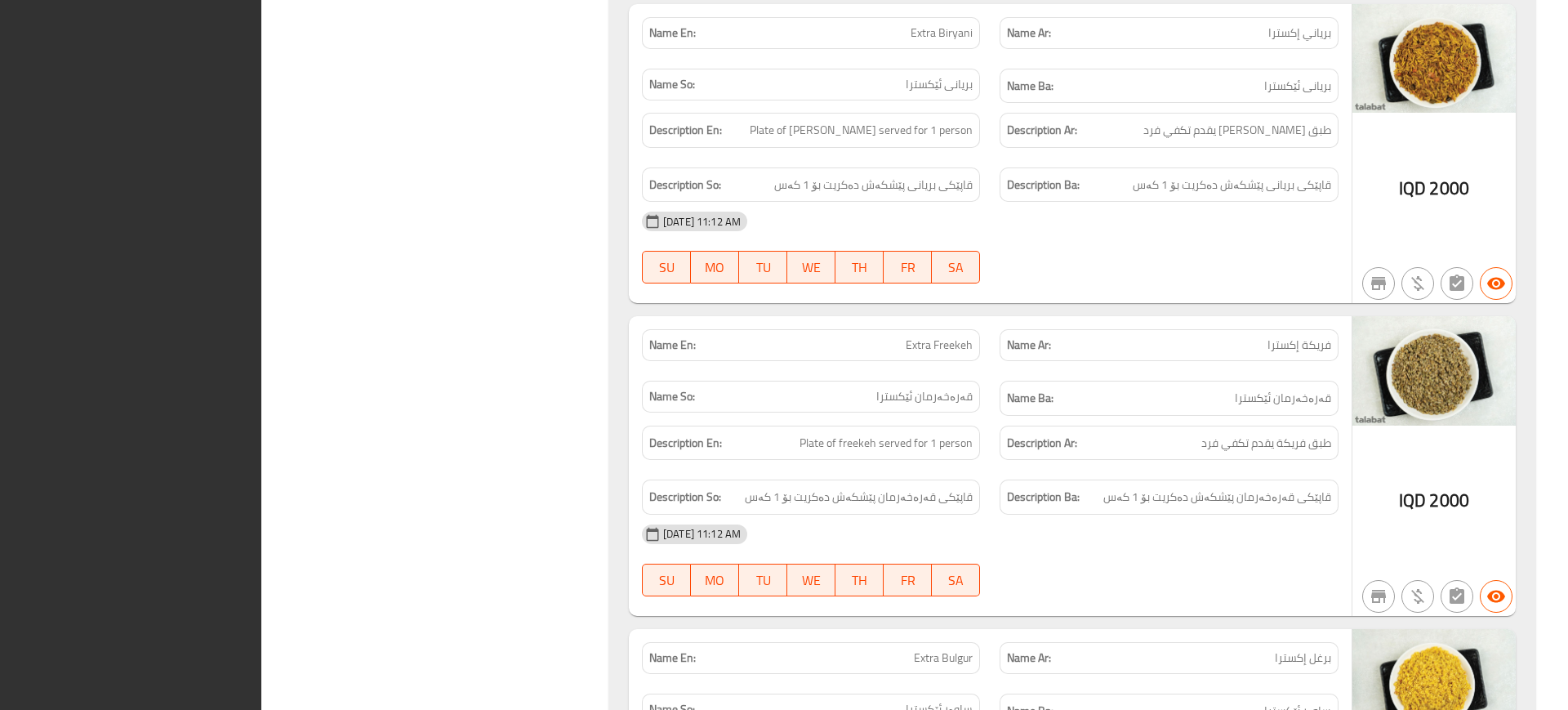
drag, startPoint x: 1384, startPoint y: 256, endPoint x: 1361, endPoint y: 180, distance: 79.4
click at [1384, 267] on button "button" at bounding box center [1378, 283] width 33 height 33
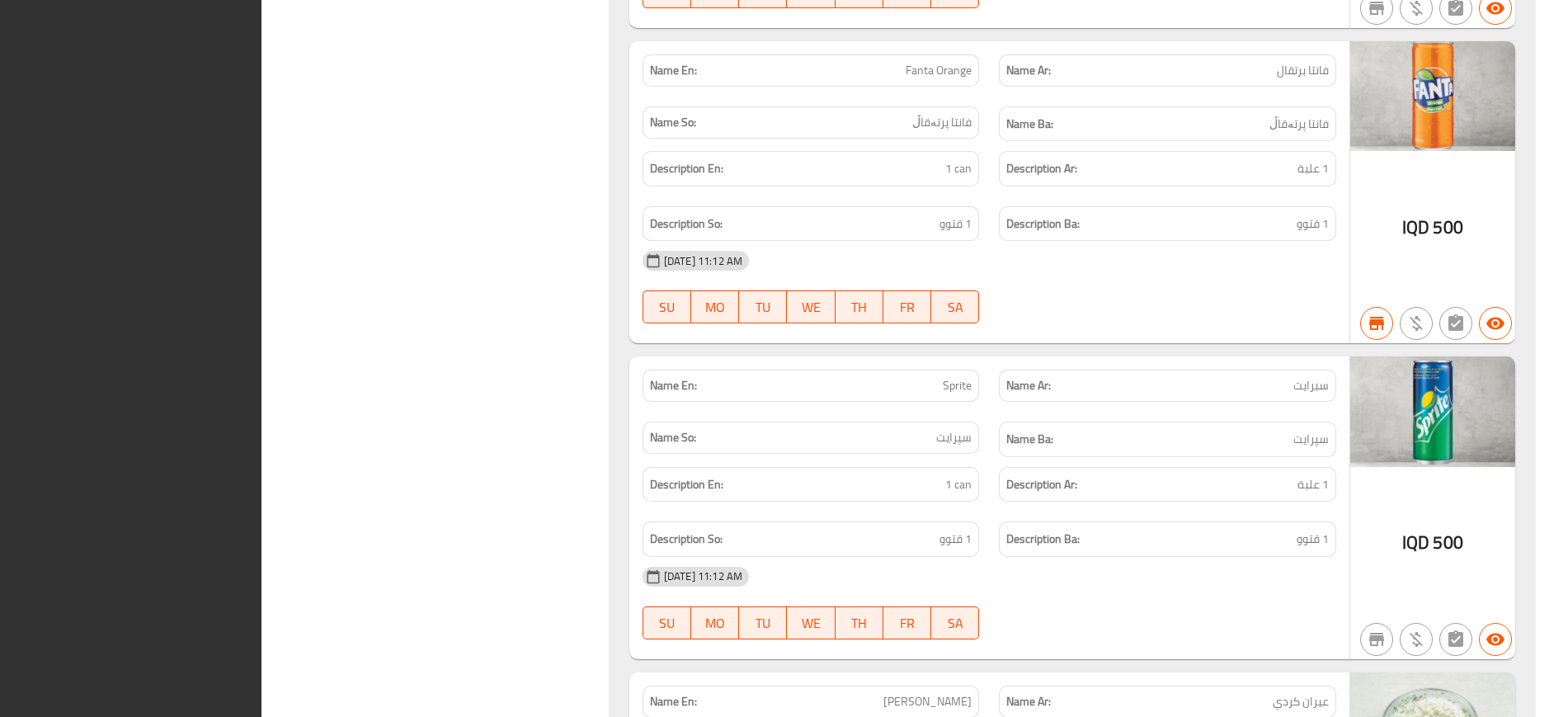
scroll to position [15176, 0]
